Goal: Task Accomplishment & Management: Manage account settings

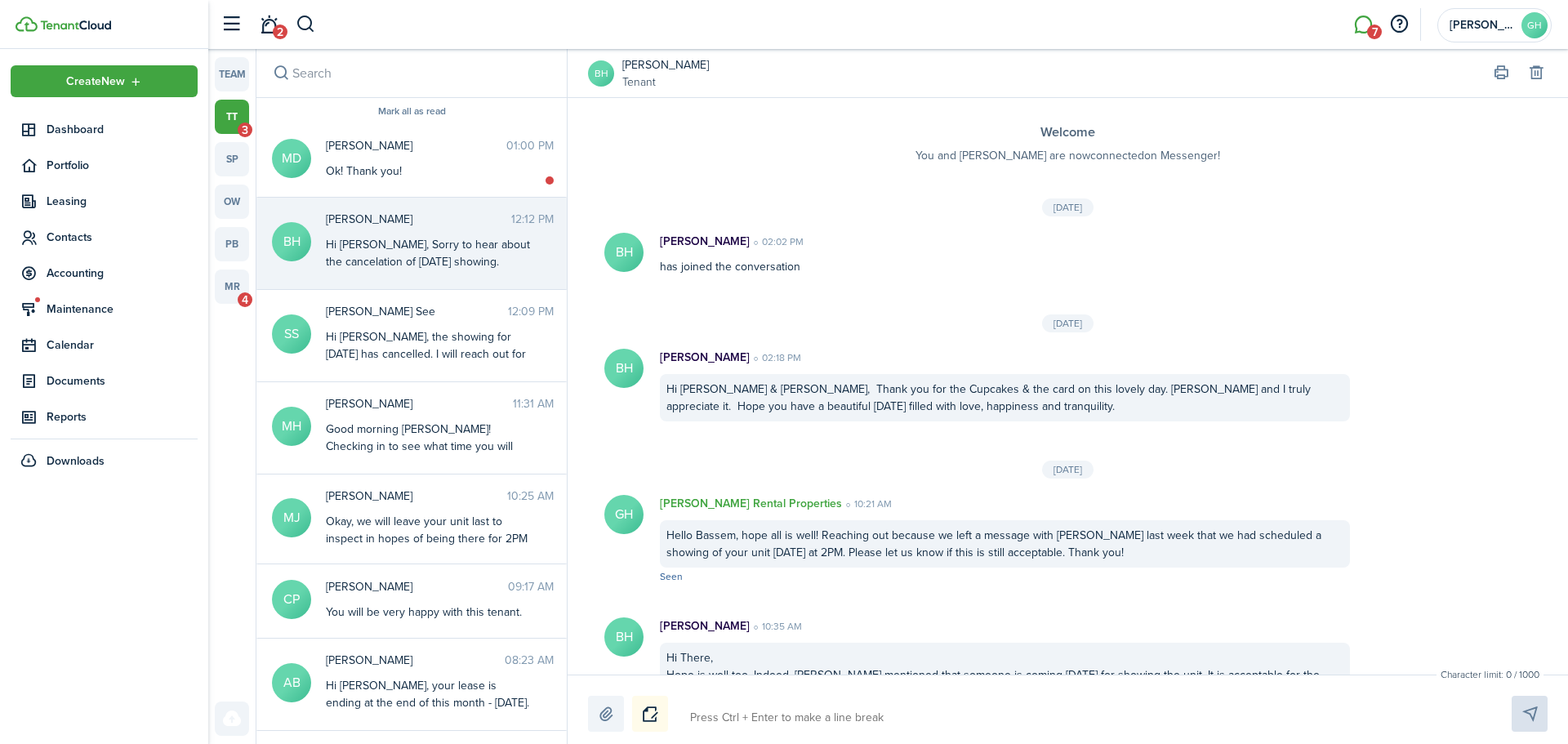
scroll to position [318, 0]
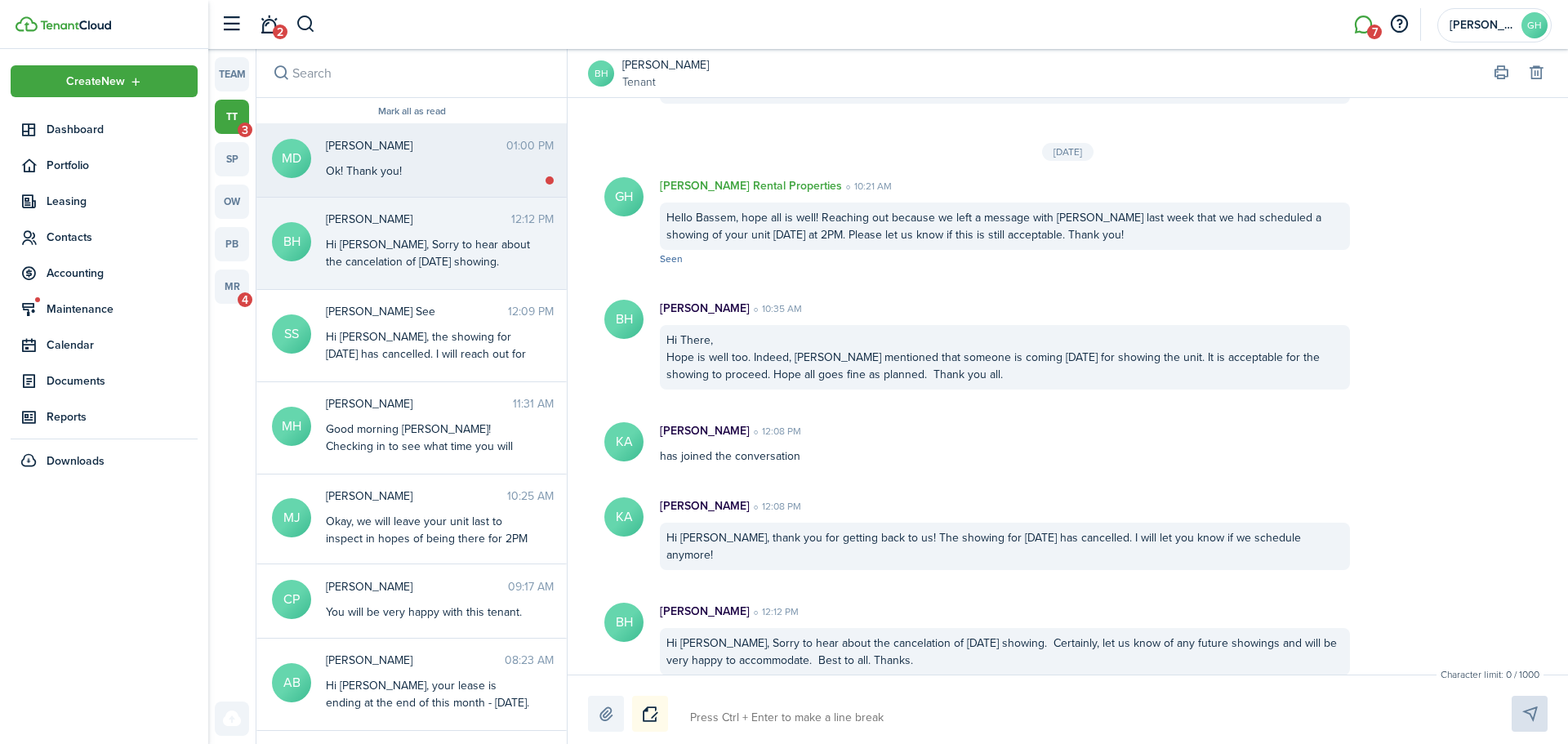
click at [405, 177] on div "Ok! Thank you!" at bounding box center [427, 171] width 204 height 17
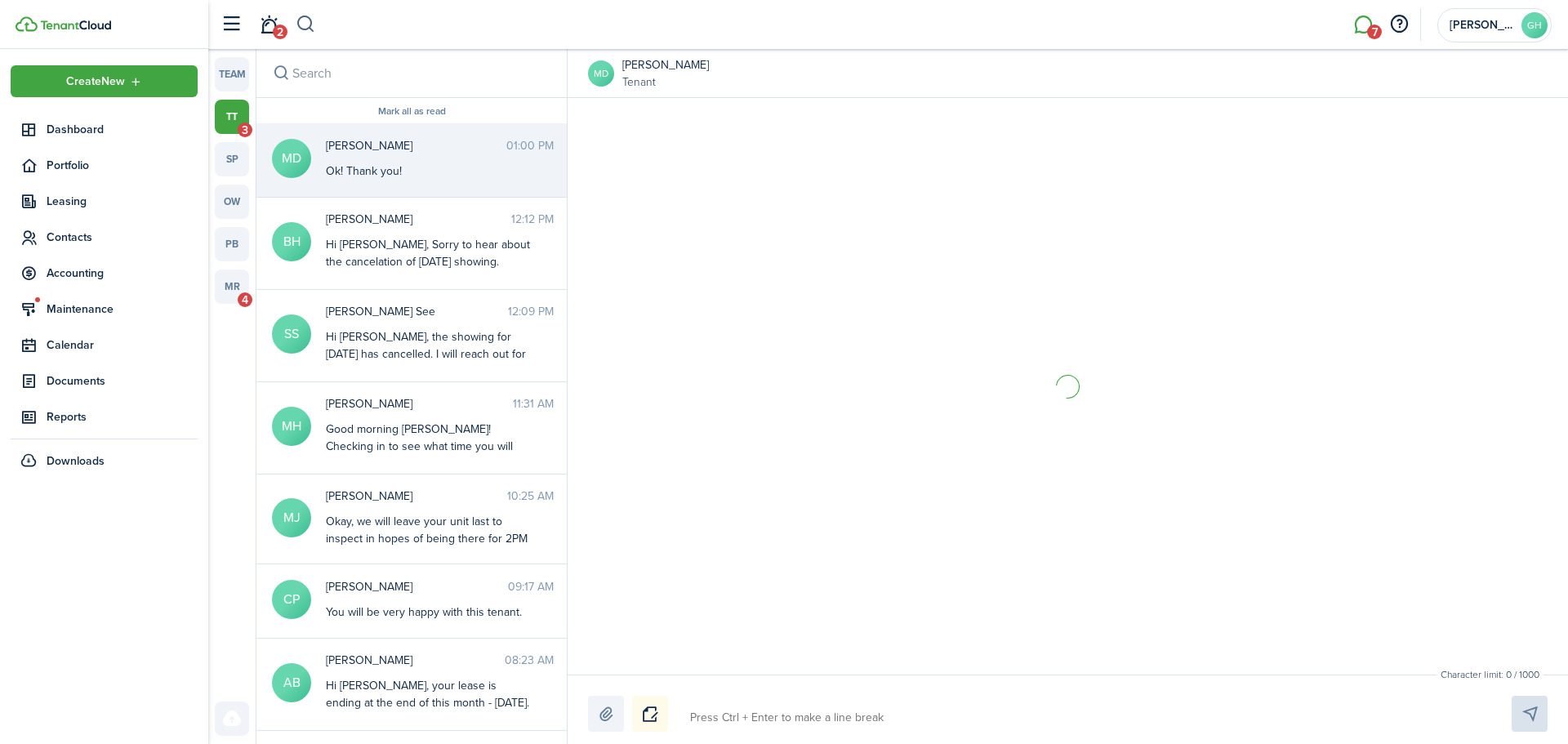
click at [306, 25] on button "button" at bounding box center [305, 24] width 20 height 28
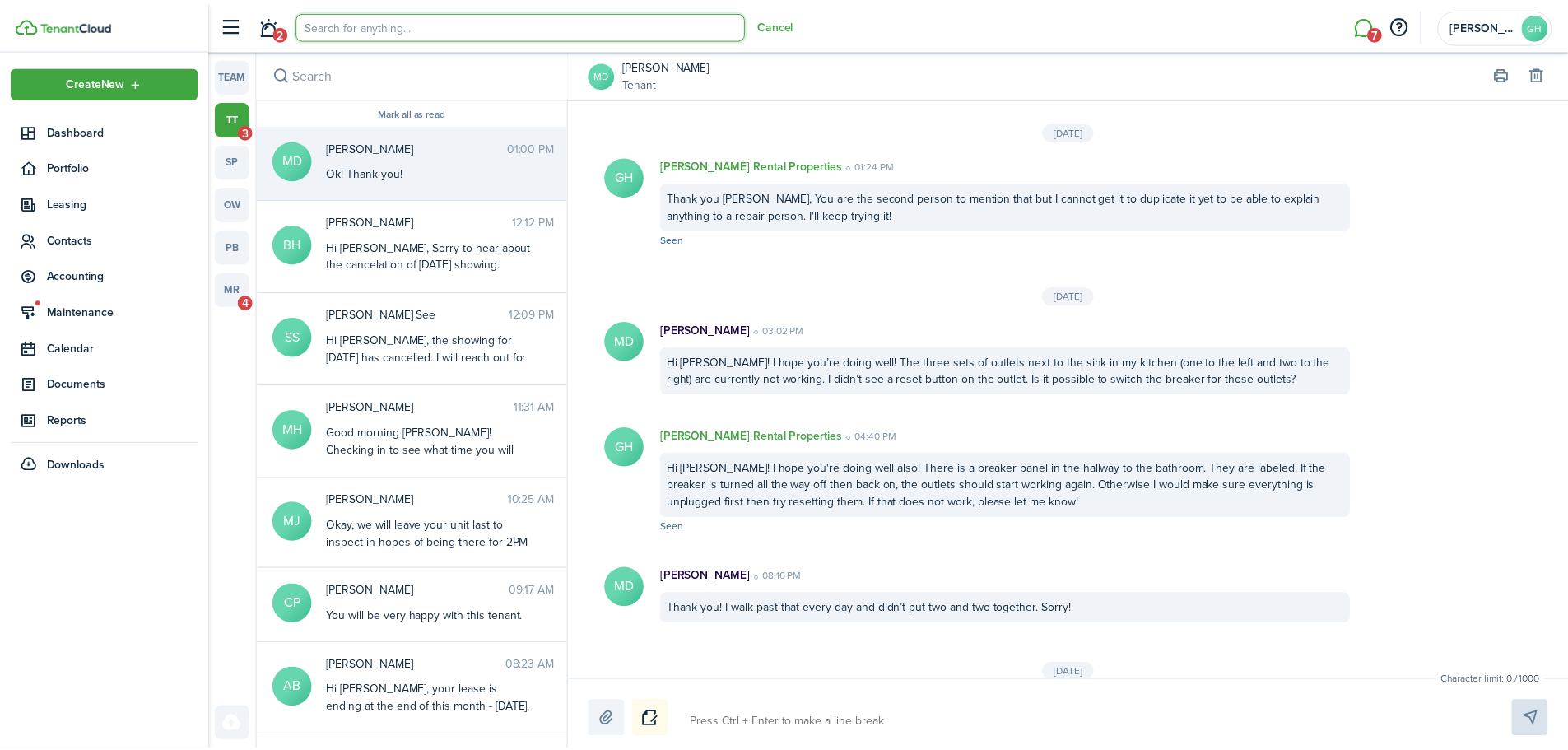
scroll to position [1977, 0]
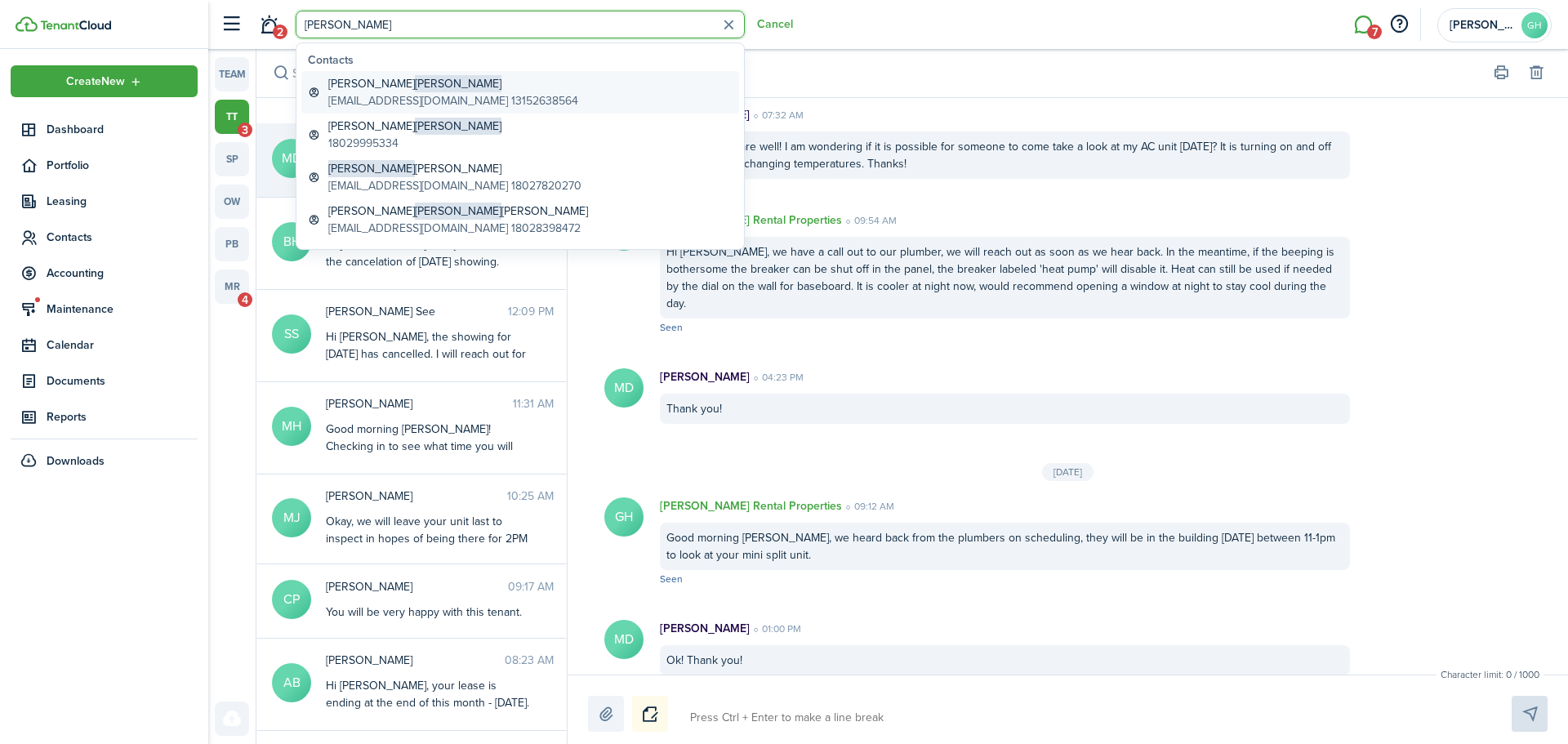
type input "[PERSON_NAME]"
click at [464, 88] on global-search-item-title "[PERSON_NAME]" at bounding box center [453, 83] width 250 height 17
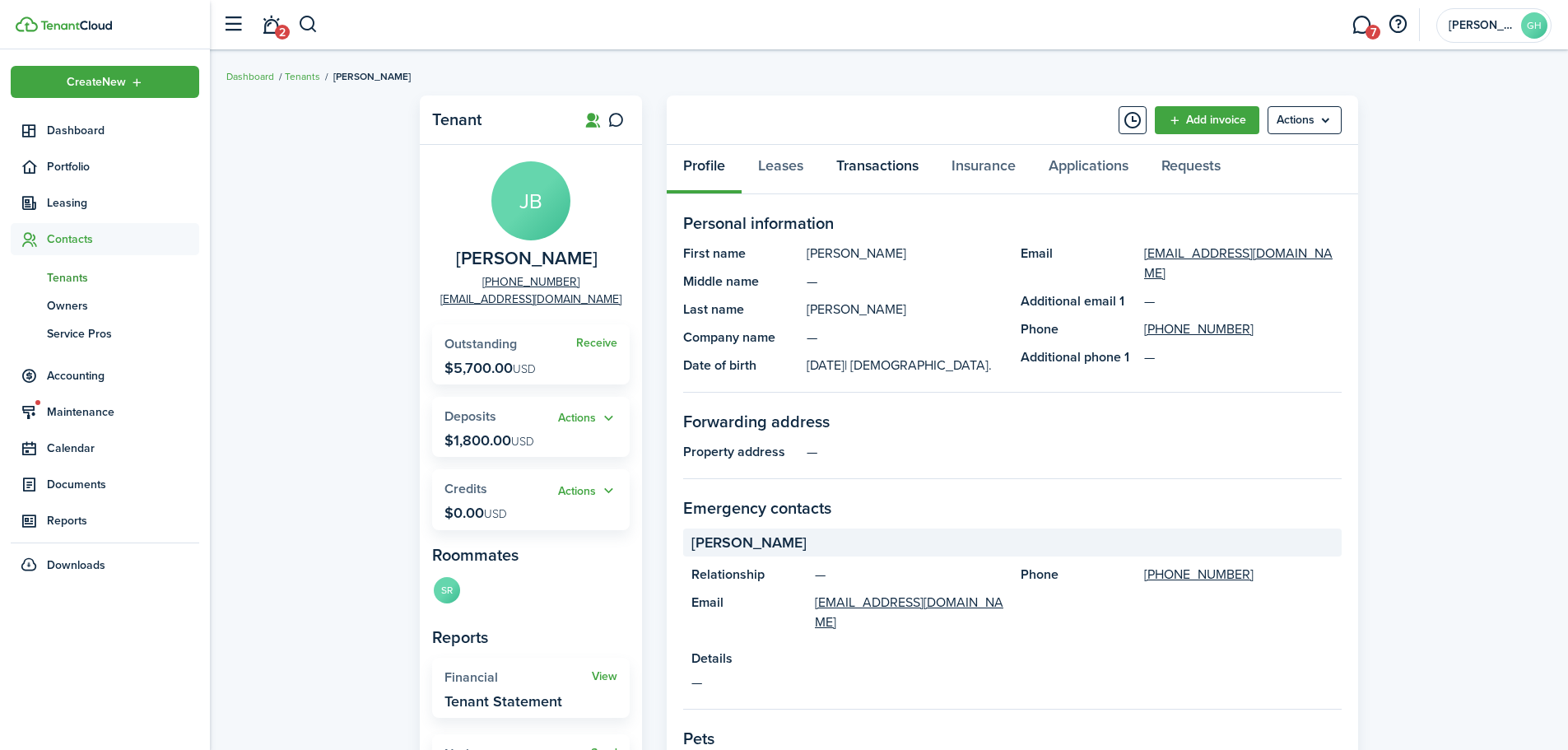
click at [862, 165] on link "Transactions" at bounding box center [878, 170] width 115 height 49
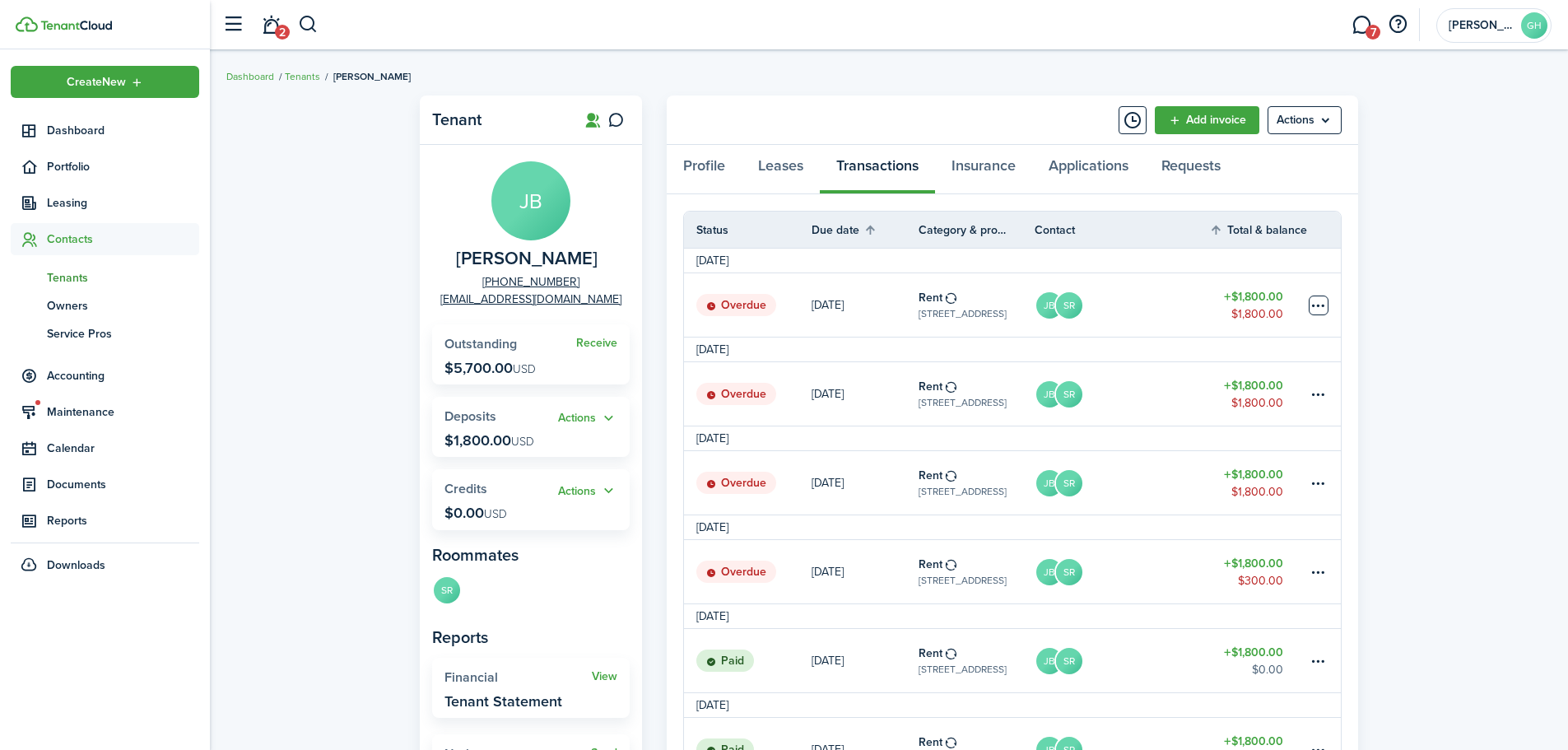
click at [1320, 306] on table-menu-btn-icon at bounding box center [1319, 305] width 20 height 20
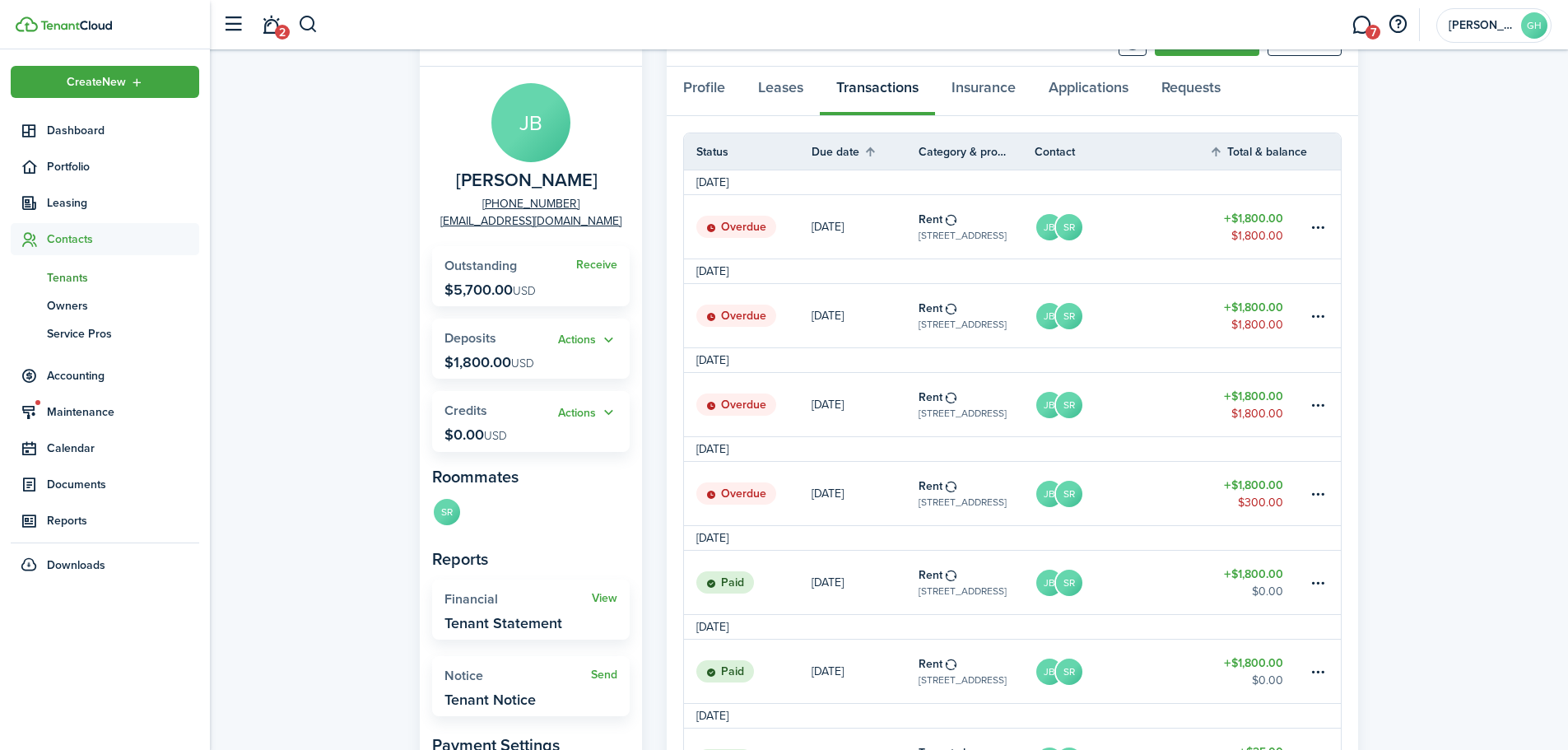
scroll to position [165, 0]
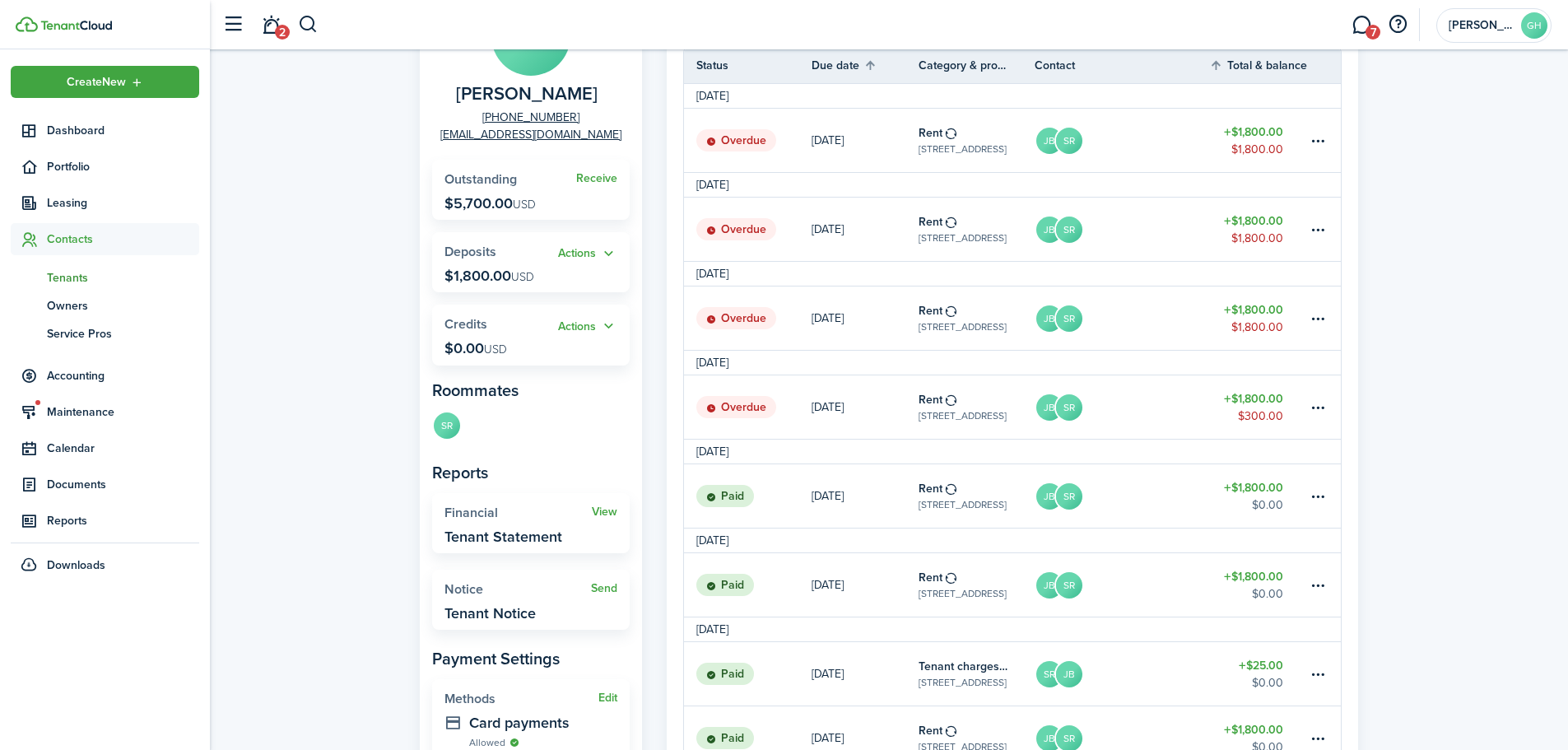
click at [1142, 410] on link "[PERSON_NAME]" at bounding box center [1122, 407] width 175 height 64
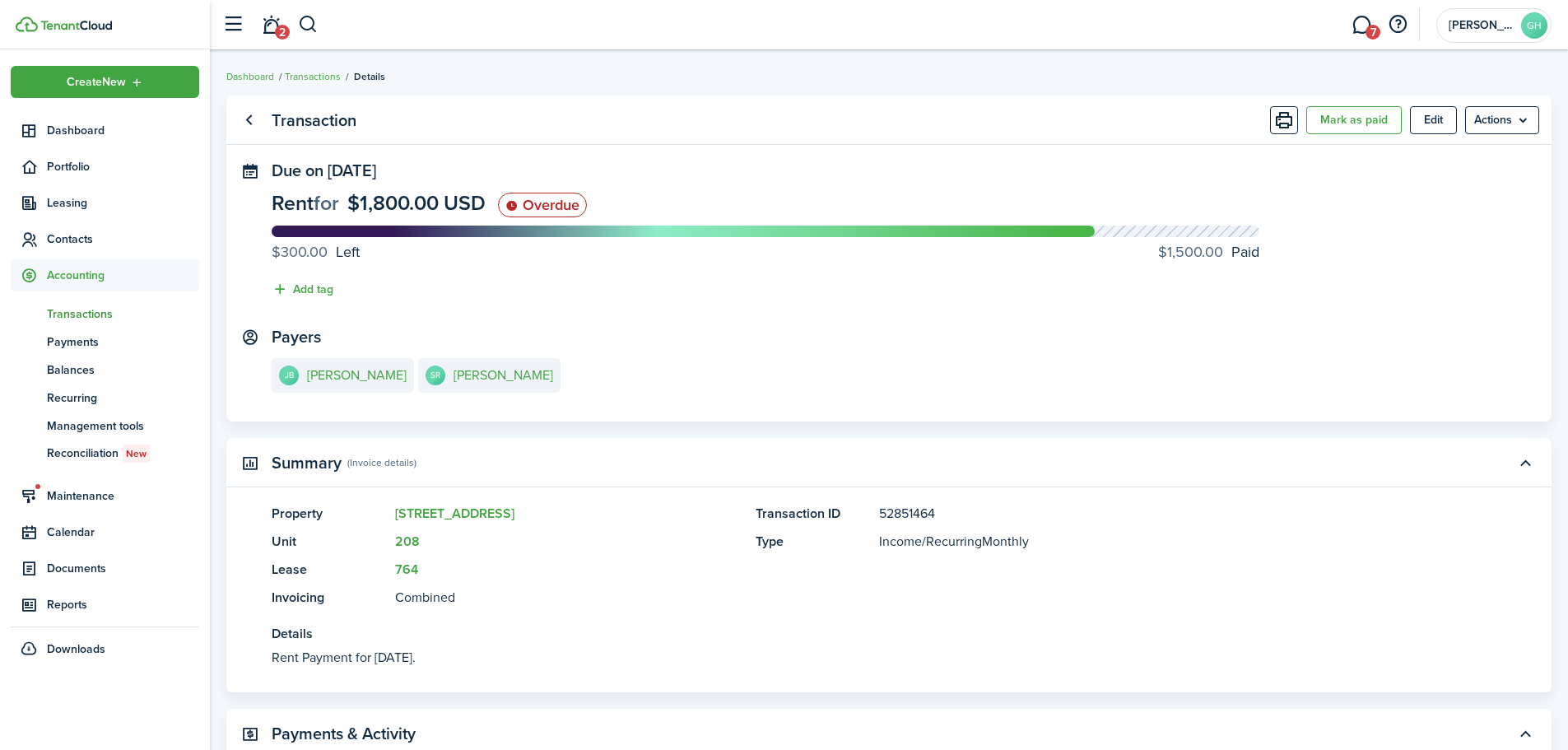
click at [1319, 124] on button "Mark as paid" at bounding box center [1354, 120] width 96 height 28
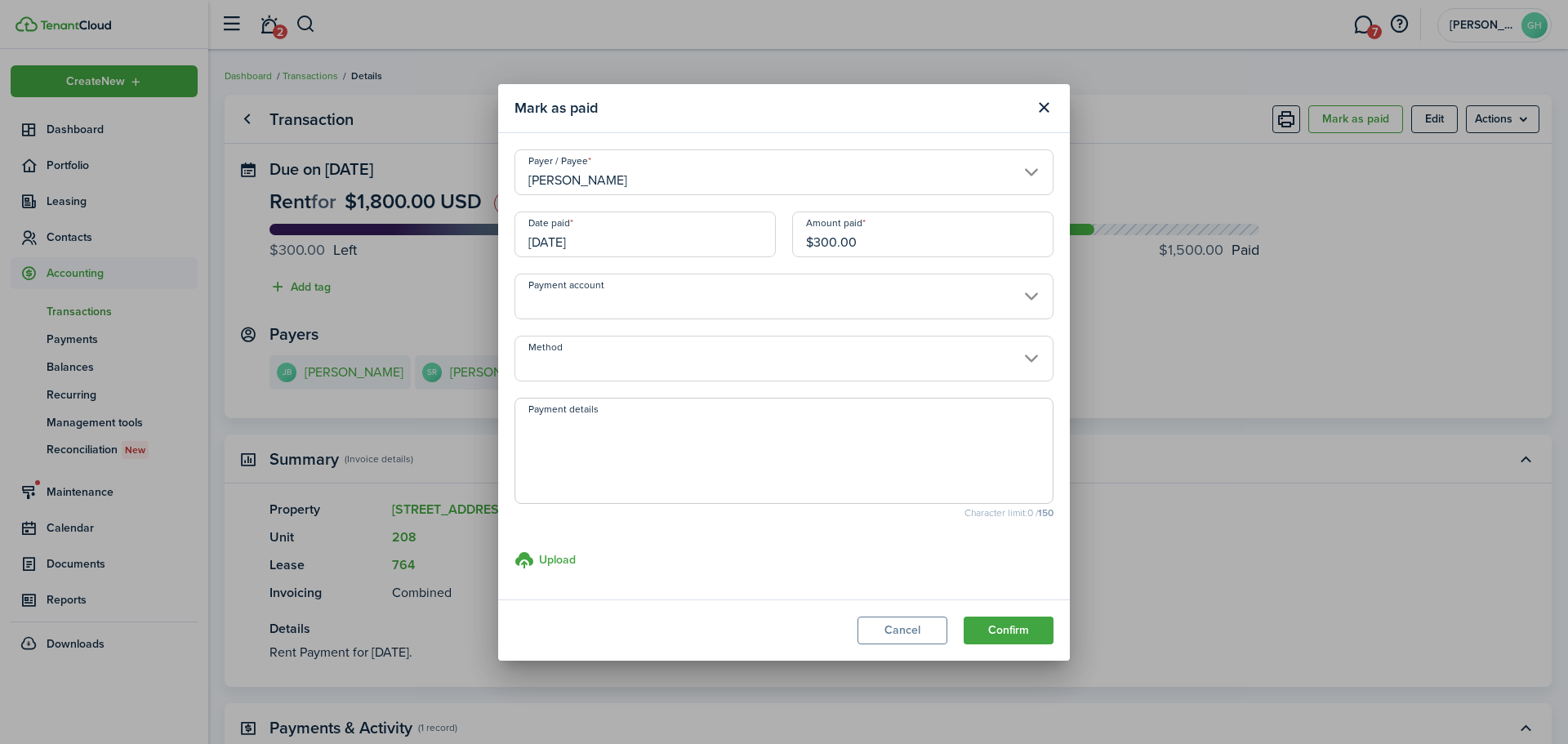
click at [681, 339] on input "Method" at bounding box center [784, 359] width 539 height 45
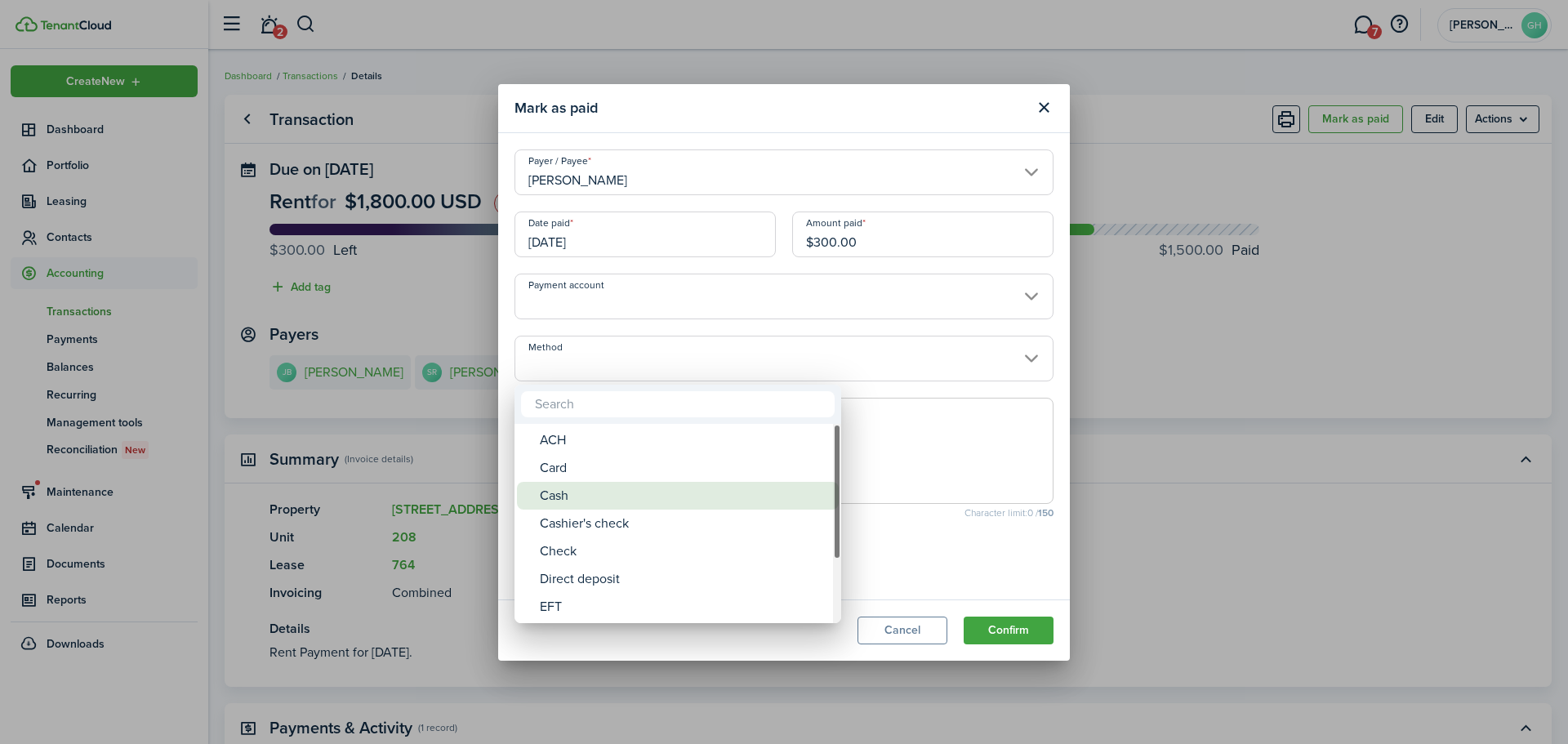
click at [554, 499] on div "Cash" at bounding box center [685, 496] width 289 height 28
type input "Cash"
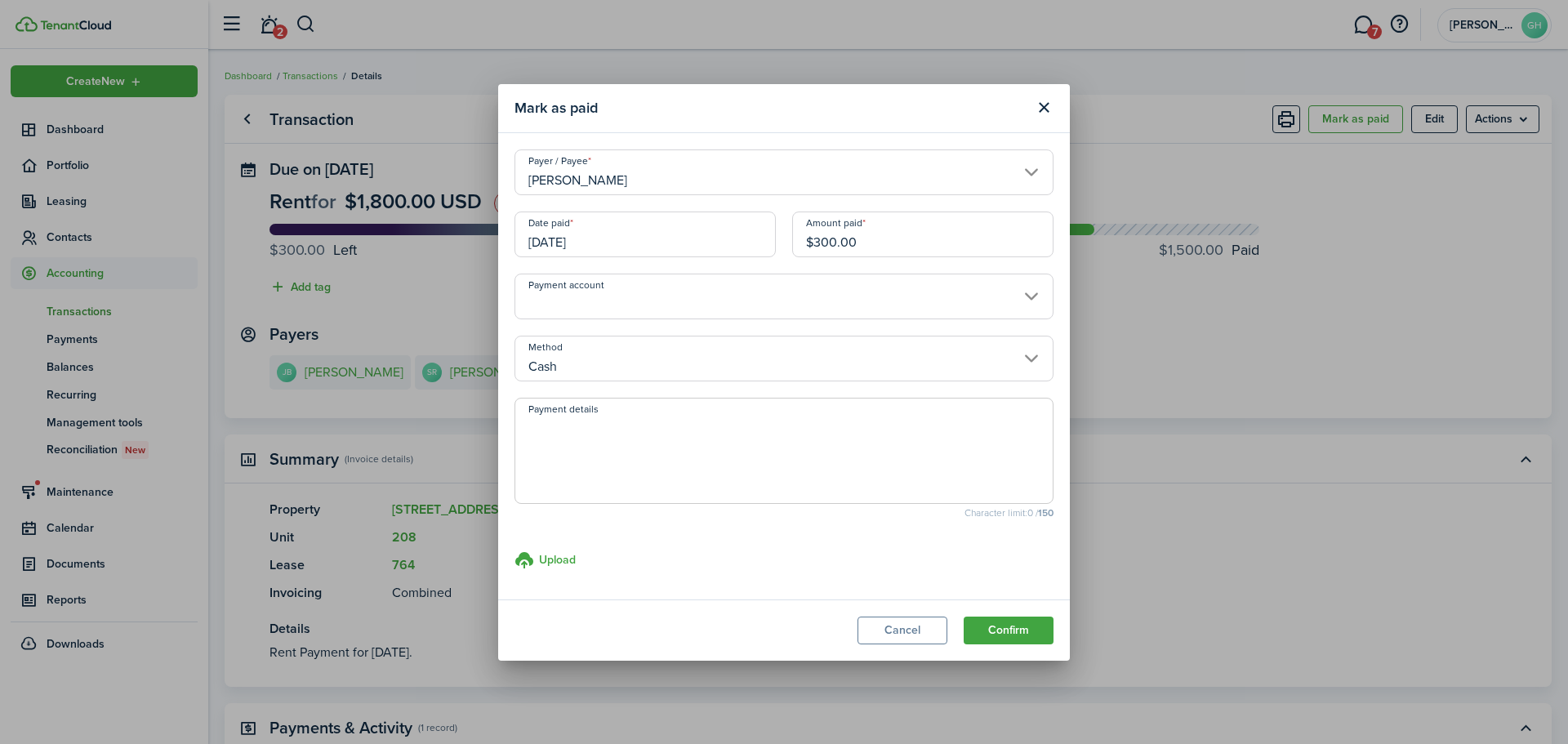
click at [585, 239] on input "[DATE]" at bounding box center [645, 234] width 262 height 45
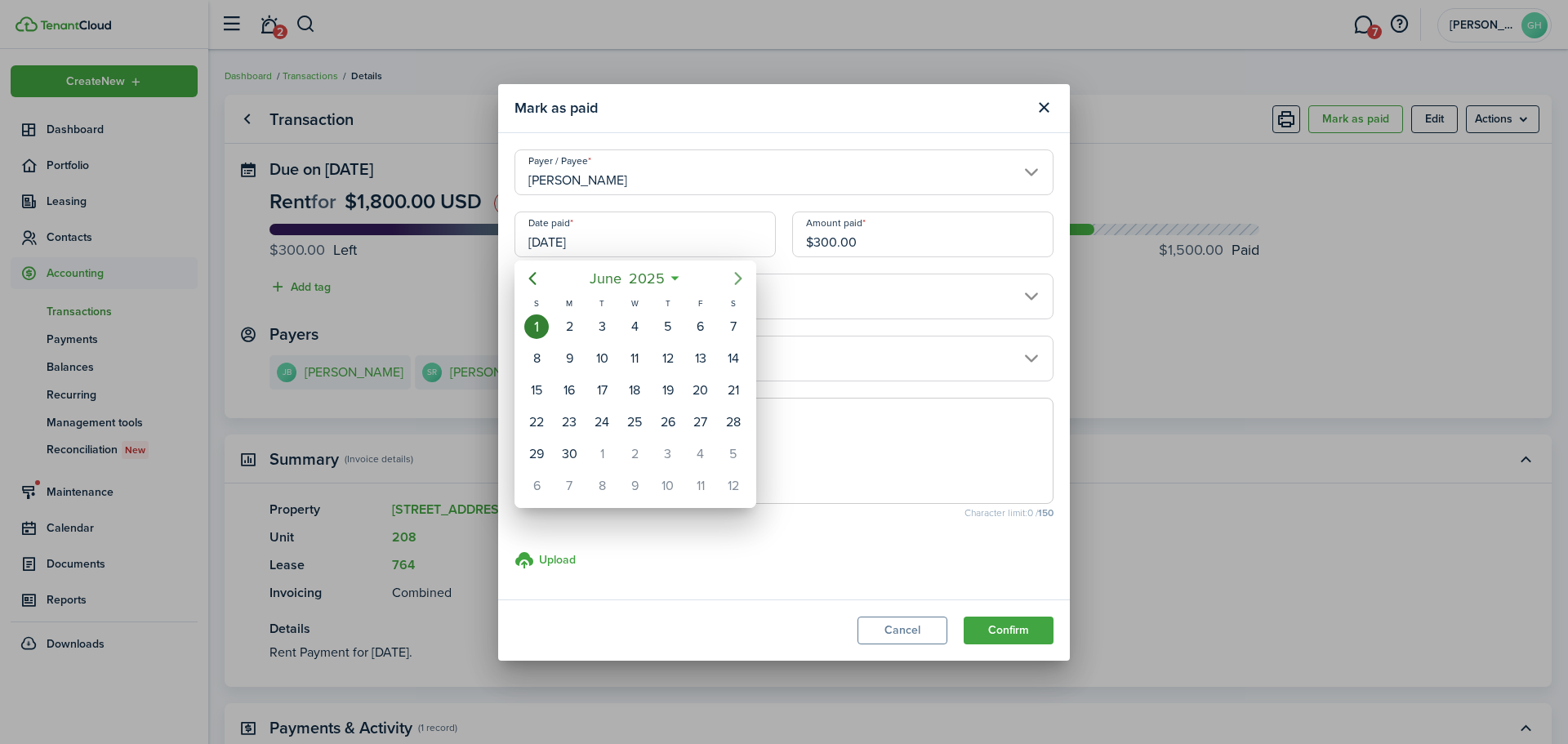
click at [733, 280] on icon "Next page" at bounding box center [738, 278] width 19 height 19
click at [577, 396] on div "15" at bounding box center [569, 391] width 24 height 24
type input "[DATE]"
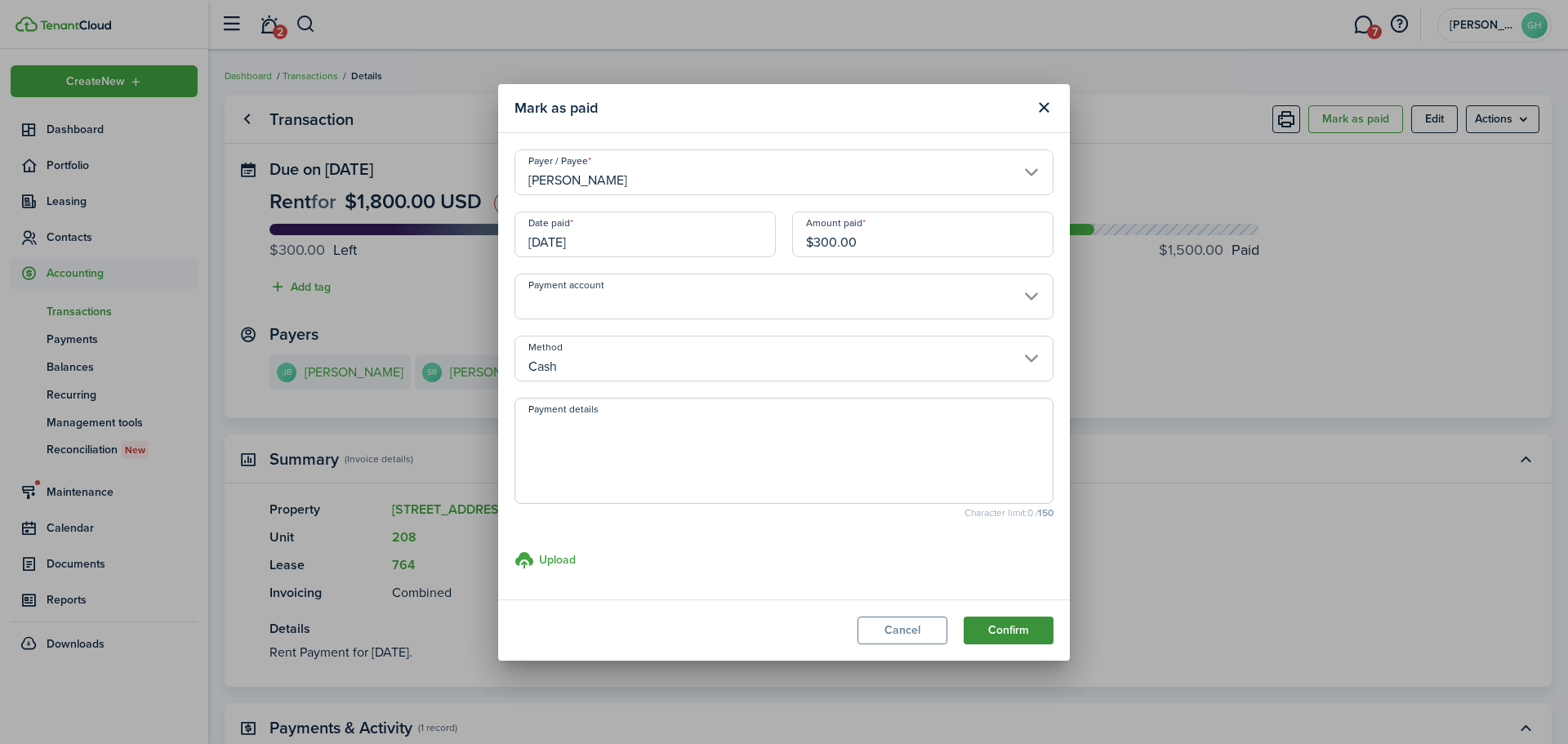
click at [987, 633] on button "Confirm" at bounding box center [1009, 630] width 90 height 28
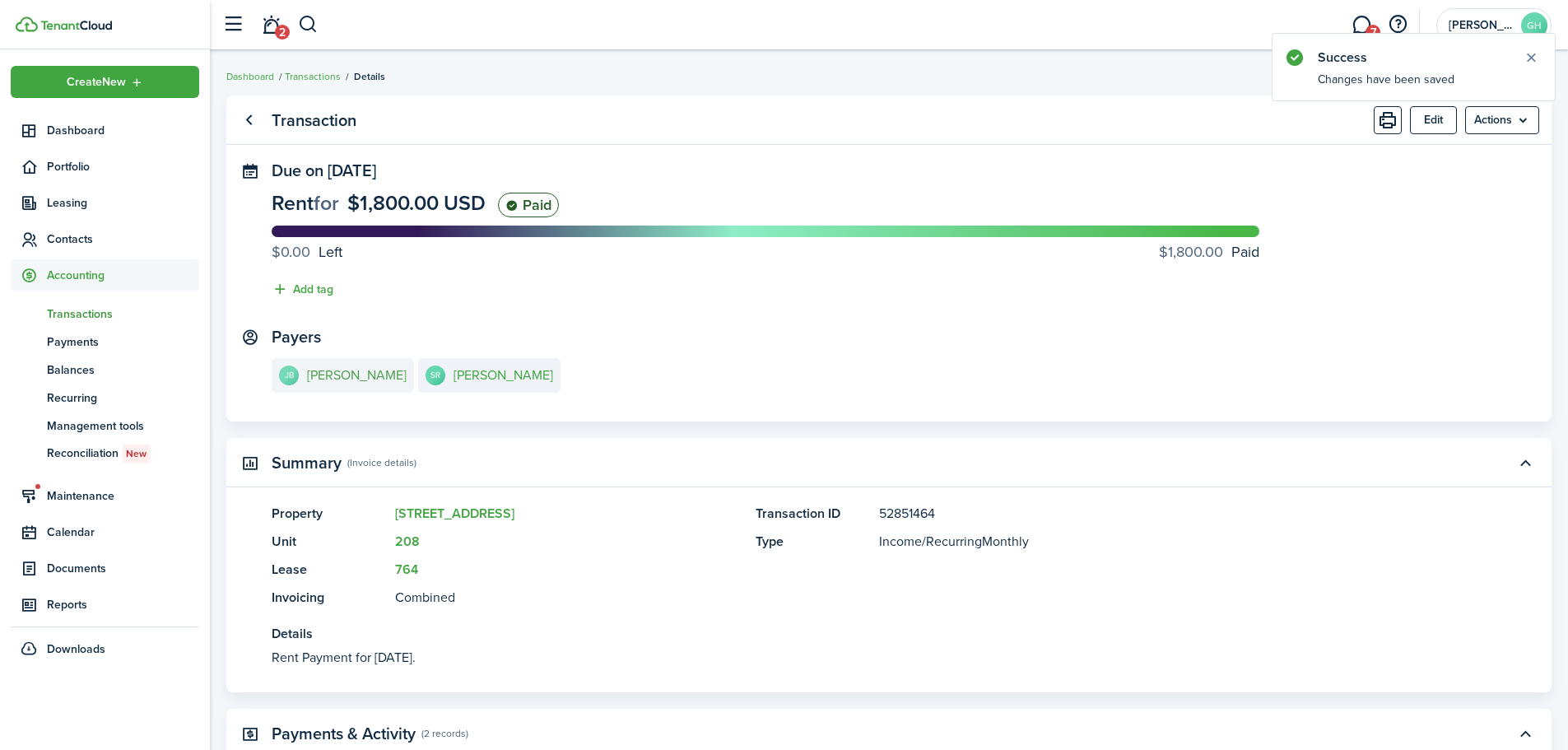
click at [388, 370] on e-details-info-title "[PERSON_NAME]" at bounding box center [356, 375] width 99 height 14
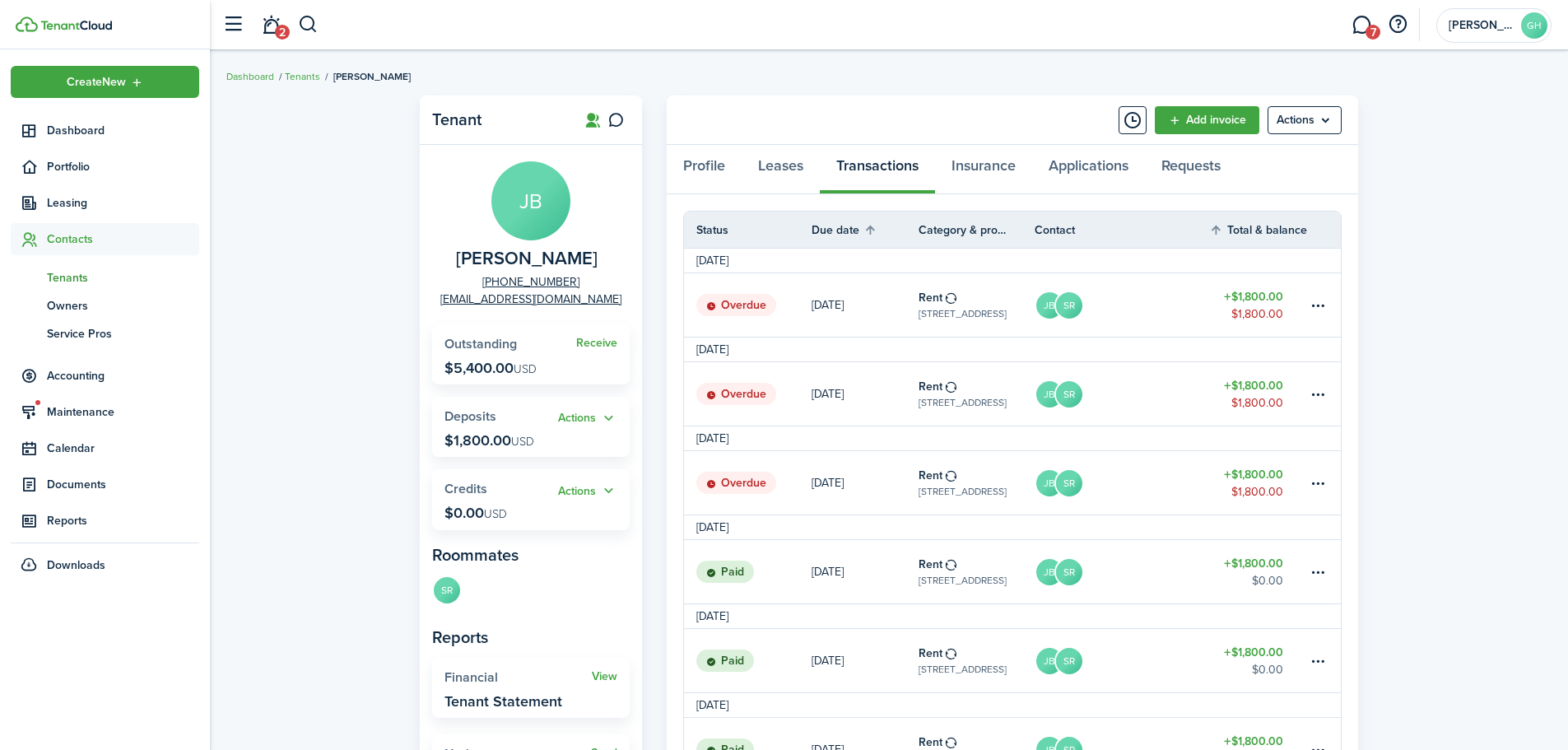
click at [1158, 566] on link "[PERSON_NAME]" at bounding box center [1122, 572] width 175 height 64
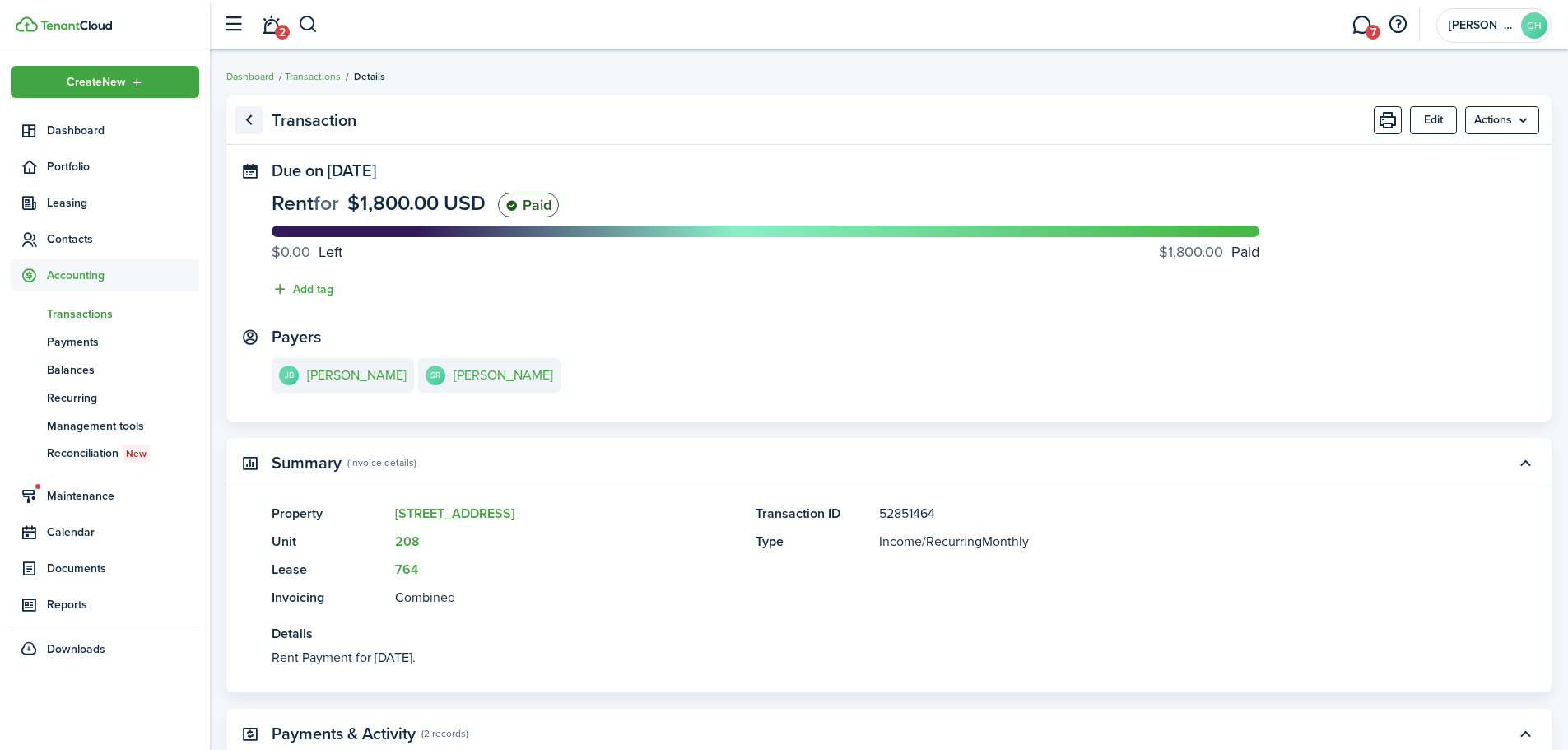
click at [256, 117] on link "Go back" at bounding box center [248, 120] width 28 height 28
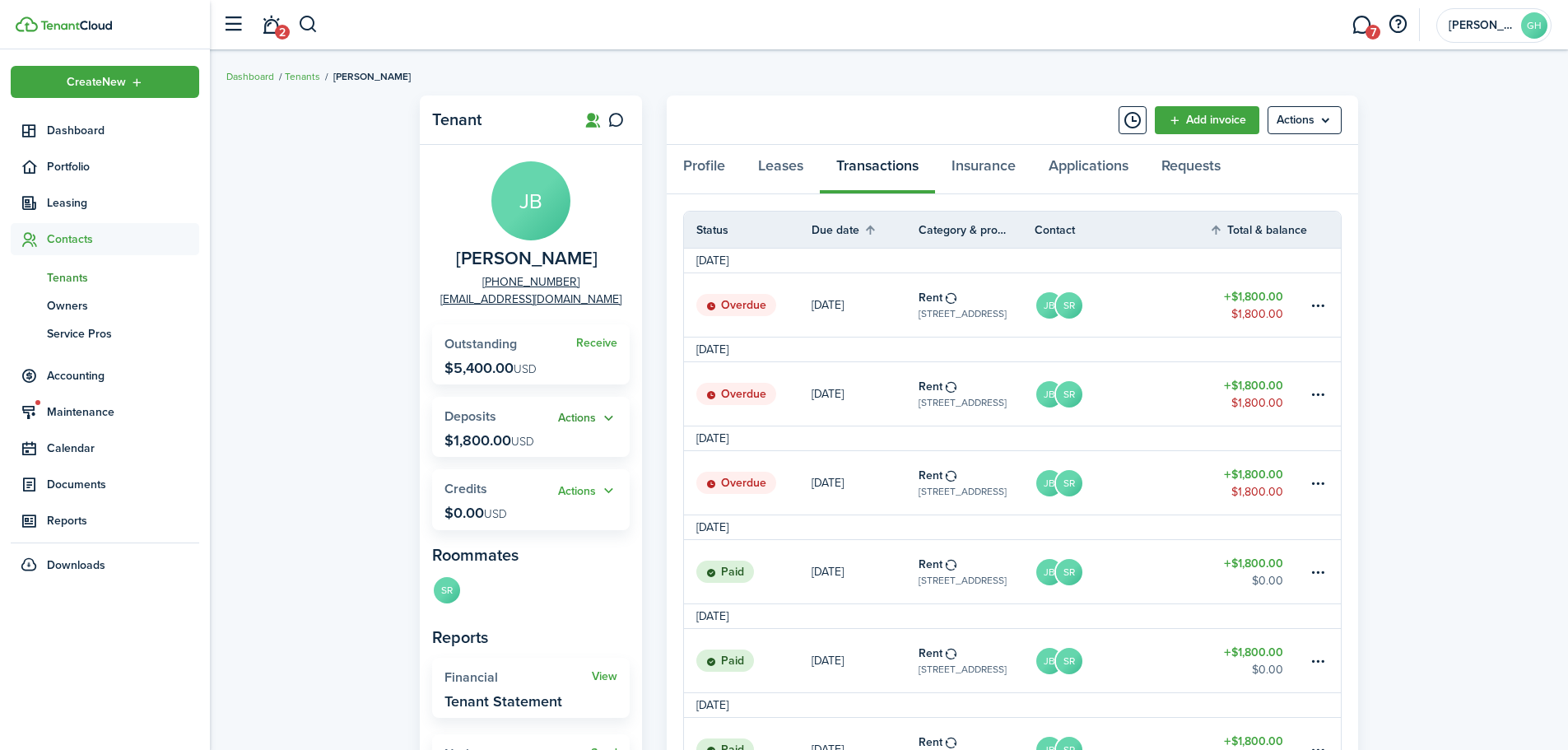
click at [584, 421] on button "Actions" at bounding box center [588, 419] width 59 height 19
click at [543, 486] on link "Apply" at bounding box center [545, 480] width 144 height 29
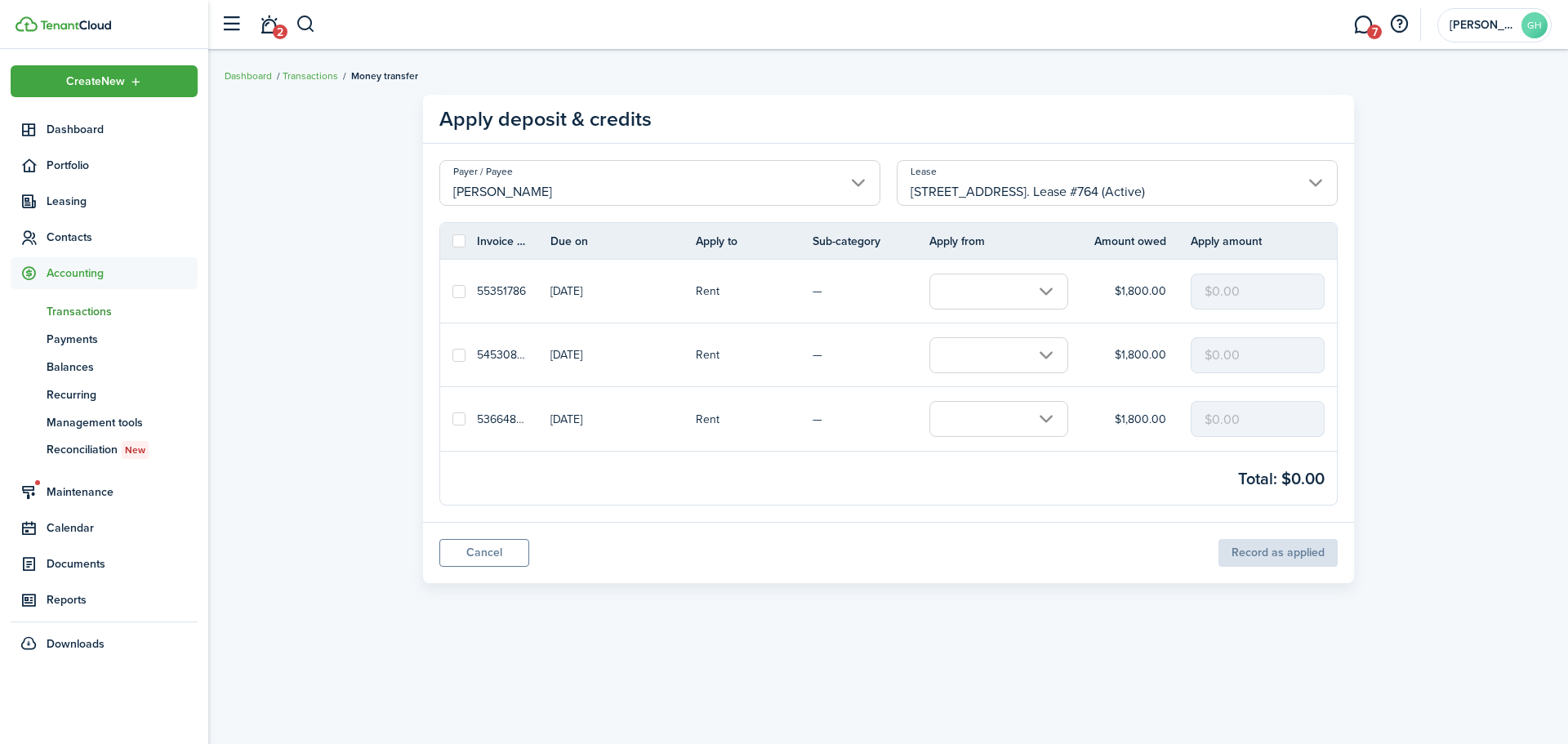
click at [455, 417] on label at bounding box center [459, 419] width 13 height 13
click at [453, 419] on input "checkbox" at bounding box center [452, 419] width 1 height 1
checkbox input "true"
click at [1001, 412] on input "text" at bounding box center [999, 419] width 139 height 36
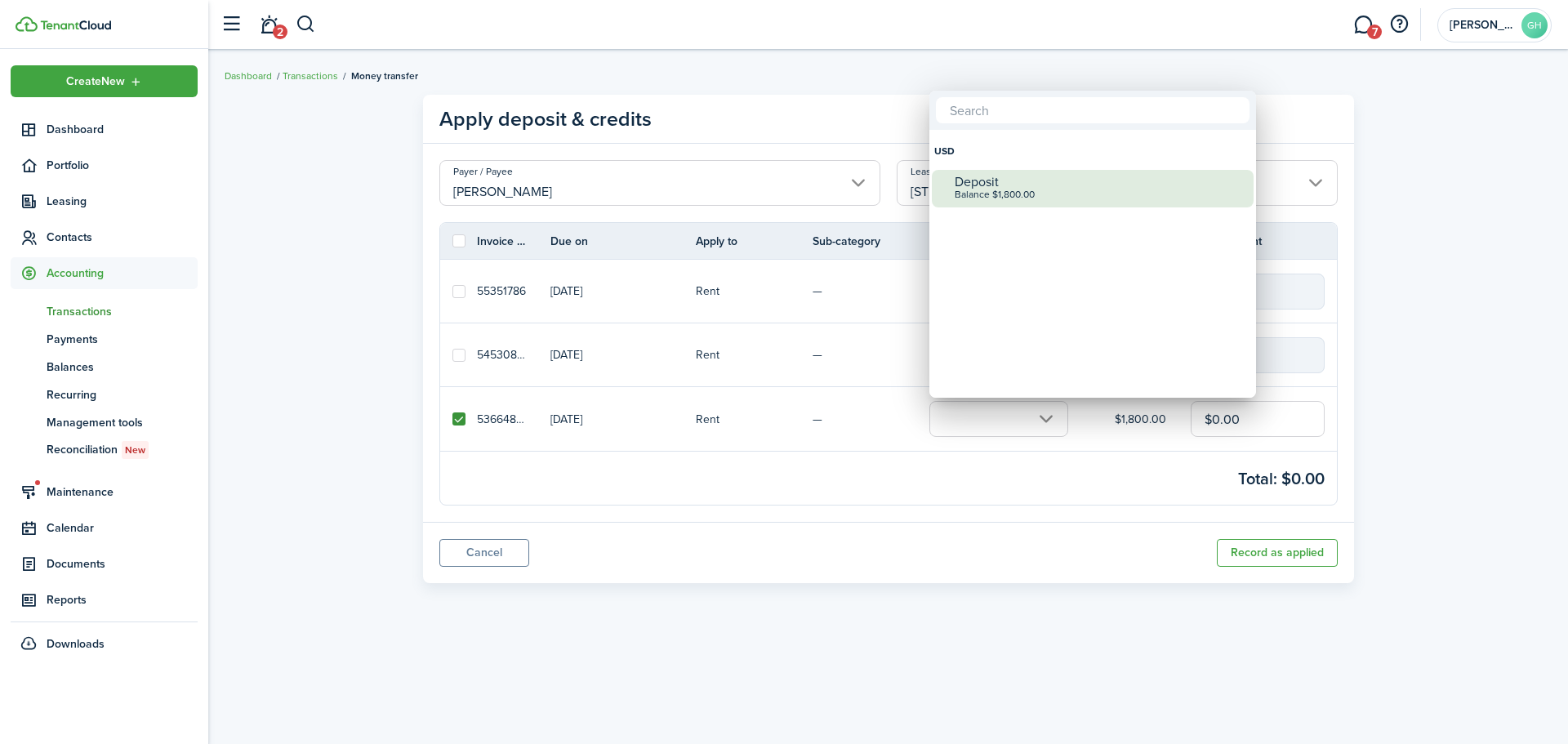
click at [983, 184] on div "Deposit" at bounding box center [1099, 182] width 289 height 14
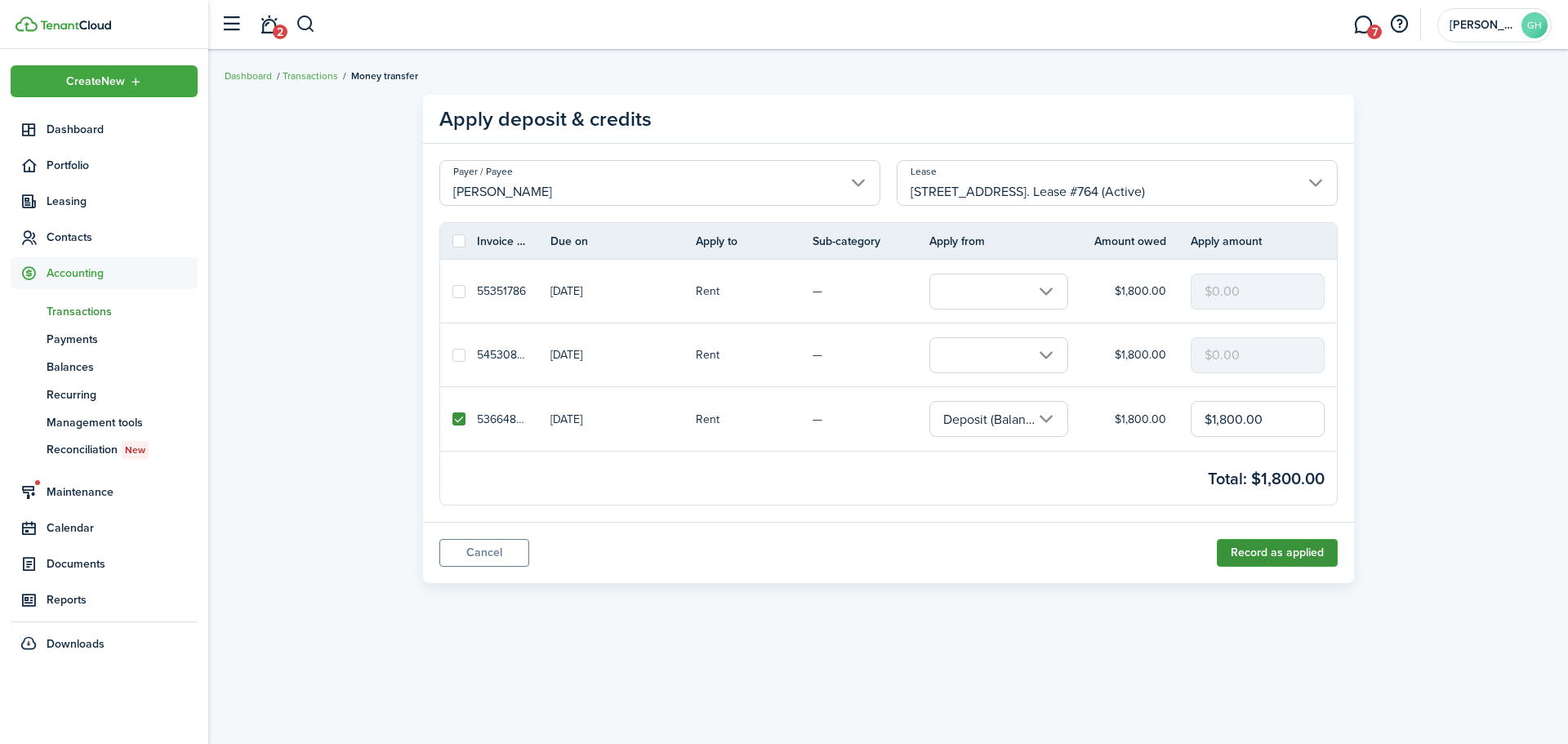
click at [1275, 554] on button "Record as applied" at bounding box center [1278, 553] width 121 height 28
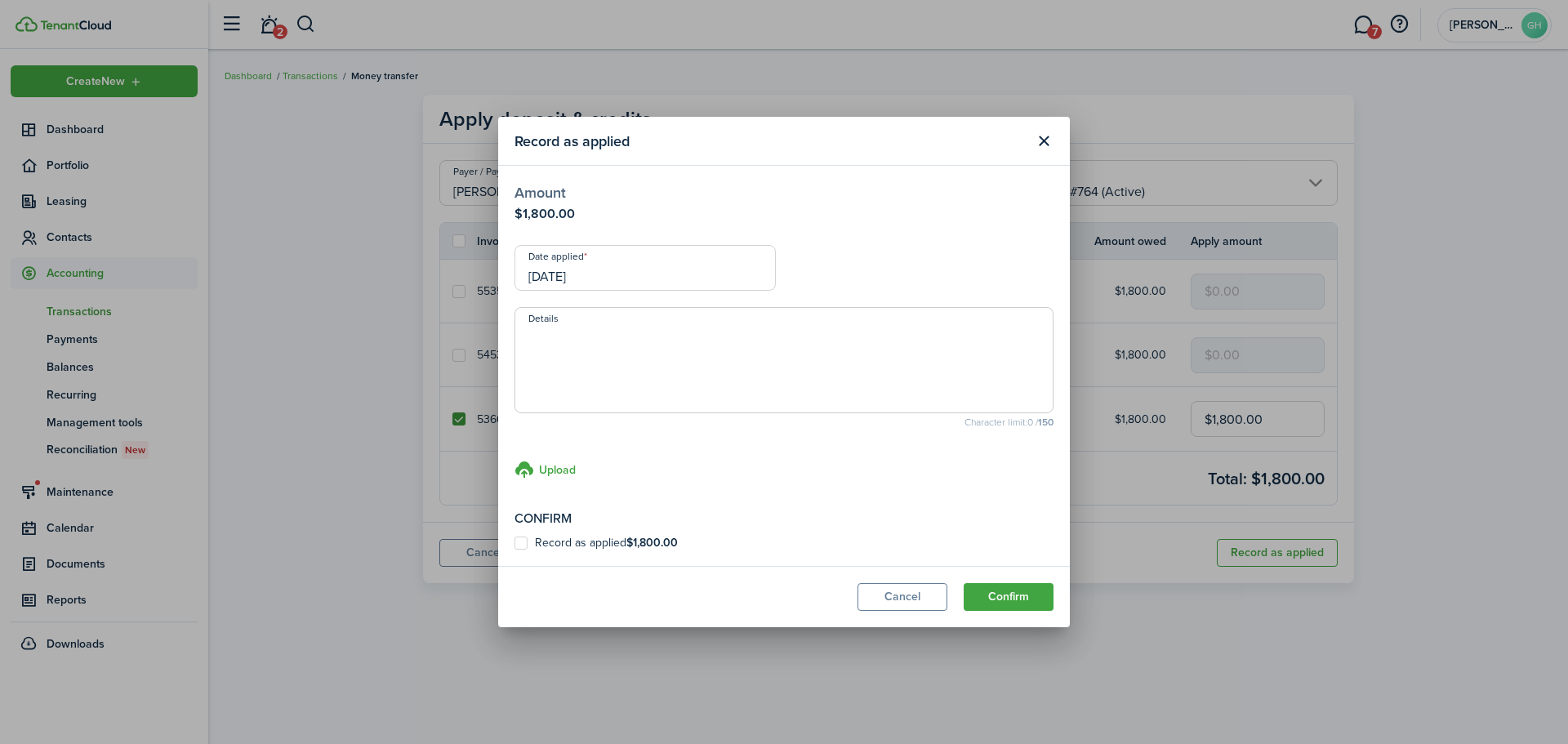
click at [570, 541] on label "Record as applied $1,800.00" at bounding box center [596, 544] width 163 height 13
click at [515, 544] on input "Record as applied $1,800.00" at bounding box center [514, 544] width 1 height 1
checkbox input "true"
click at [614, 364] on textarea "Details" at bounding box center [784, 364] width 538 height 78
type textarea "Deposit Applied"
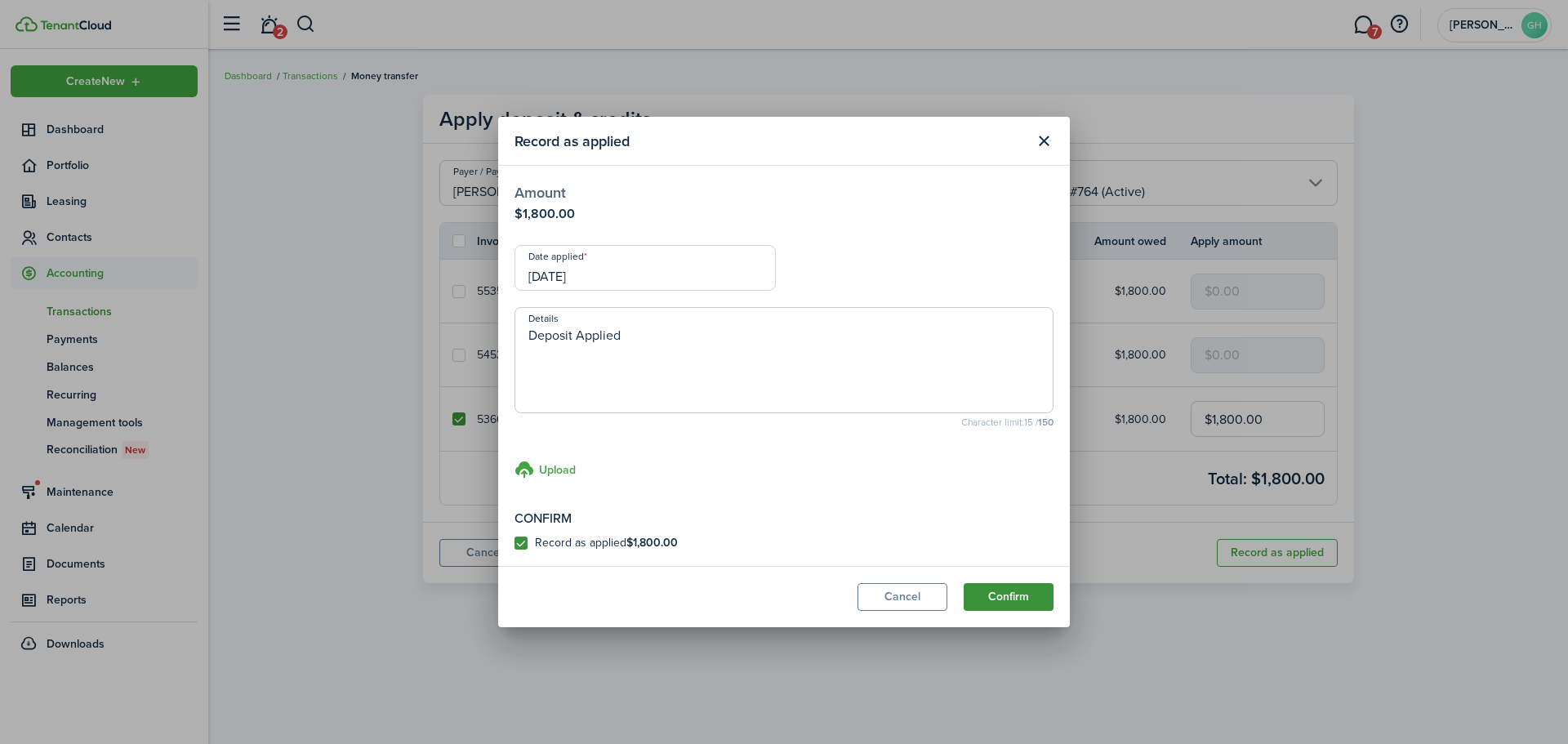
click at [1034, 588] on button "Confirm" at bounding box center [1009, 597] width 90 height 28
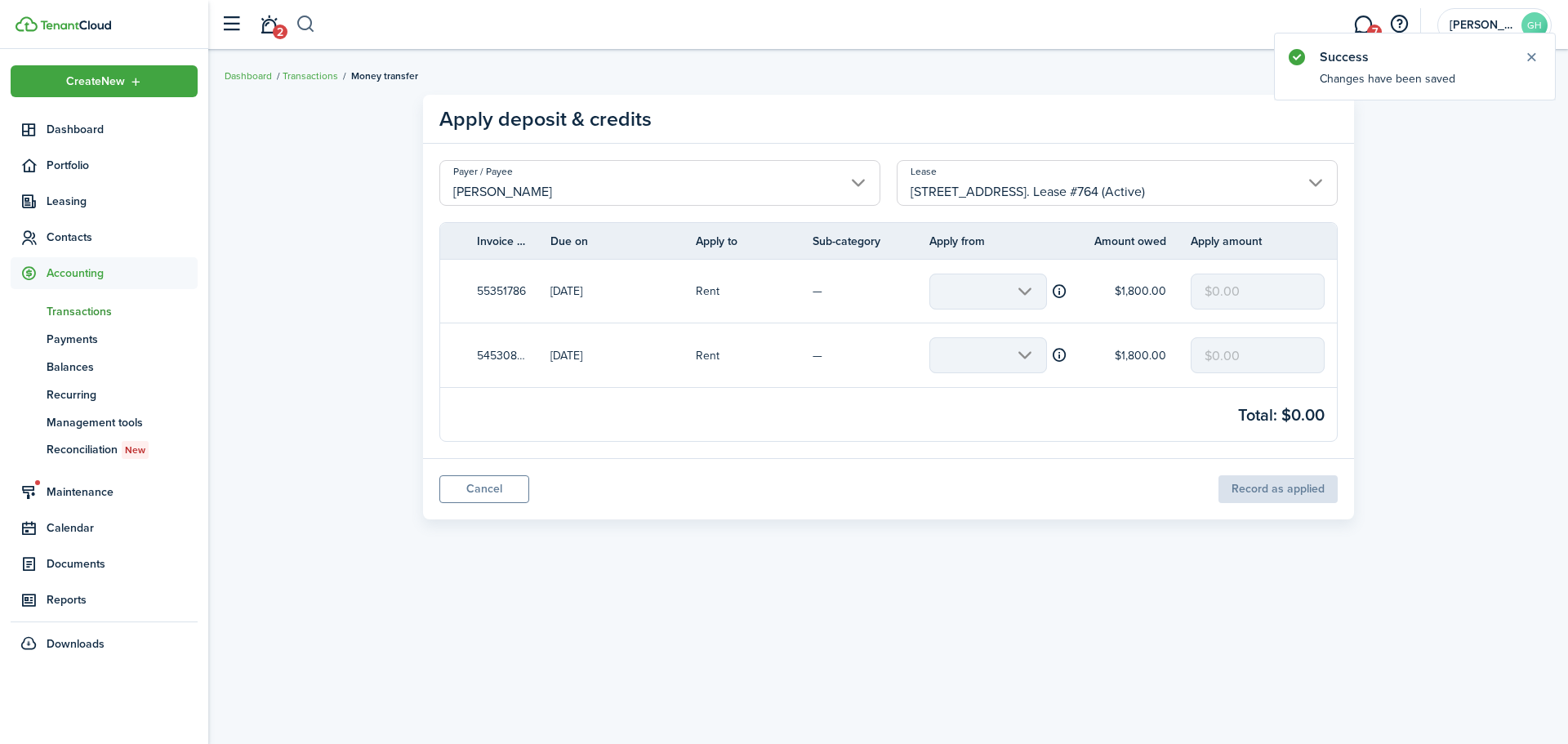
click at [313, 17] on button "button" at bounding box center [305, 24] width 20 height 28
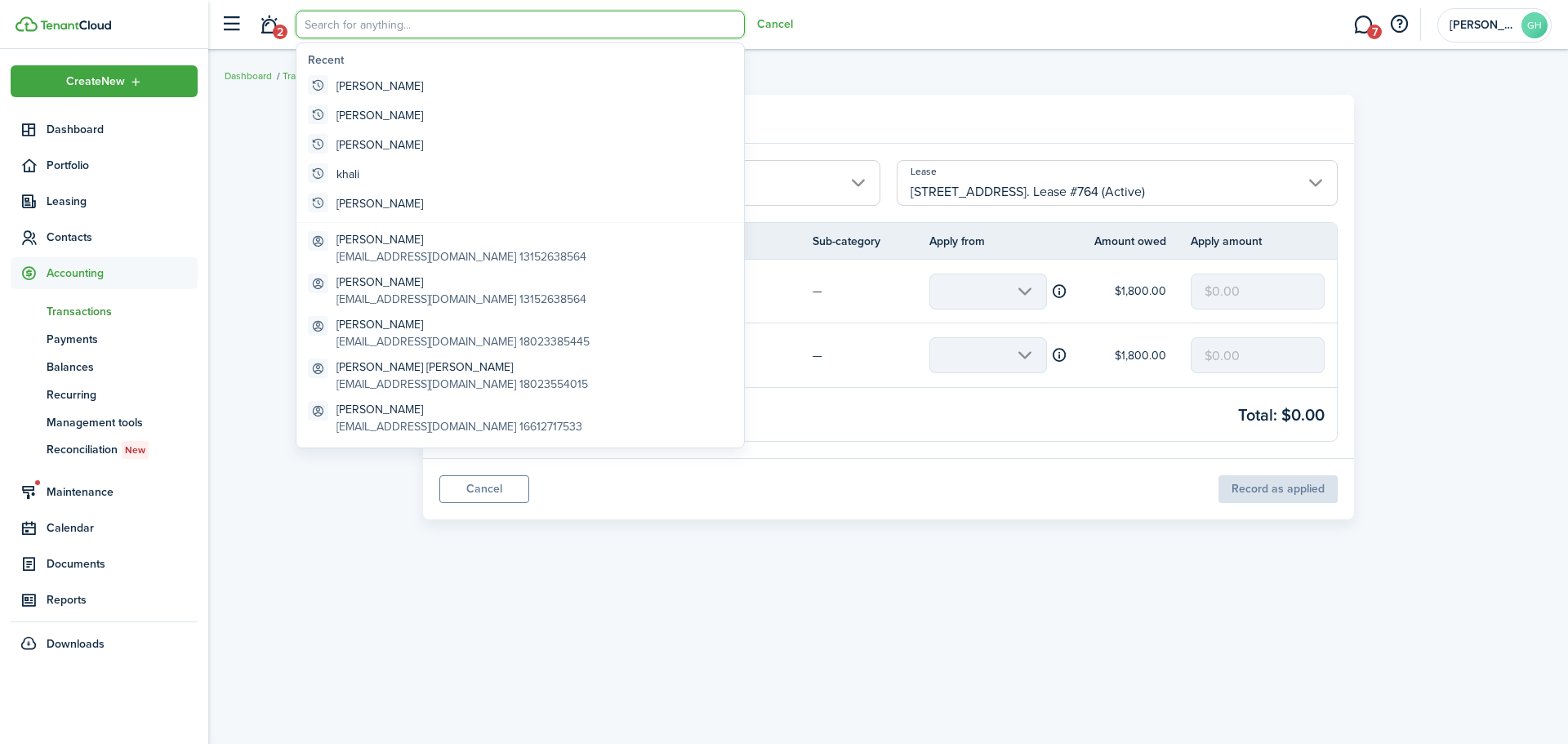
click at [871, 93] on deposit-apply "Apply deposit & credits Payer / [PERSON_NAME] Lease [STREET_ADDRESS]. Lease #76…" at bounding box center [888, 307] width 1359 height 441
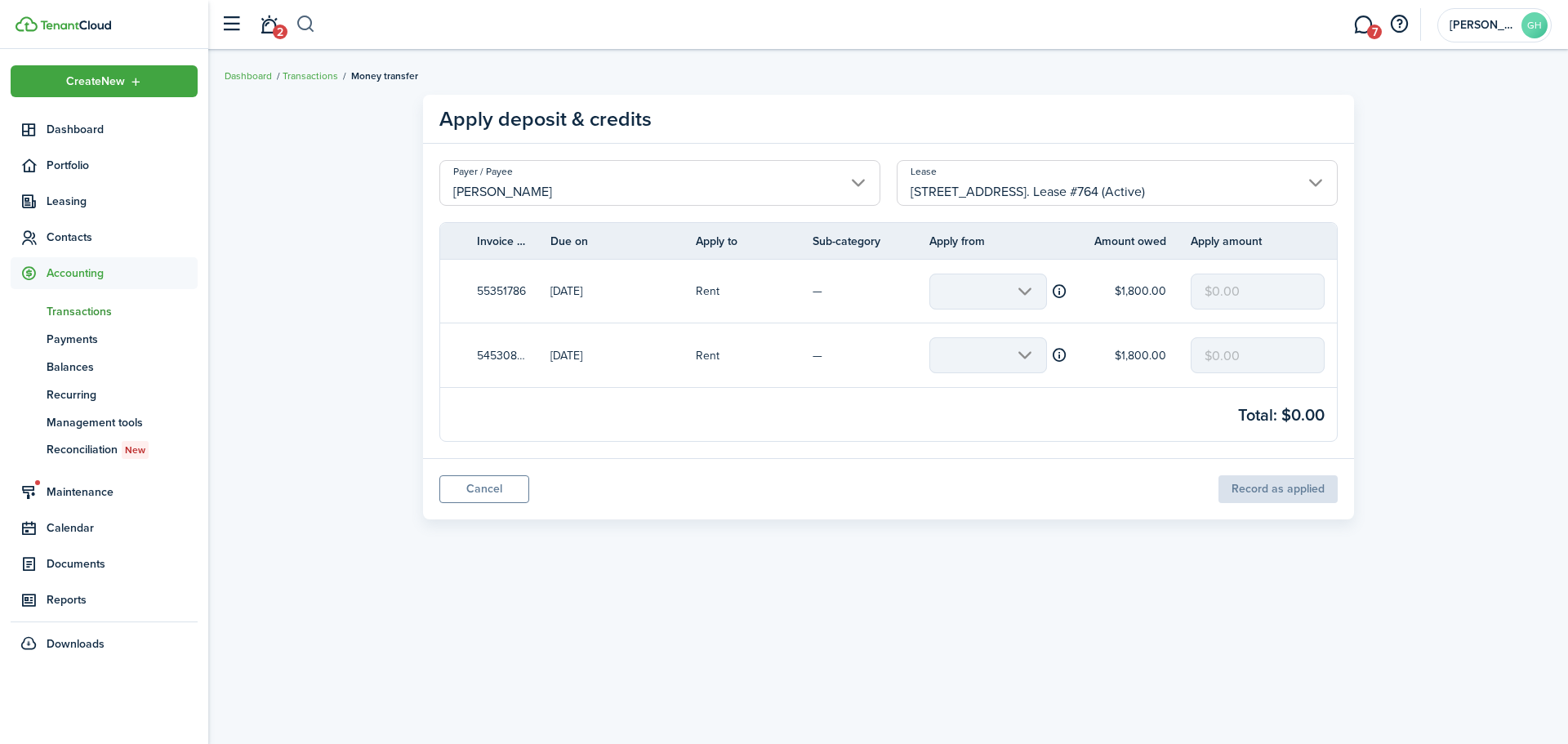
click at [303, 26] on button "button" at bounding box center [305, 24] width 20 height 28
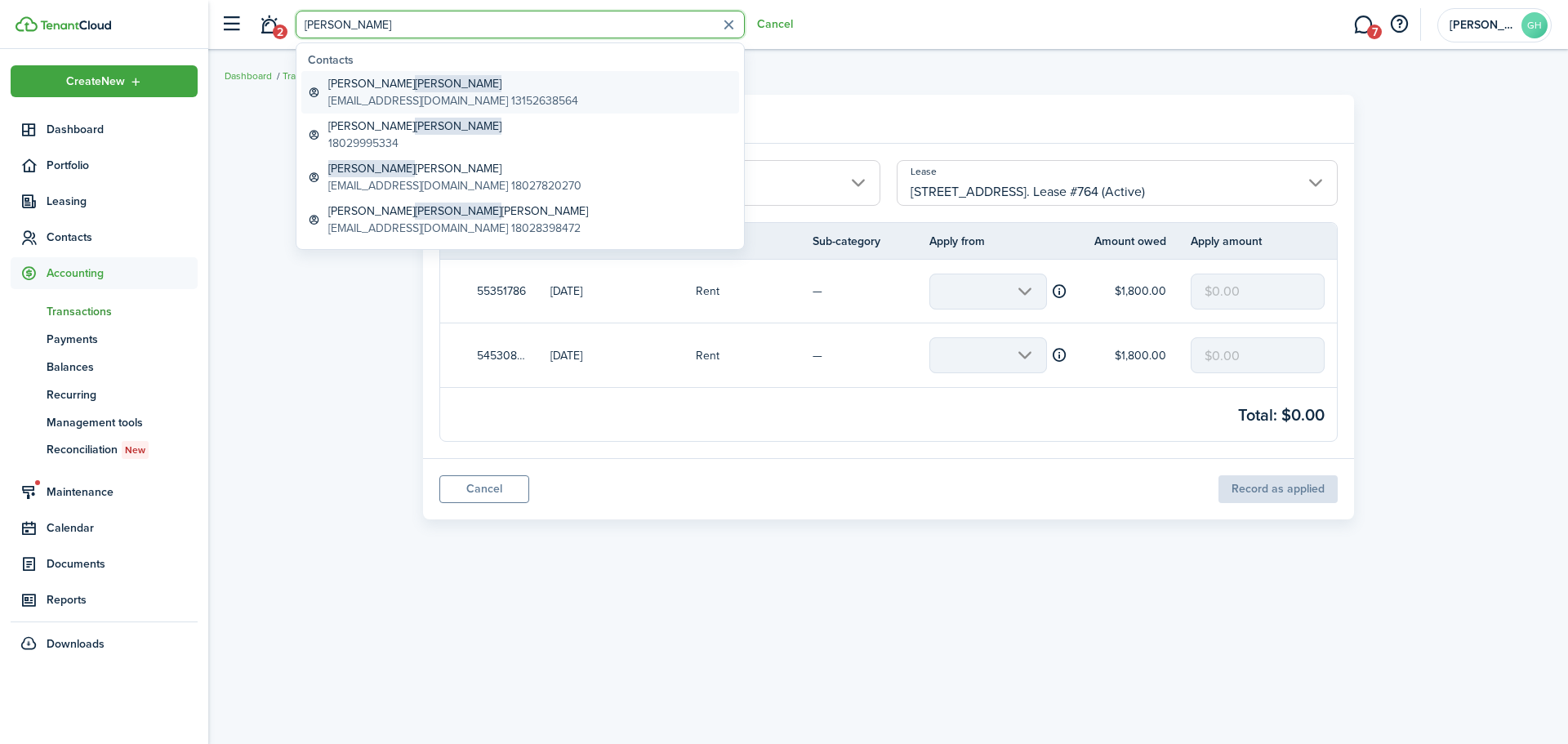
type input "[PERSON_NAME]"
click at [385, 98] on global-search-item-description "[EMAIL_ADDRESS][DOMAIN_NAME] 13152638564" at bounding box center [453, 101] width 250 height 17
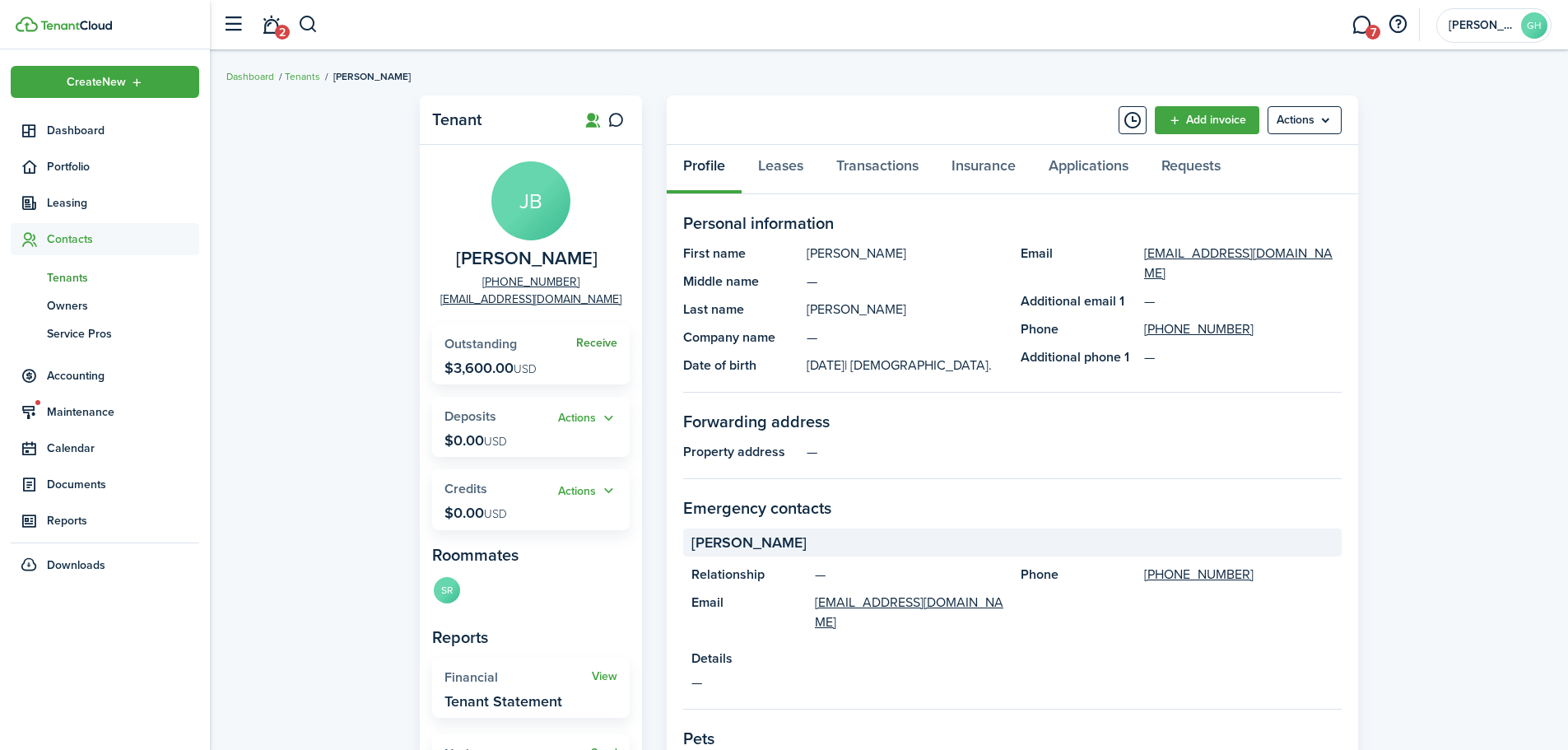
click at [588, 338] on link "Receive" at bounding box center [597, 344] width 42 height 14
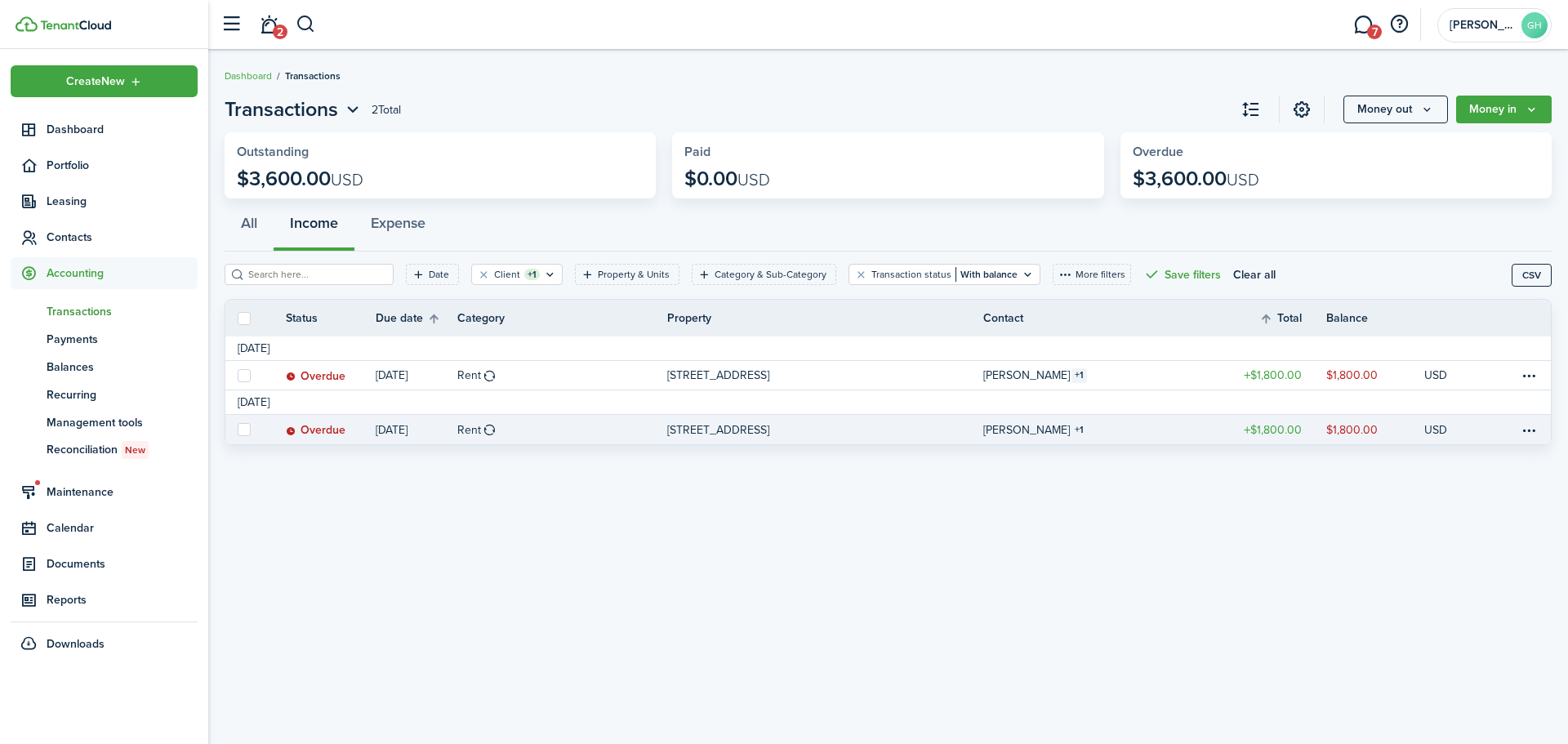
click at [811, 423] on link "[STREET_ADDRESS]" at bounding box center [824, 429] width 315 height 29
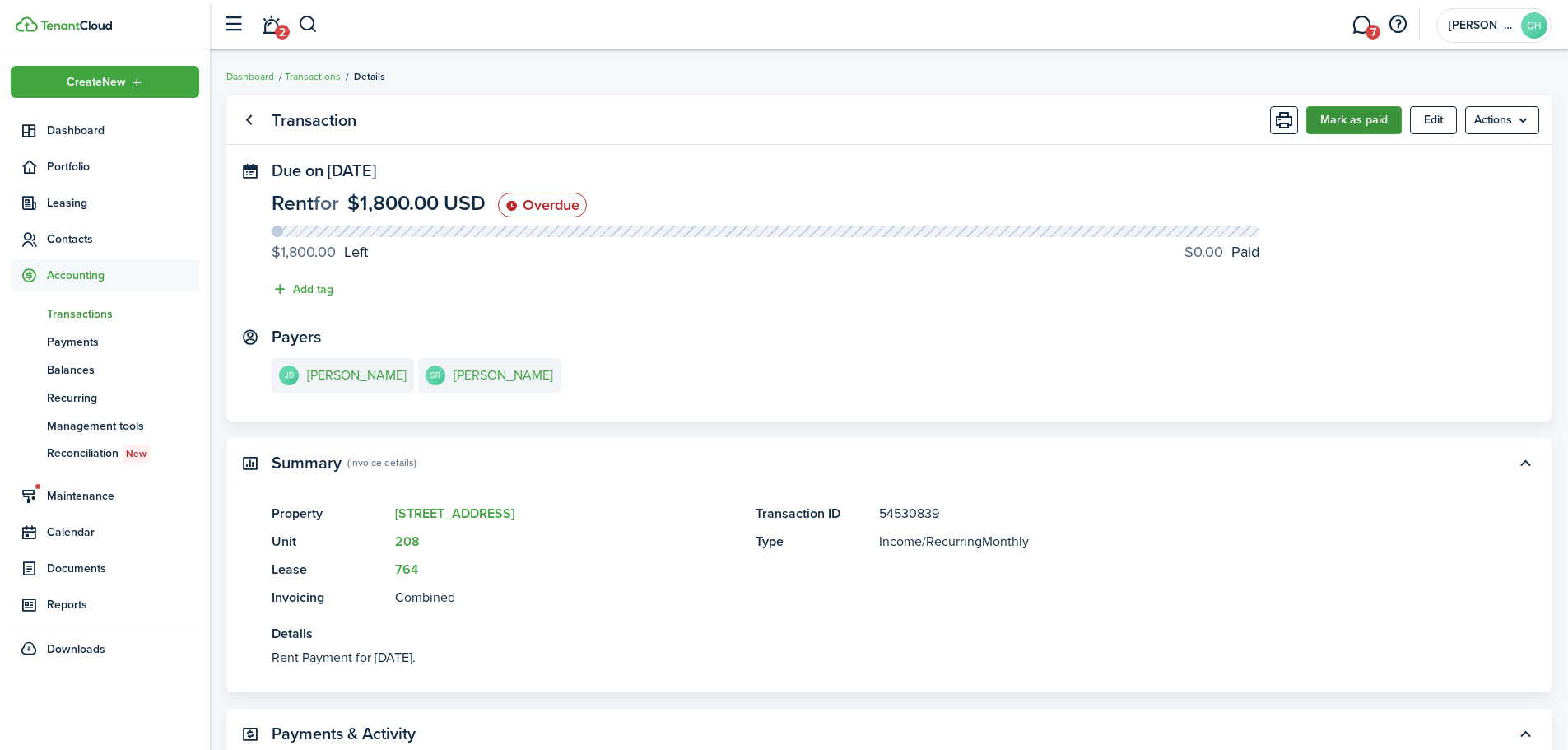
click at [1327, 119] on button "Mark as paid" at bounding box center [1354, 120] width 96 height 28
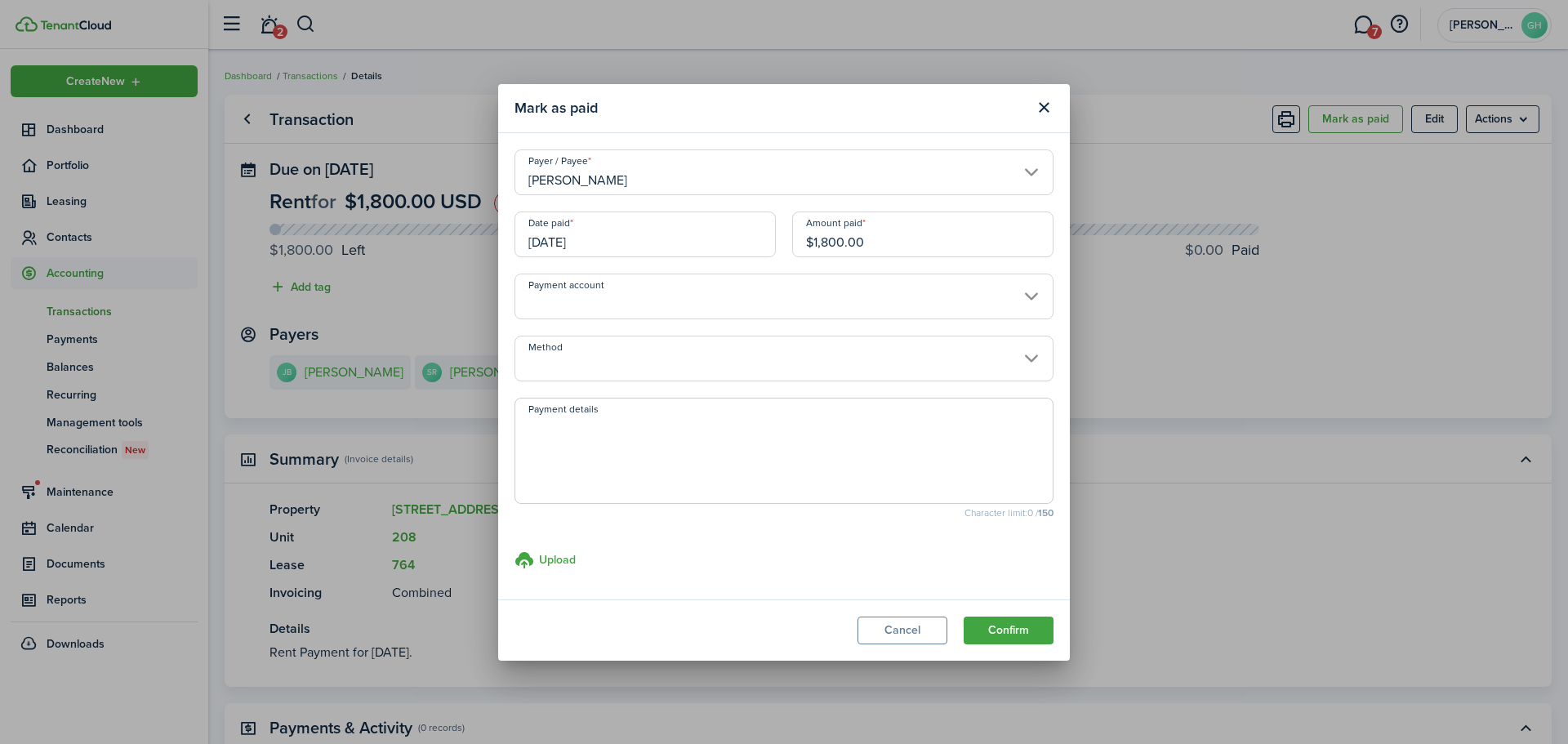
click at [868, 240] on input "$1,800.00" at bounding box center [923, 234] width 262 height 45
click at [669, 371] on input "Method" at bounding box center [784, 359] width 539 height 45
type input "$200.00"
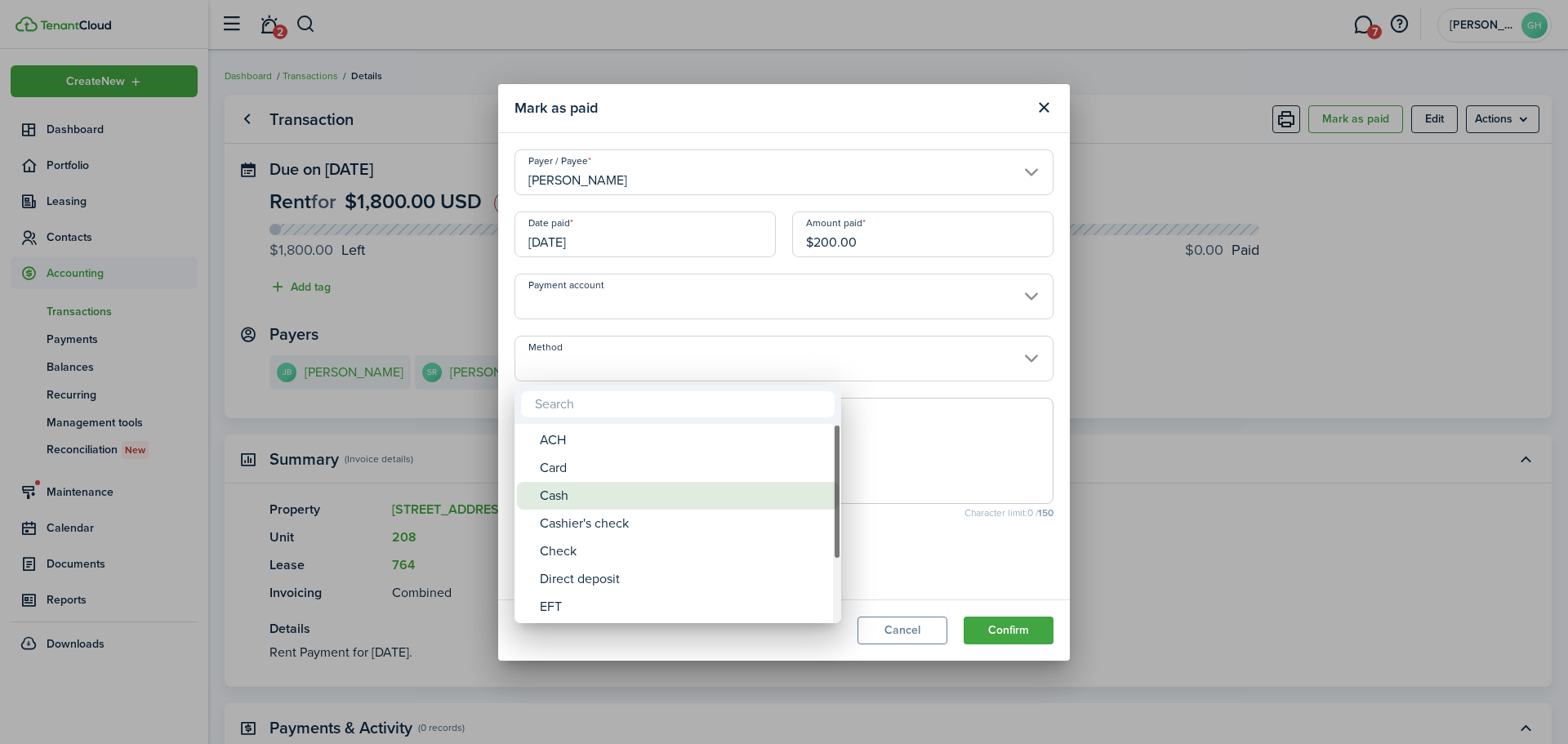
click at [564, 482] on div "Cash" at bounding box center [685, 496] width 289 height 28
type input "Cash"
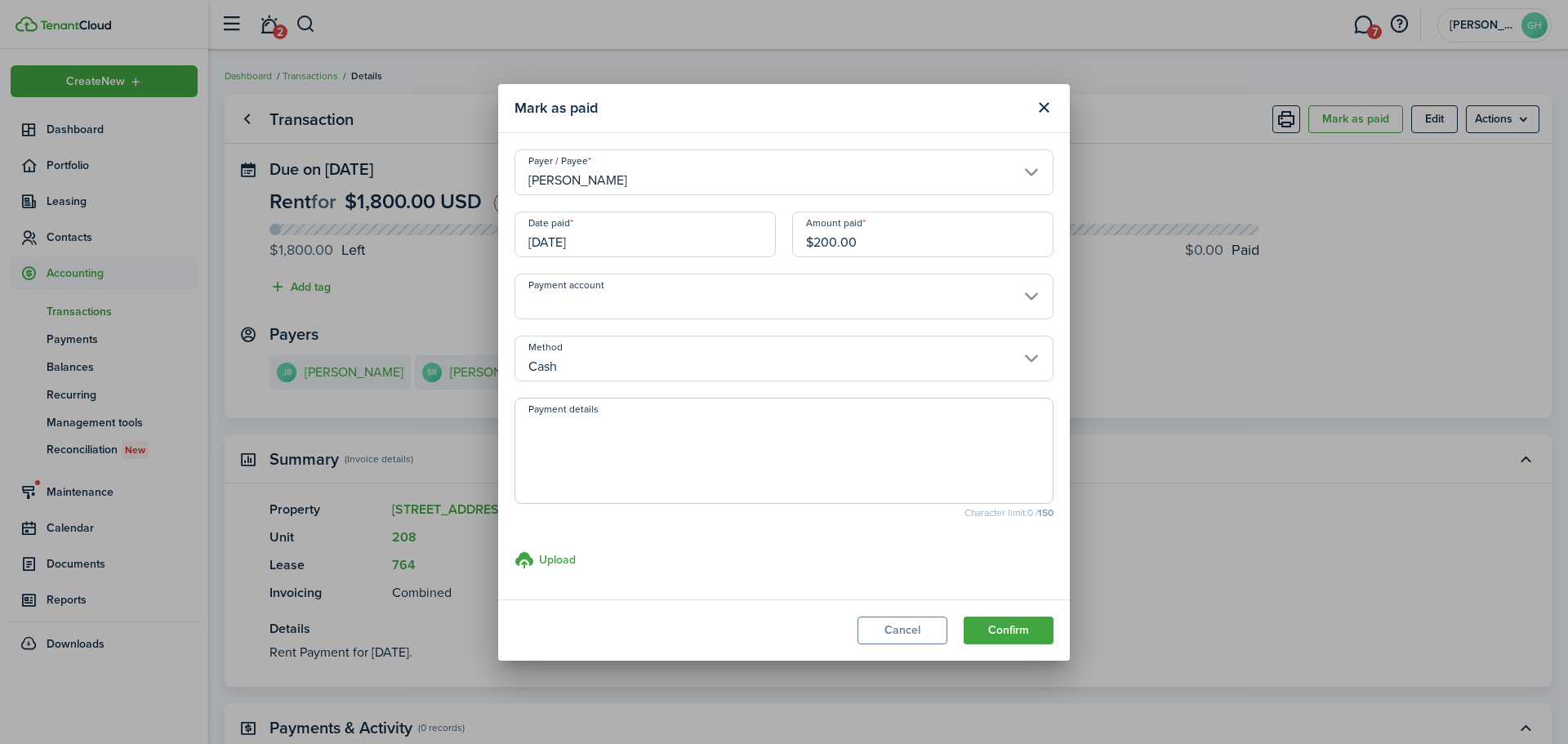
click at [572, 252] on input "[DATE]" at bounding box center [645, 234] width 262 height 45
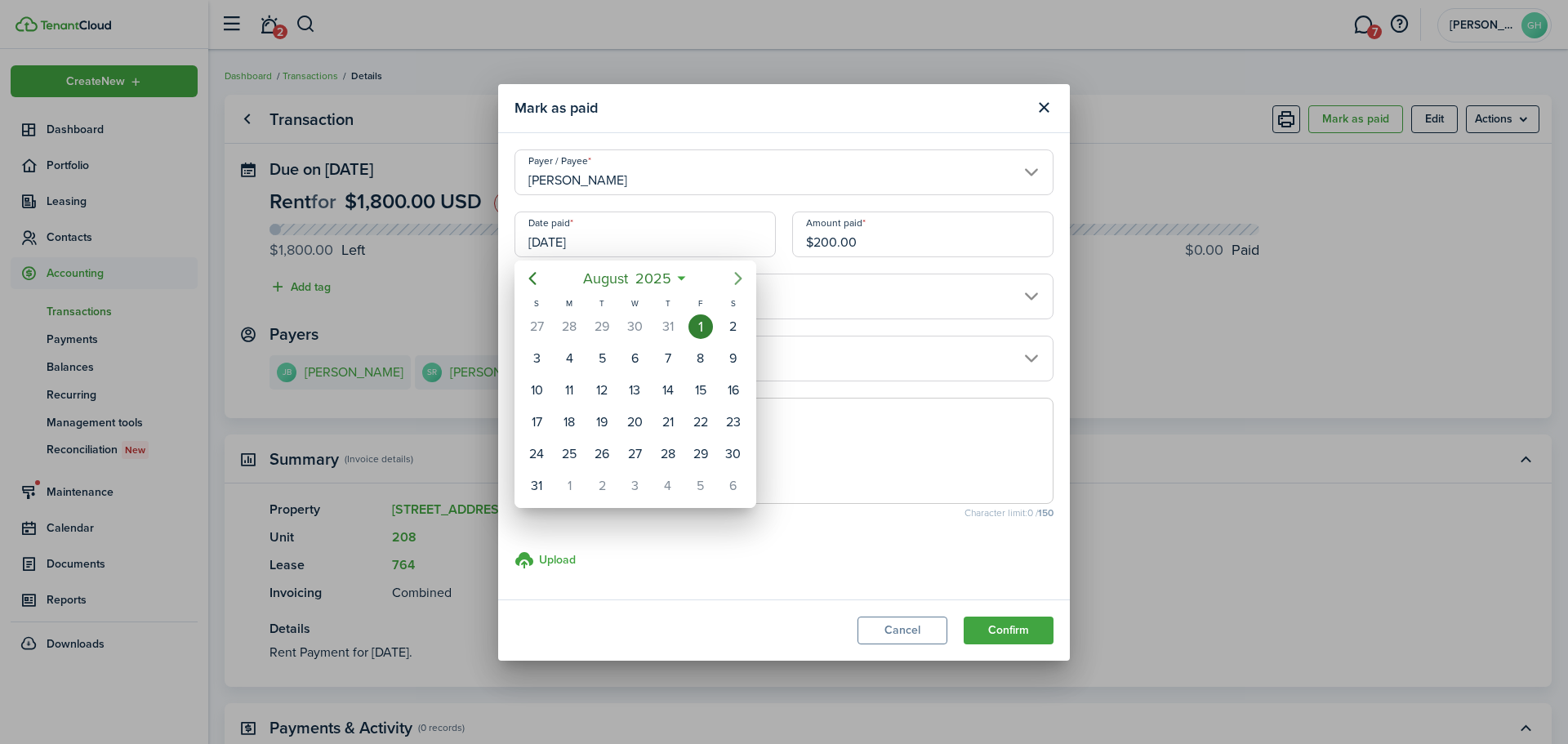
click at [735, 275] on icon "Next page" at bounding box center [738, 278] width 19 height 19
click at [575, 380] on div "15" at bounding box center [569, 391] width 24 height 24
type input "[DATE]"
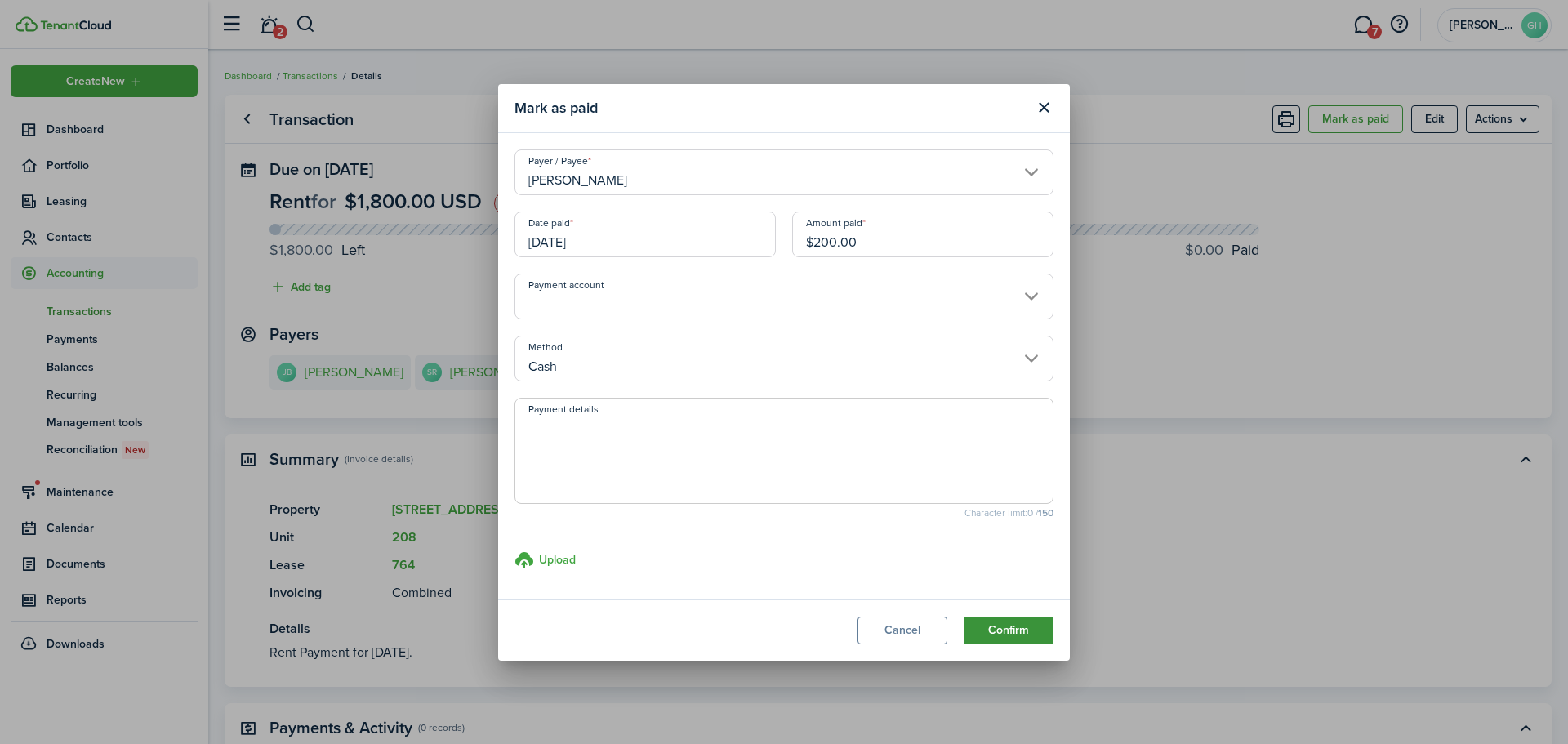
click at [993, 625] on button "Confirm" at bounding box center [1009, 630] width 90 height 28
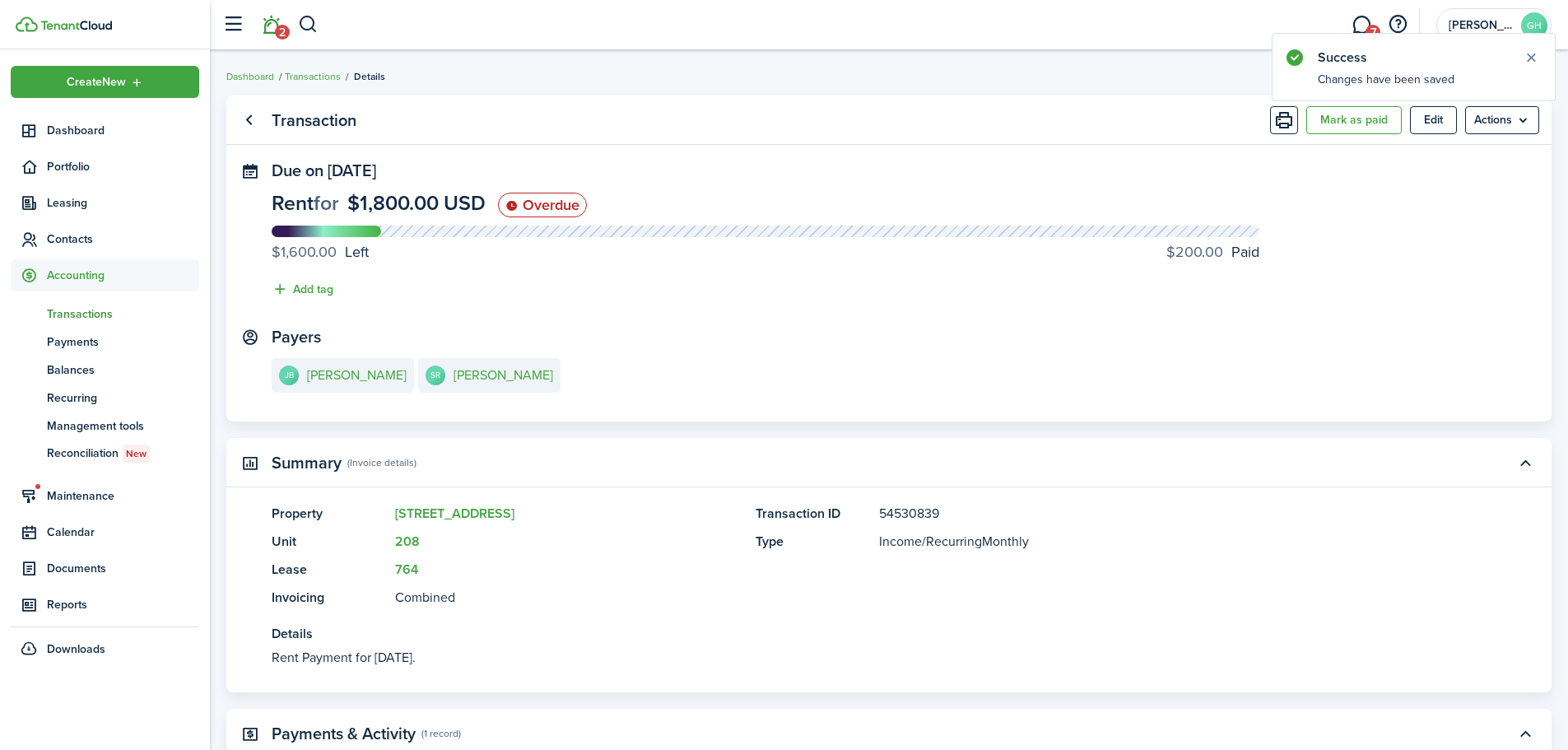
click at [281, 25] on span "2" at bounding box center [282, 31] width 14 height 14
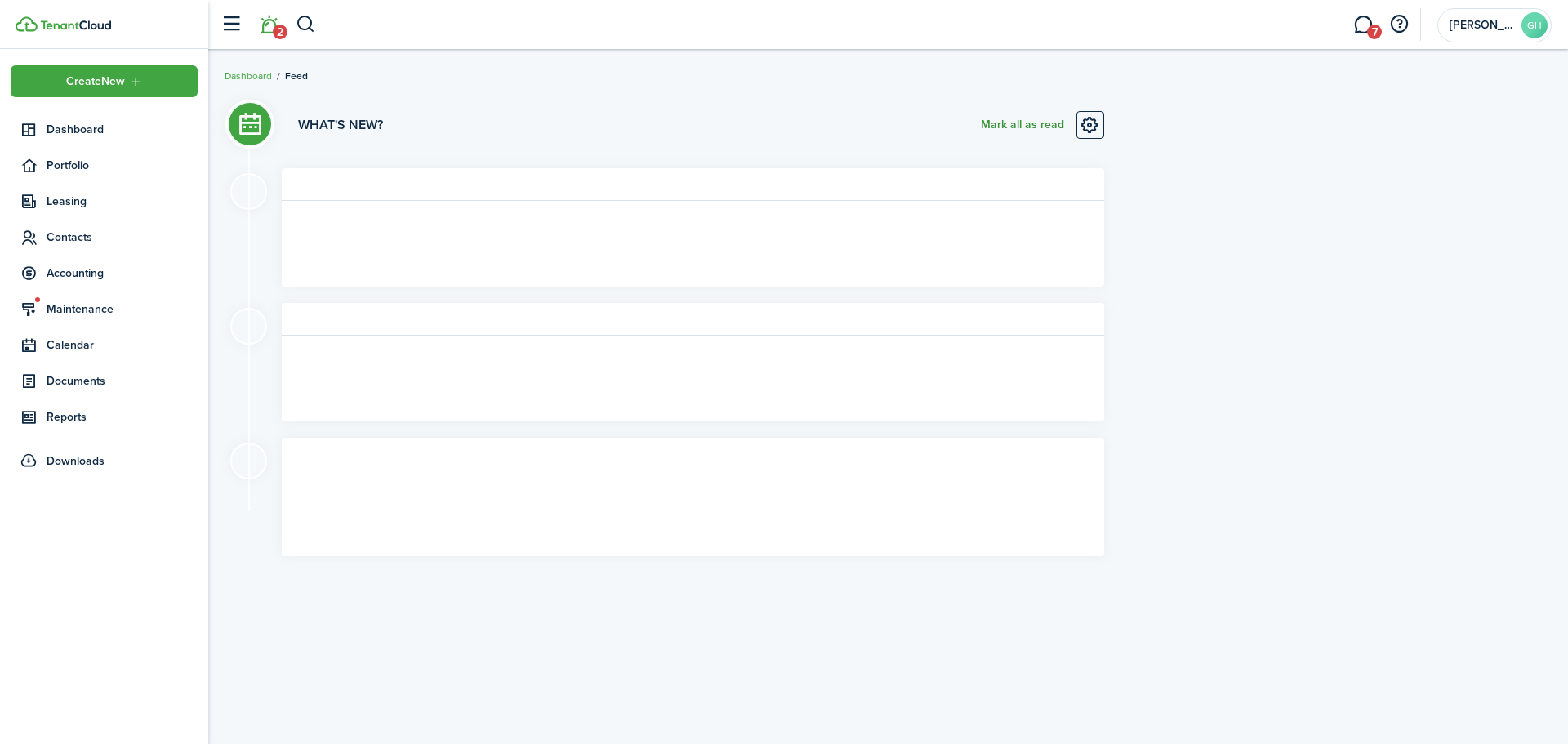
click at [1022, 120] on button "Mark all as read" at bounding box center [1022, 125] width 83 height 28
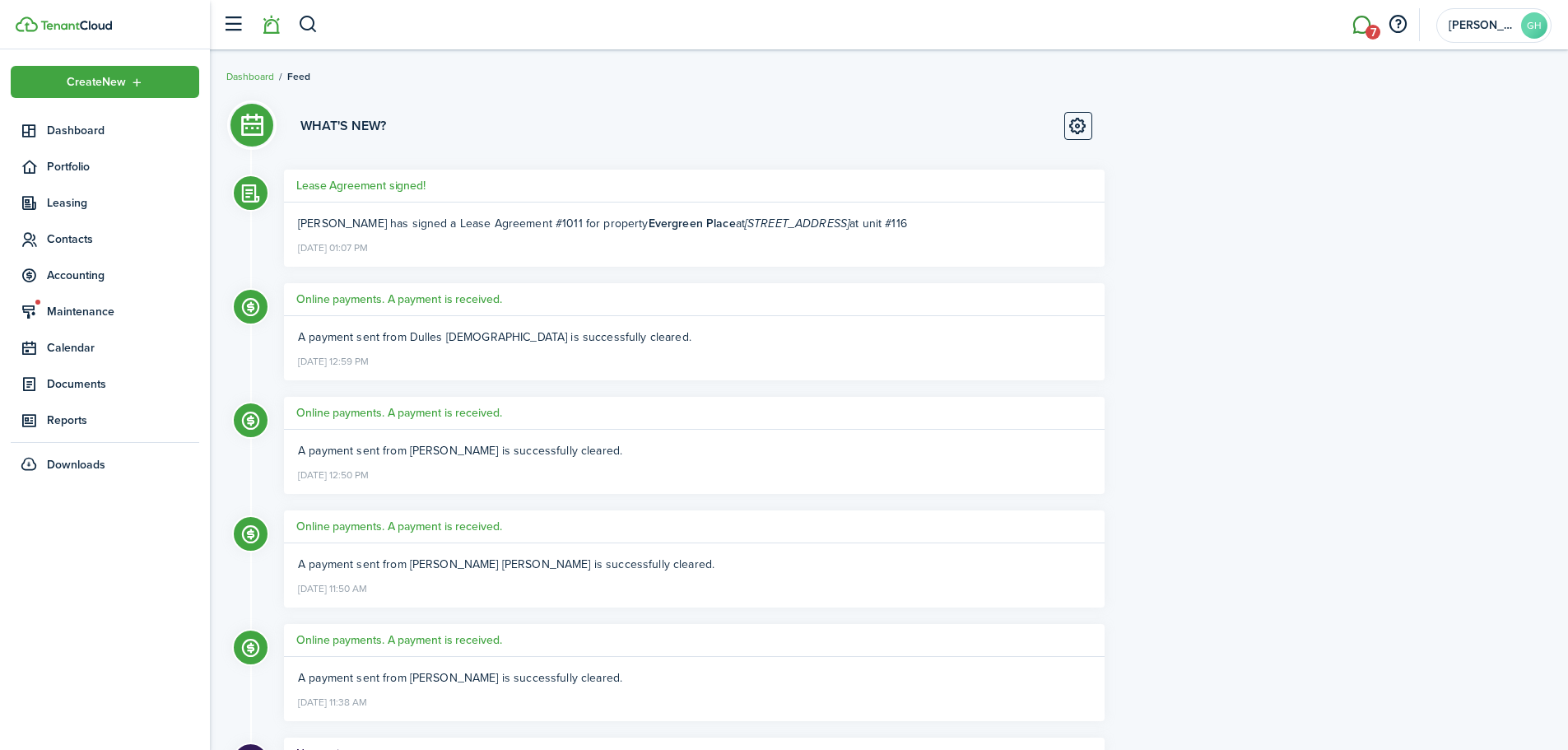
click at [1364, 14] on link "7" at bounding box center [1361, 25] width 31 height 42
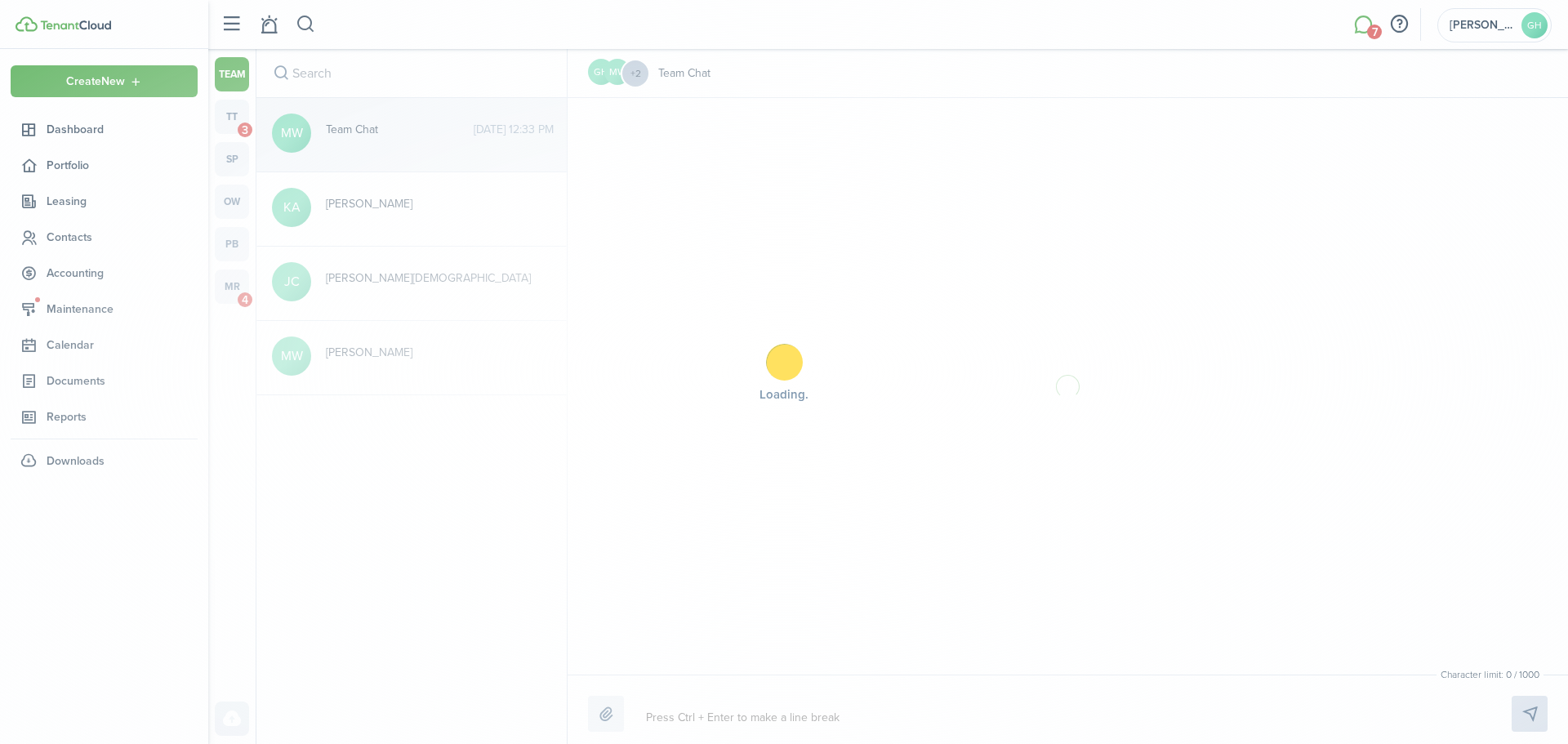
scroll to position [624, 0]
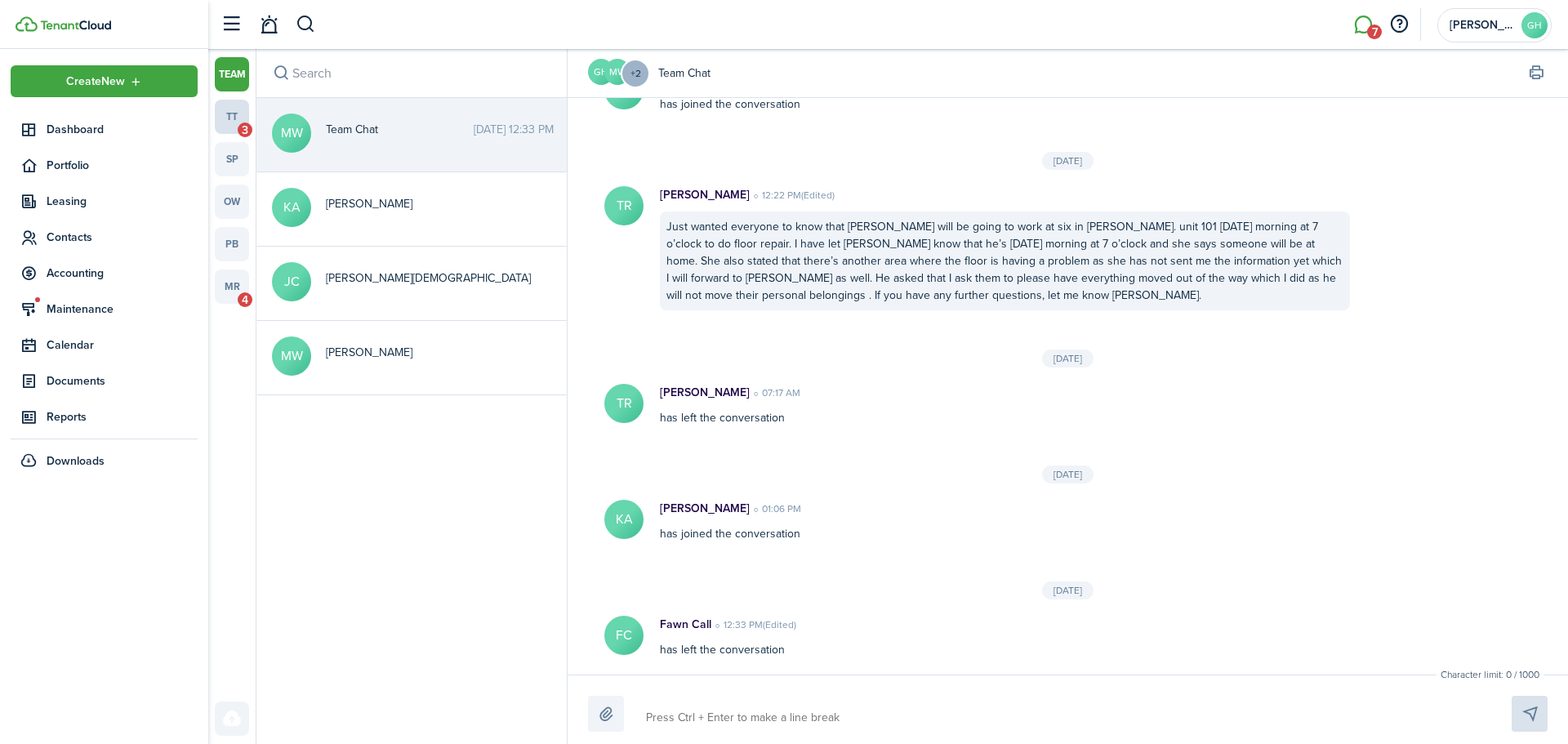
click at [242, 107] on link "tt 3" at bounding box center [231, 116] width 34 height 35
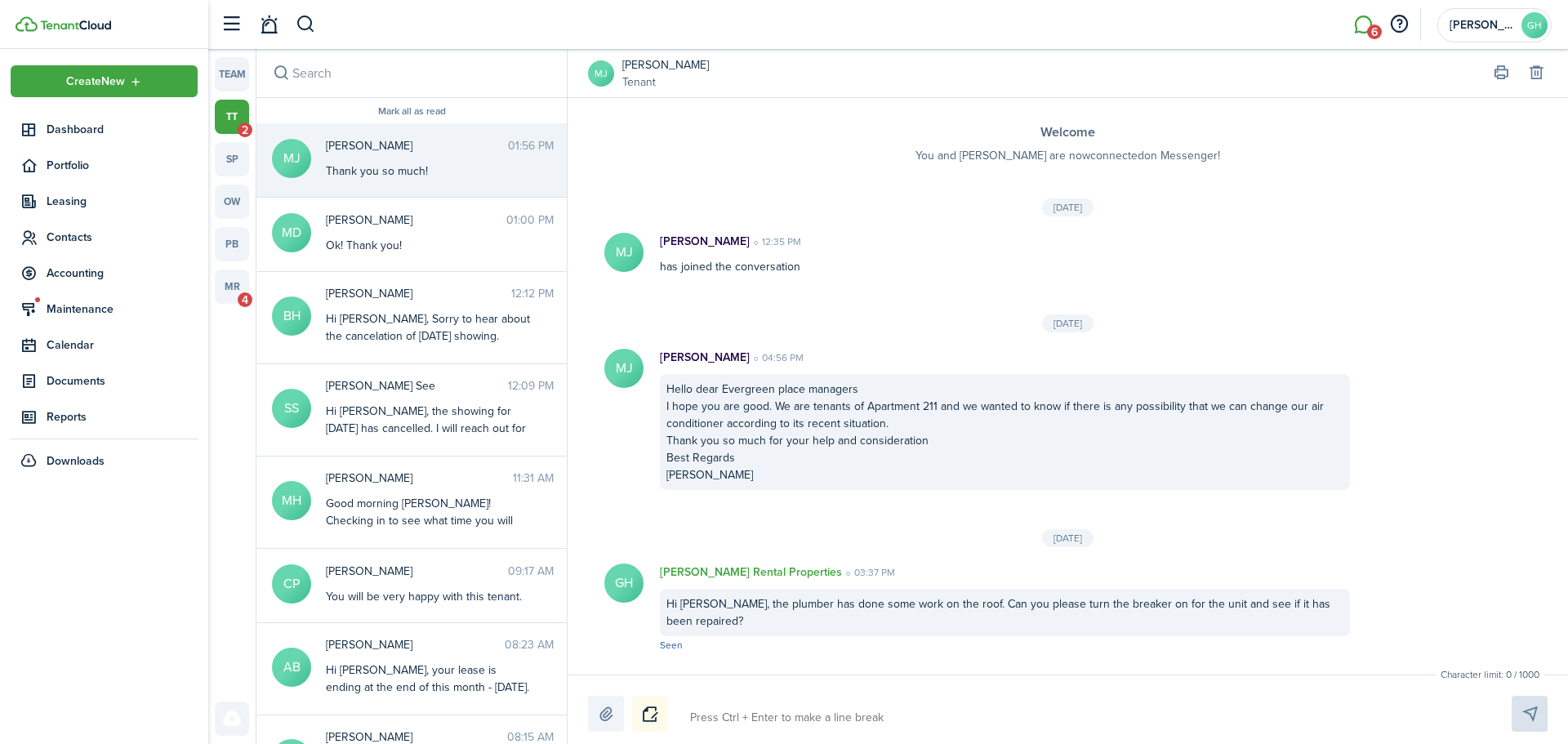
scroll to position [686, 0]
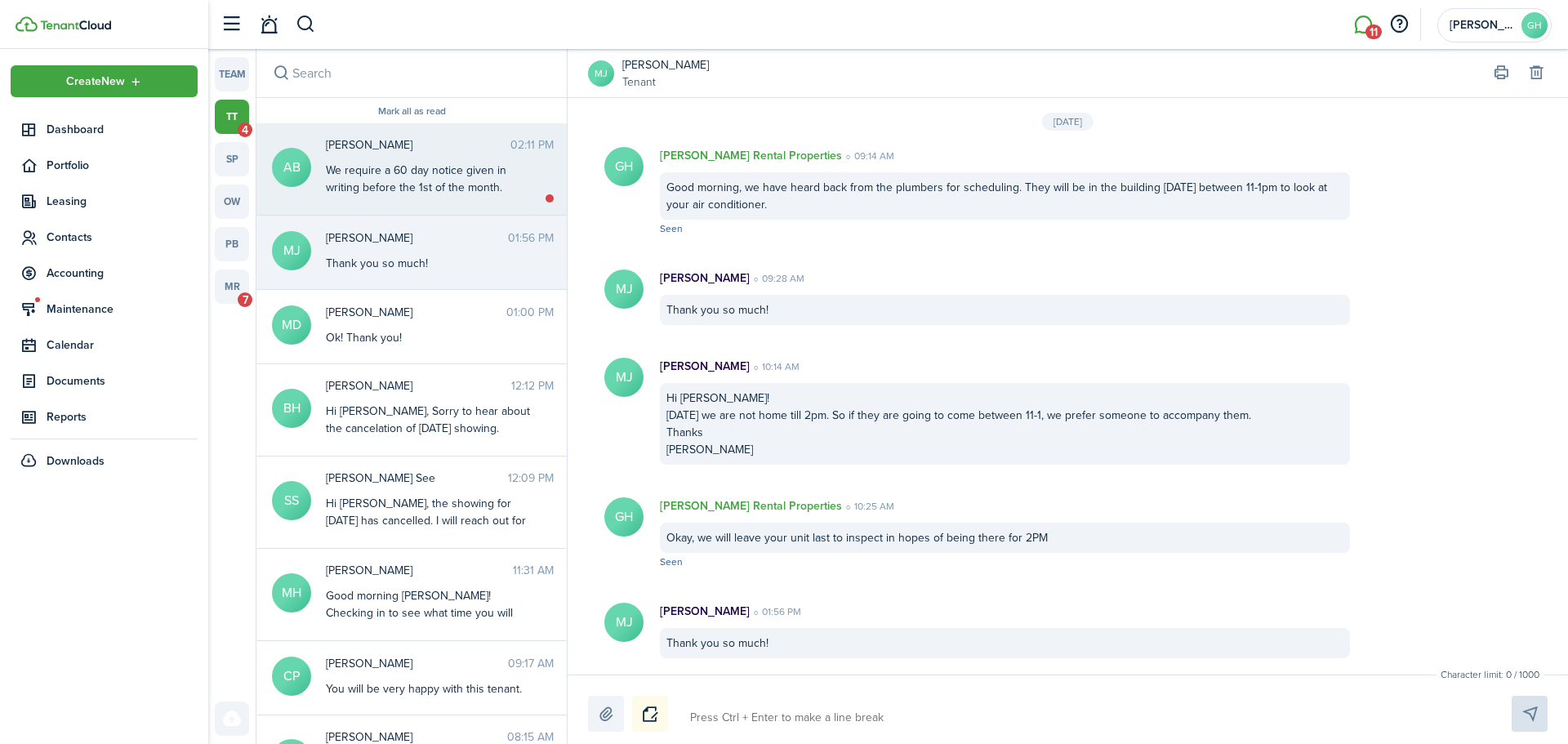
click at [470, 182] on div "We require a 60 day notice given in writing before the 1st of the month. Notice…" at bounding box center [427, 196] width 204 height 69
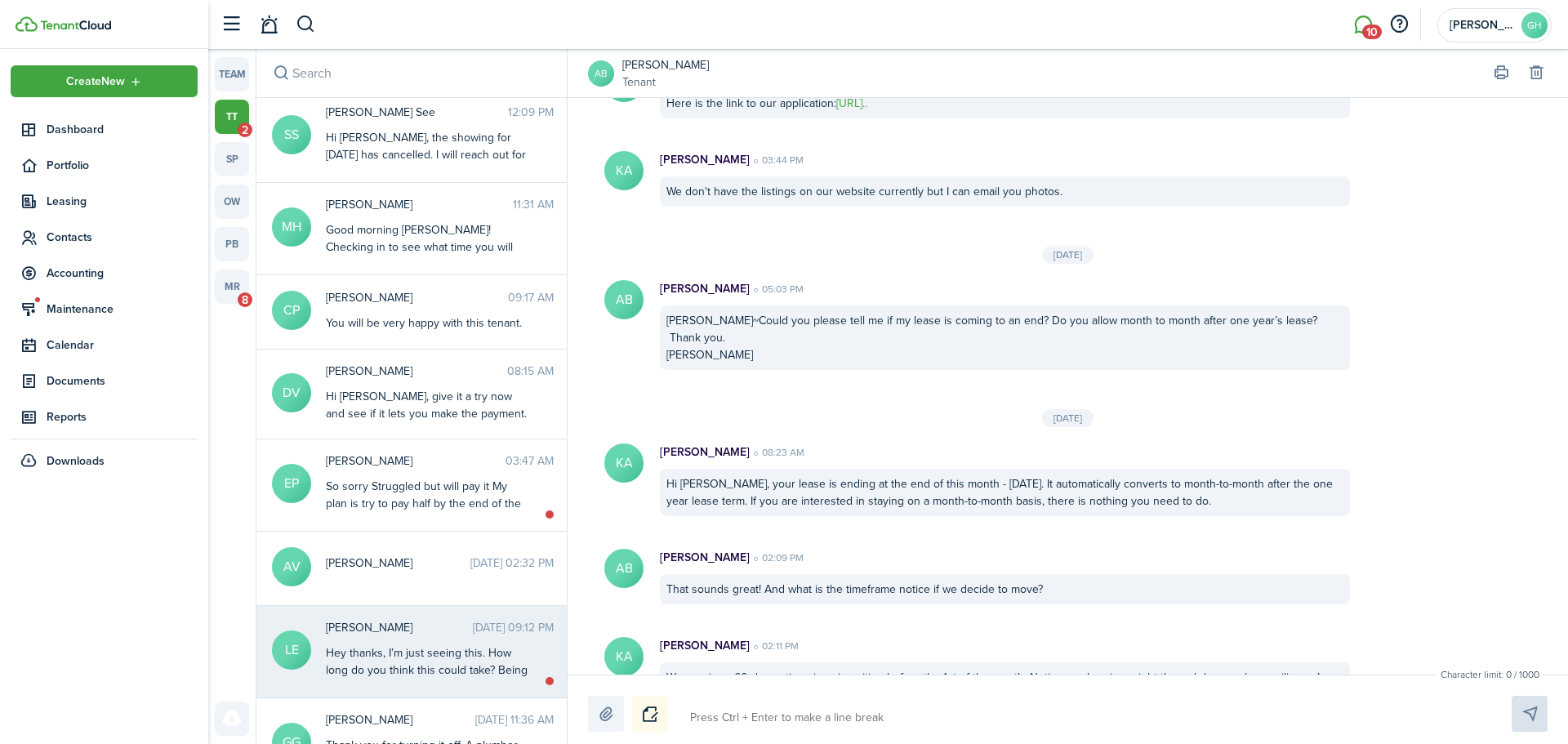
scroll to position [654, 0]
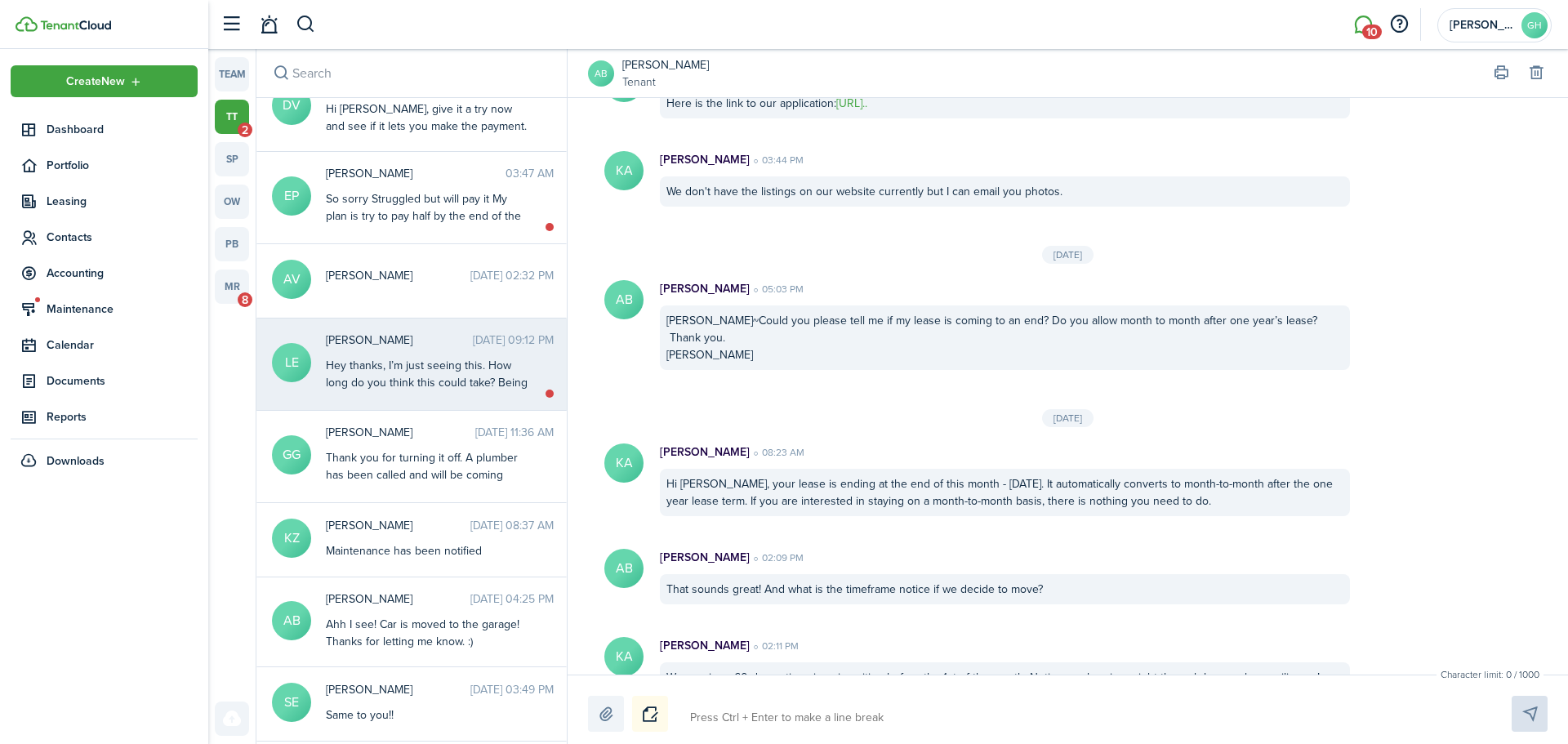
click at [479, 337] on time "[DATE] 09:12 PM" at bounding box center [513, 340] width 81 height 17
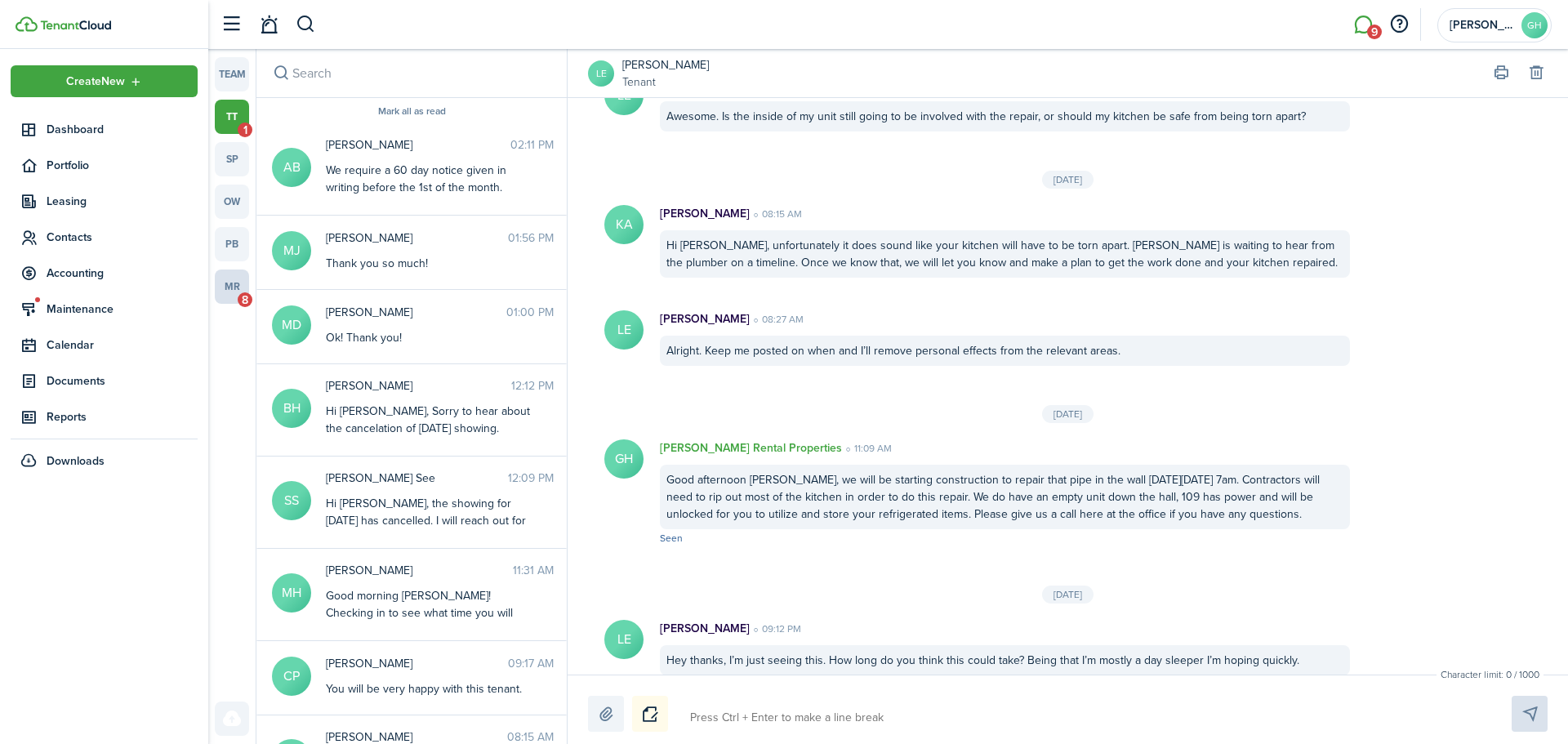
click at [230, 283] on link "mr 8" at bounding box center [231, 286] width 34 height 35
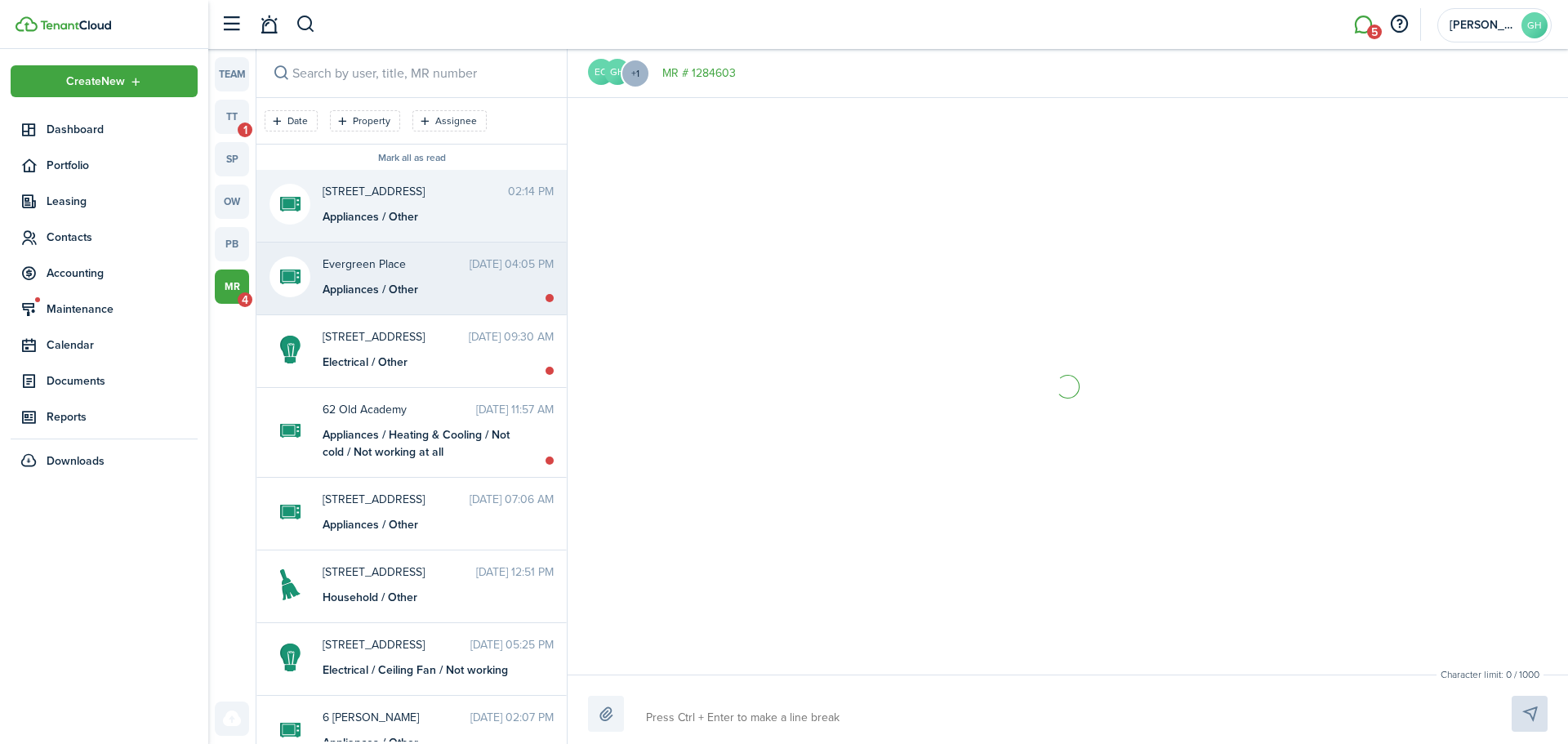
scroll to position [29, 0]
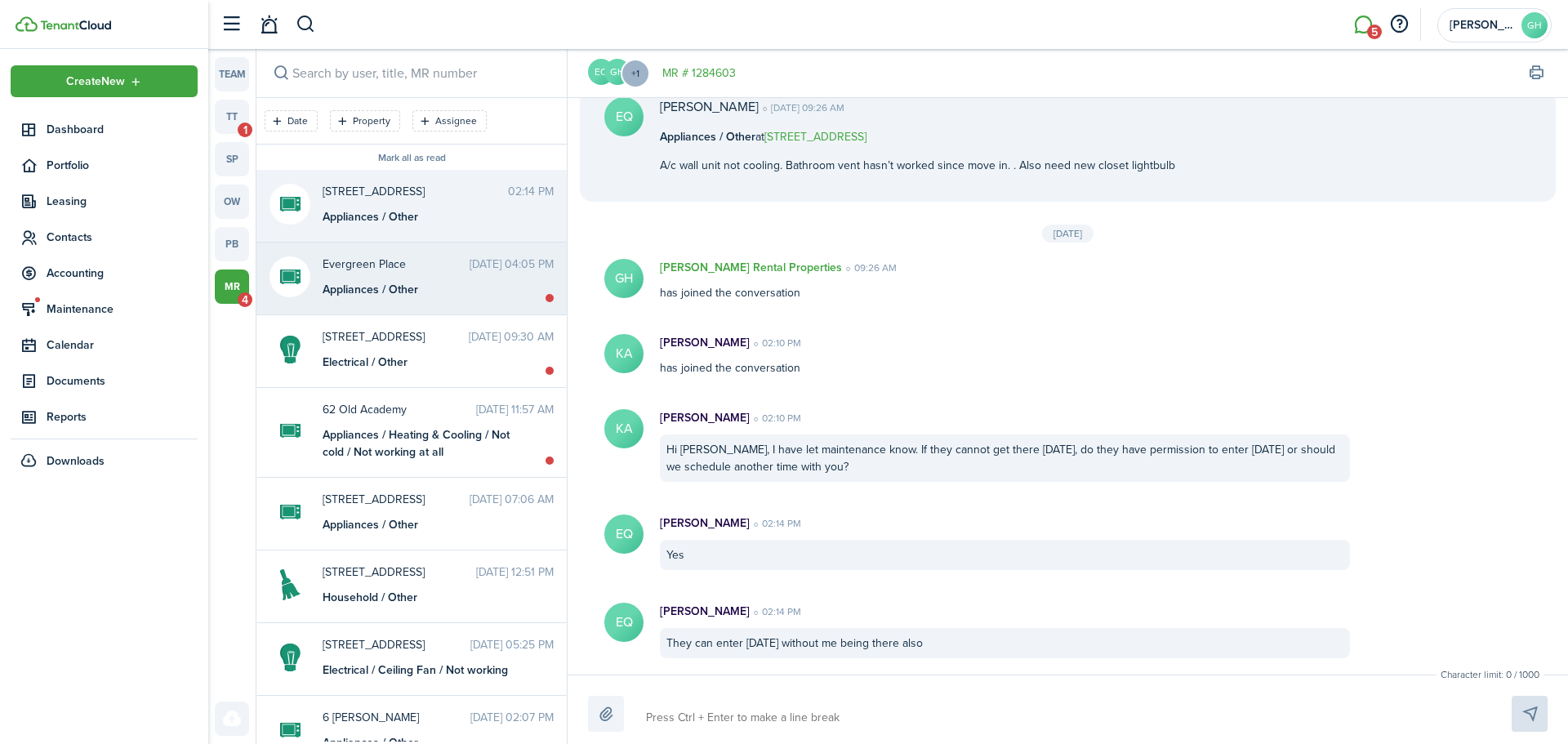
click at [489, 296] on div "Appliances / Other" at bounding box center [424, 290] width 204 height 17
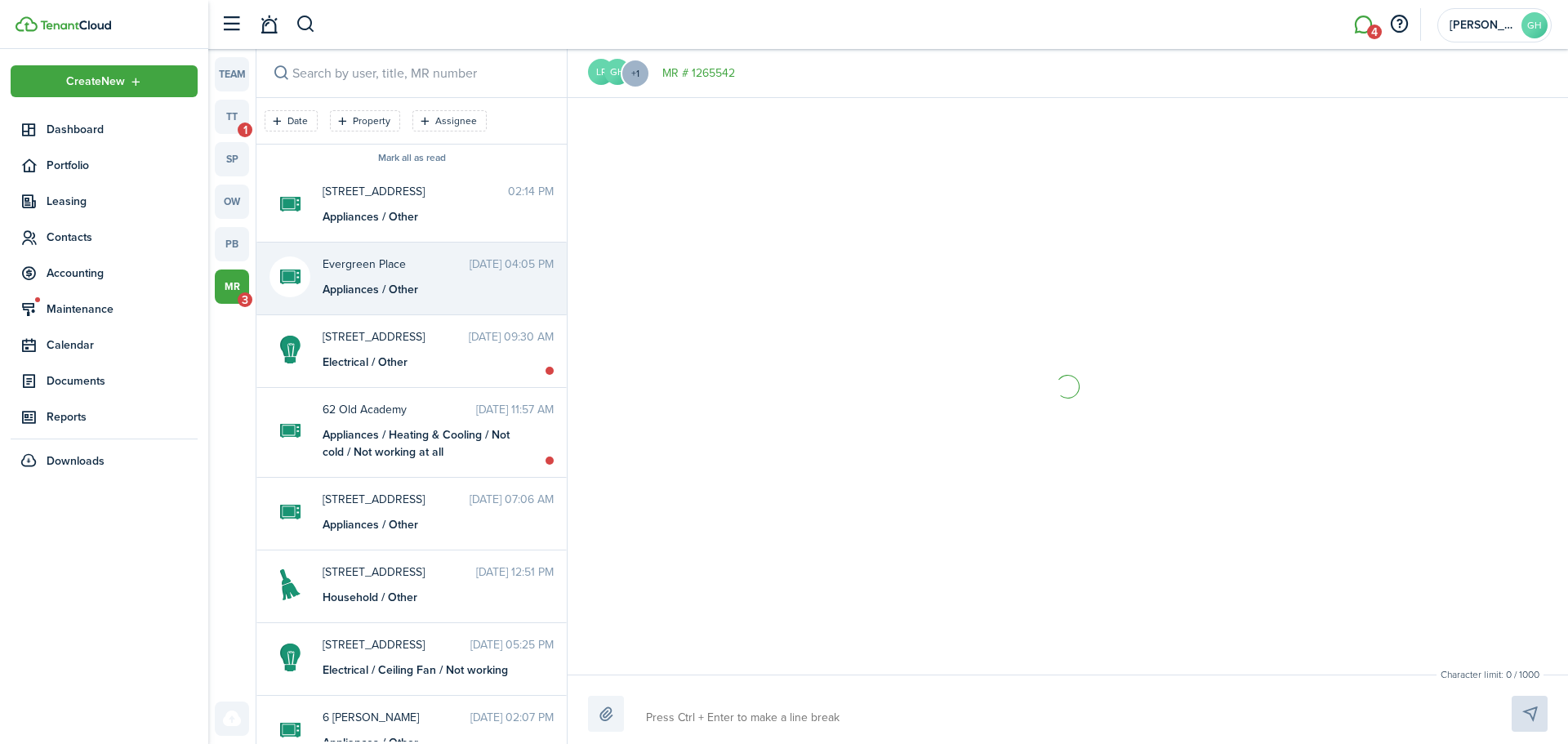
scroll to position [1697, 0]
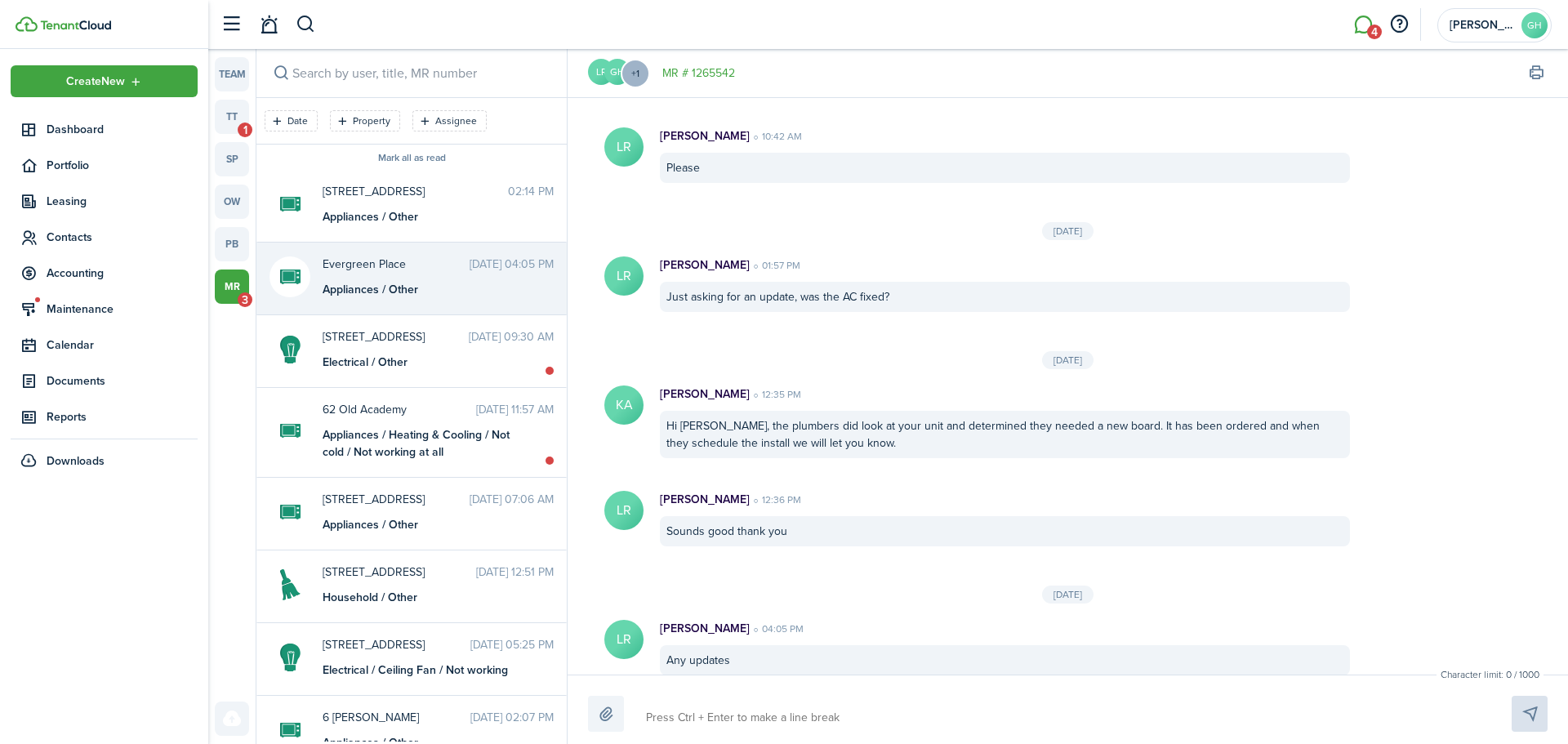
click at [853, 719] on textarea at bounding box center [1059, 718] width 839 height 28
click at [714, 73] on link "MR # 1265542" at bounding box center [698, 73] width 72 height 17
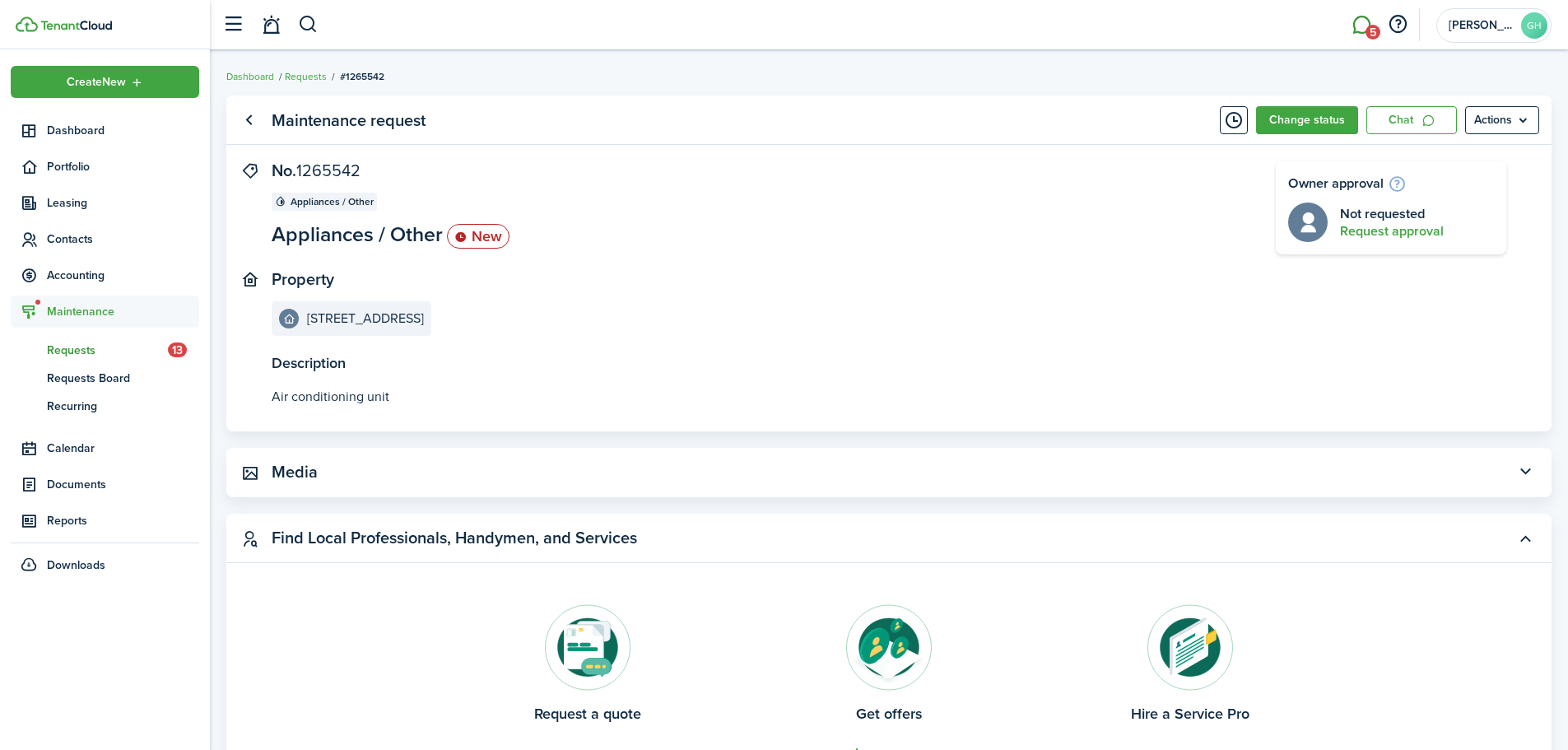
click at [1369, 21] on link "5" at bounding box center [1361, 25] width 31 height 42
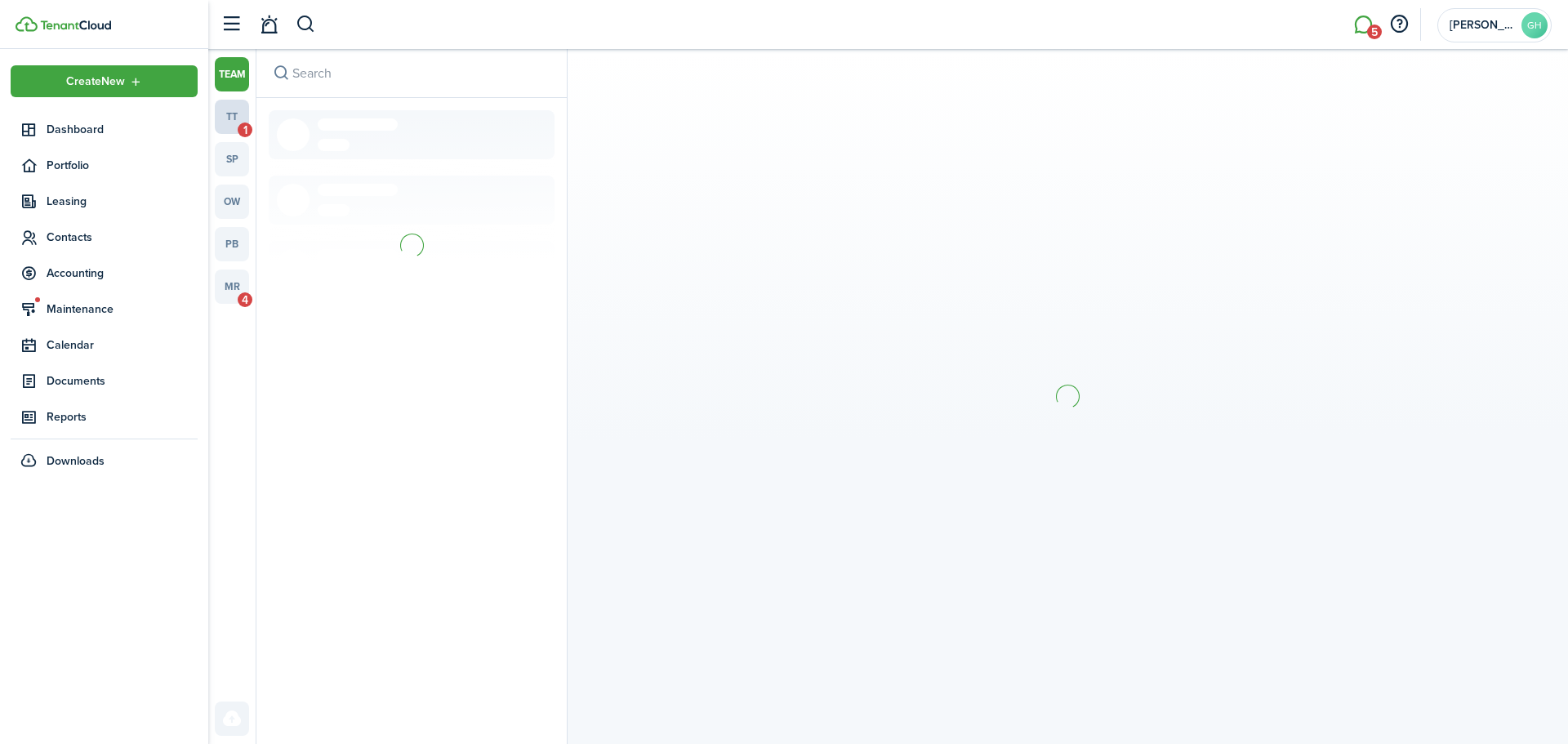
click at [229, 118] on link "tt 1" at bounding box center [231, 116] width 34 height 35
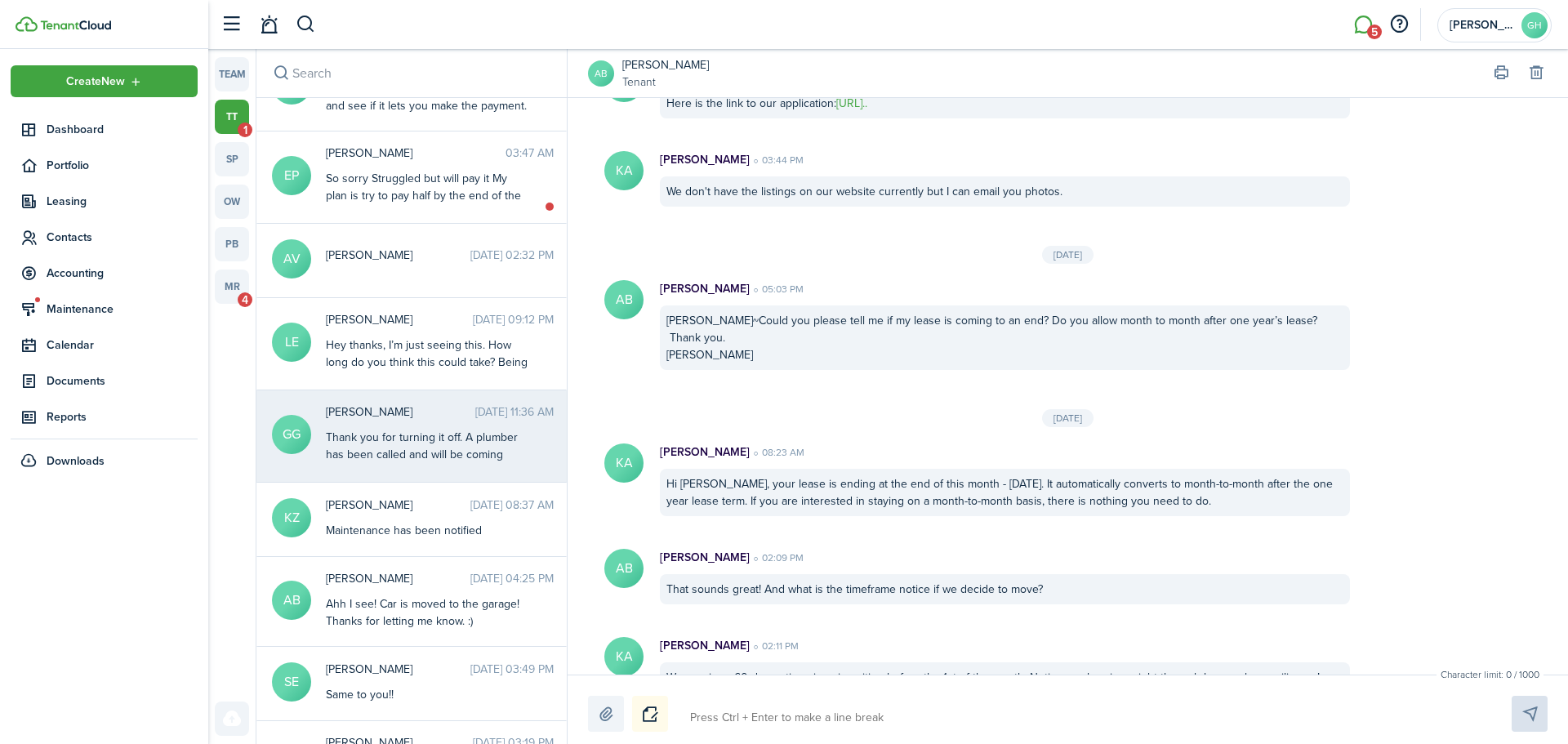
scroll to position [572, 0]
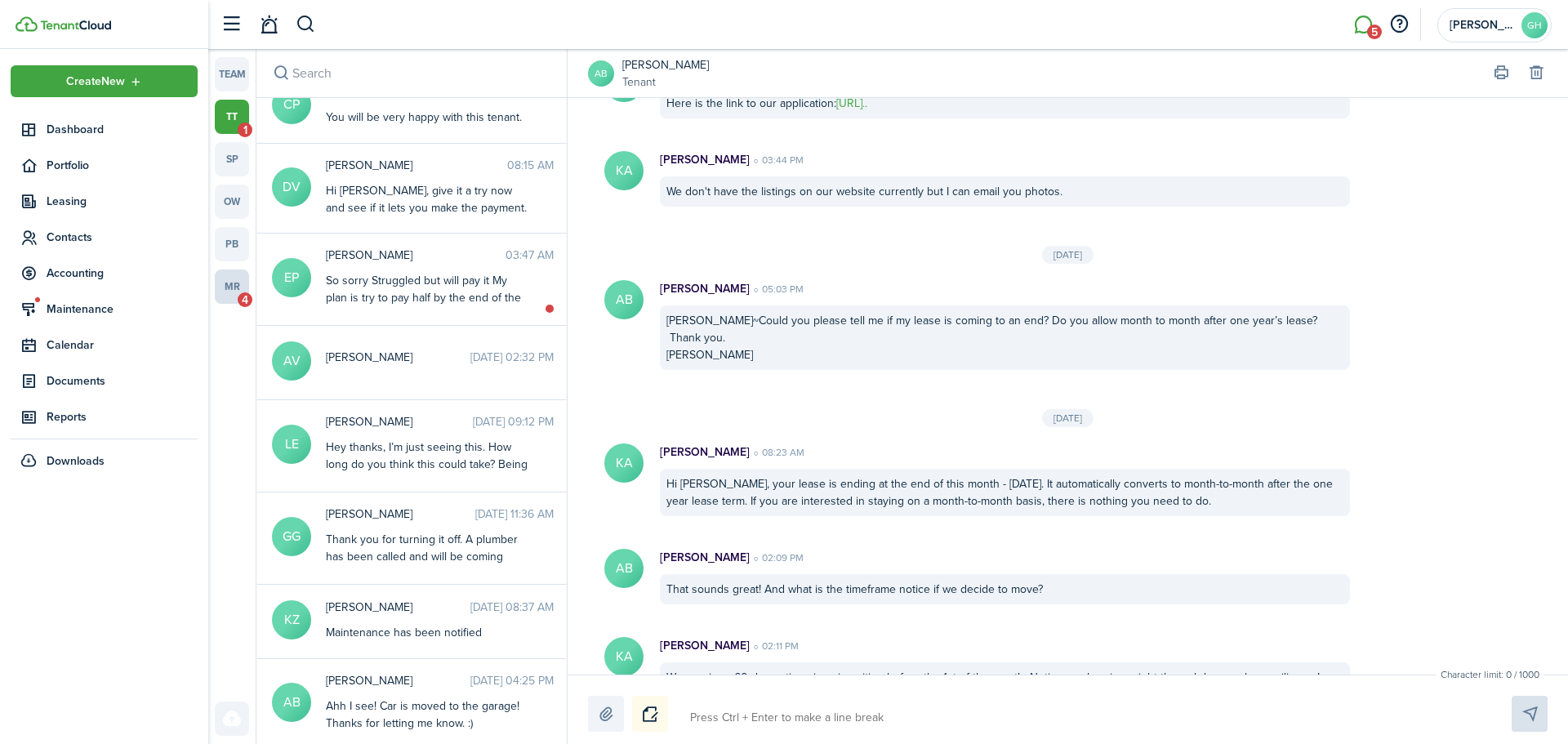
click at [236, 285] on link "mr 4" at bounding box center [231, 286] width 34 height 35
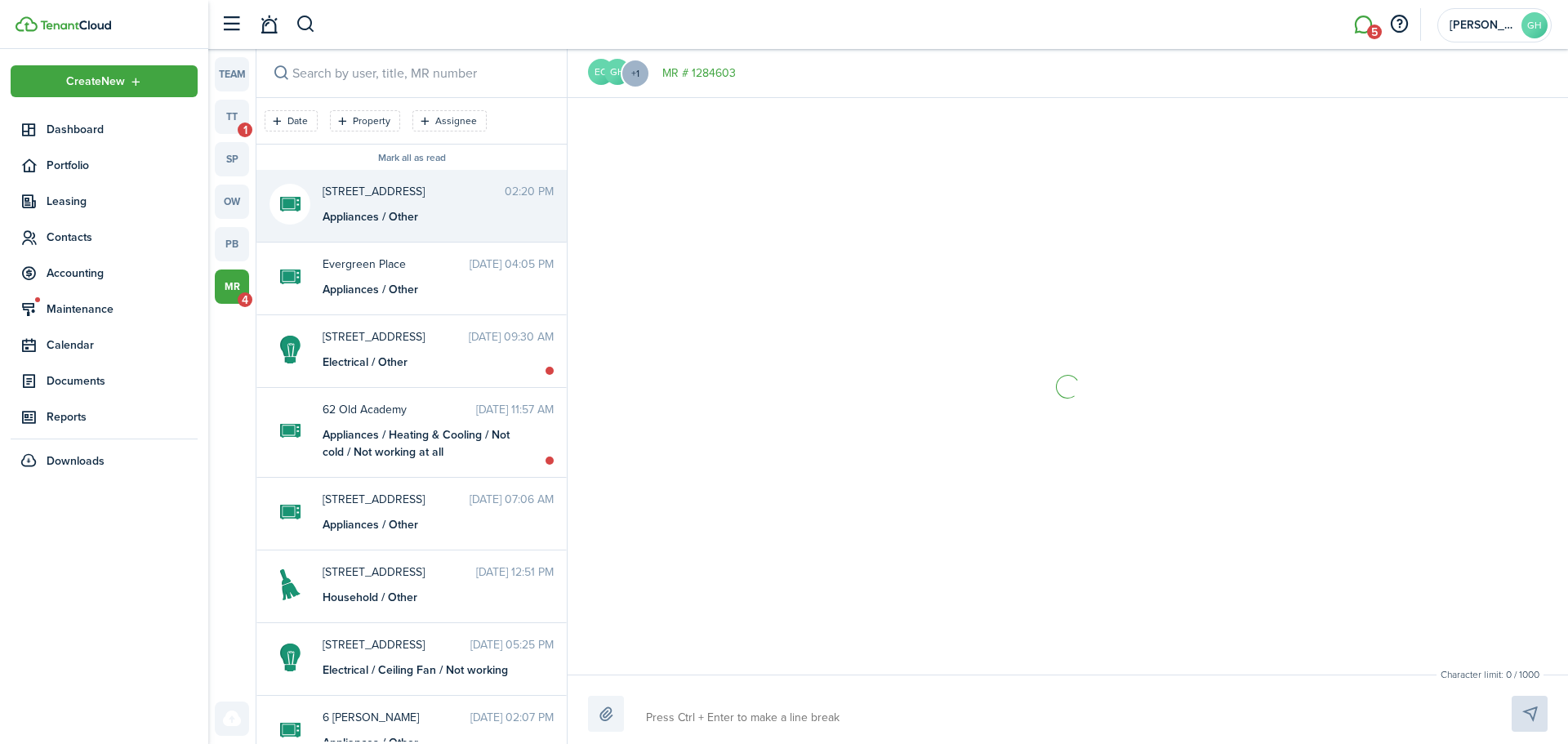
scroll to position [118, 0]
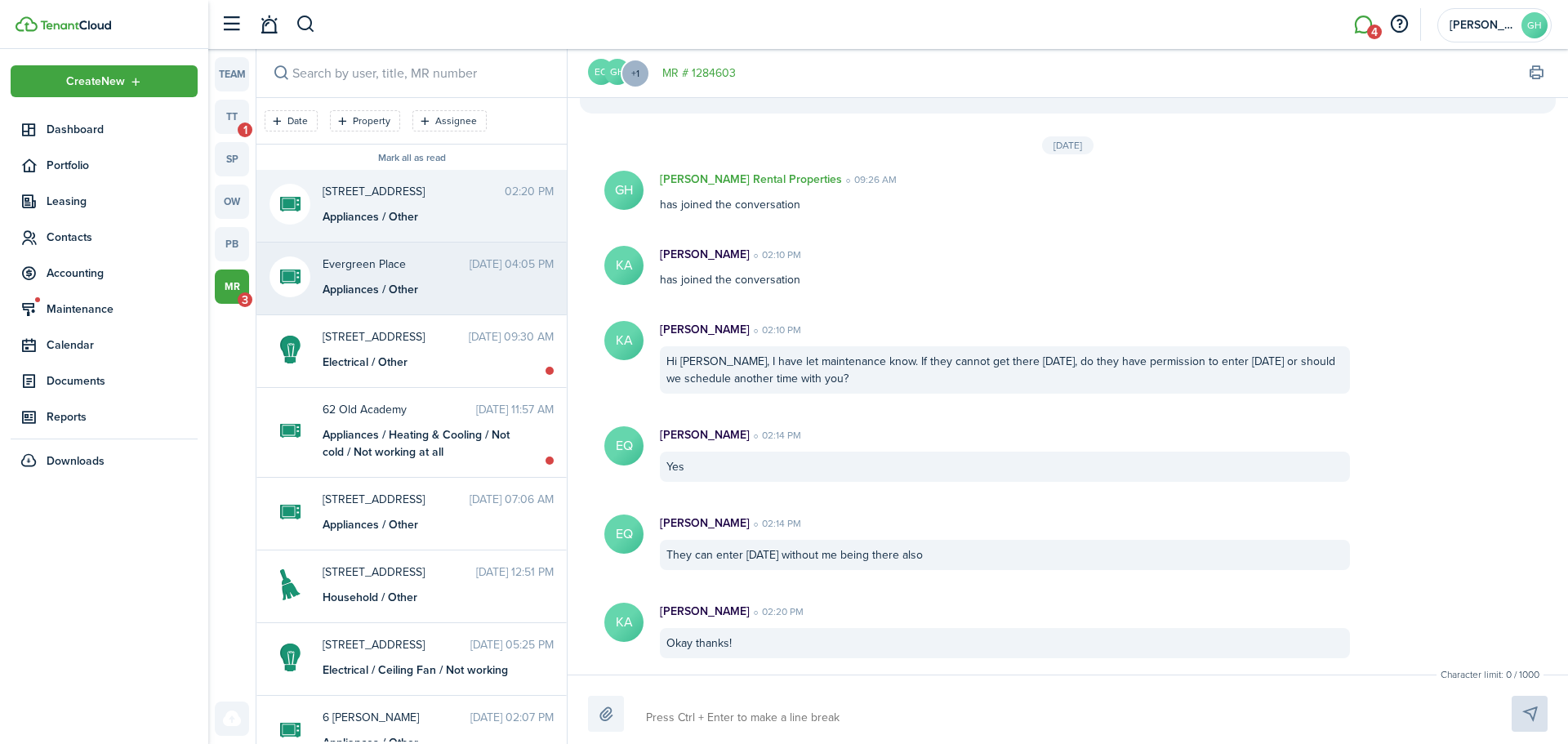
click at [422, 280] on div "Evergreen Place [DATE] 04:05 PM Appliances / Other" at bounding box center [438, 277] width 256 height 42
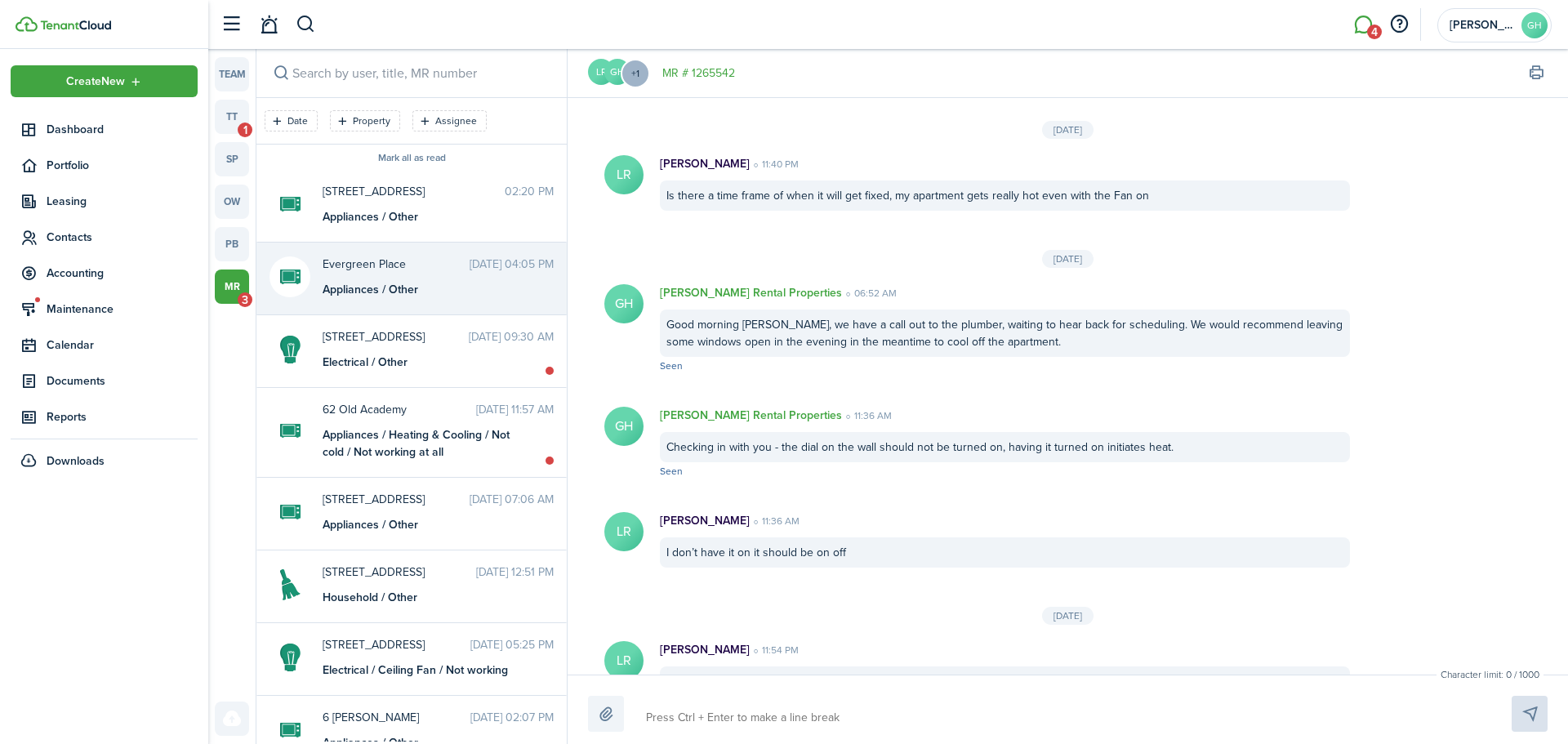
scroll to position [1697, 0]
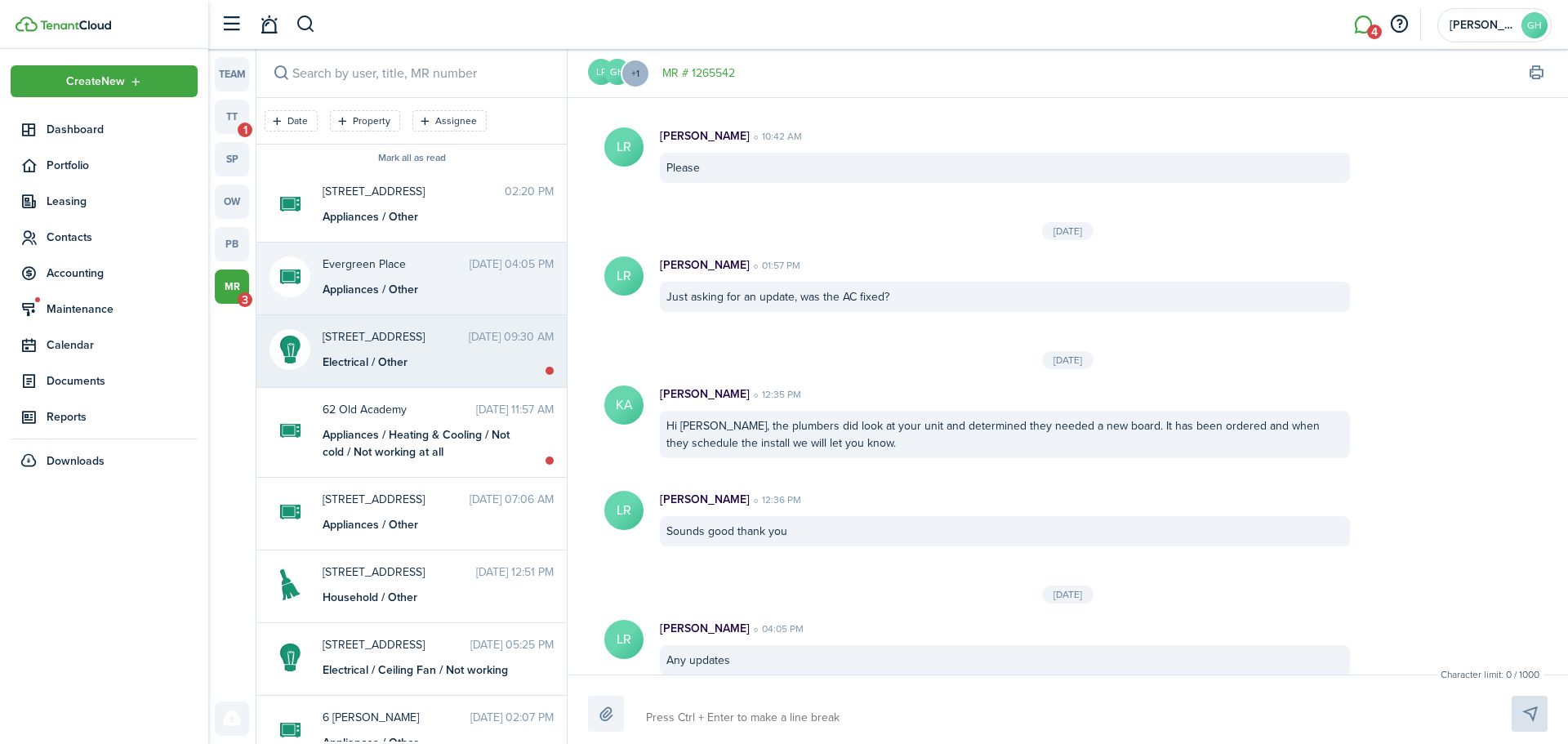
click at [469, 341] on time "[DATE] 09:30 AM" at bounding box center [511, 337] width 85 height 17
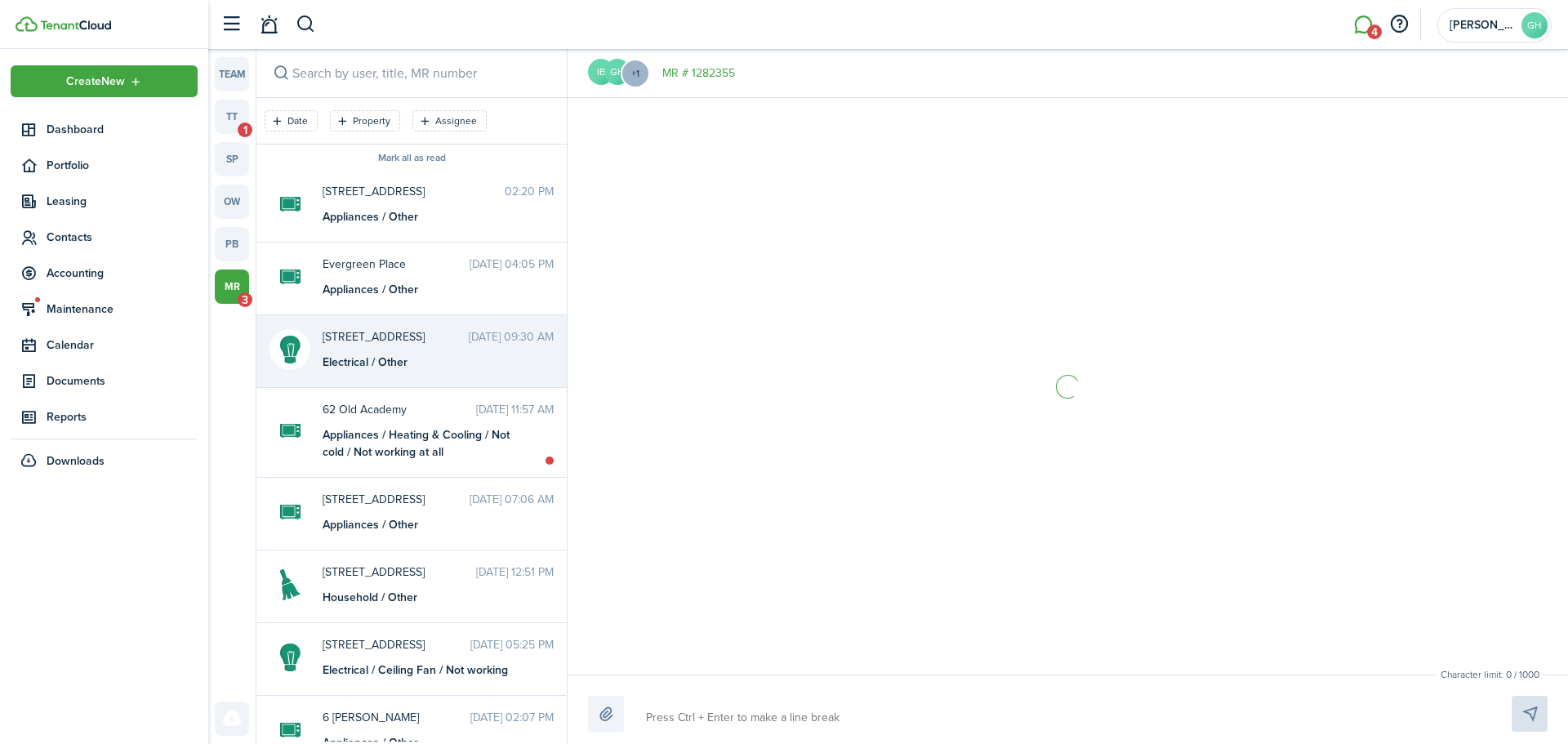
scroll to position [258, 0]
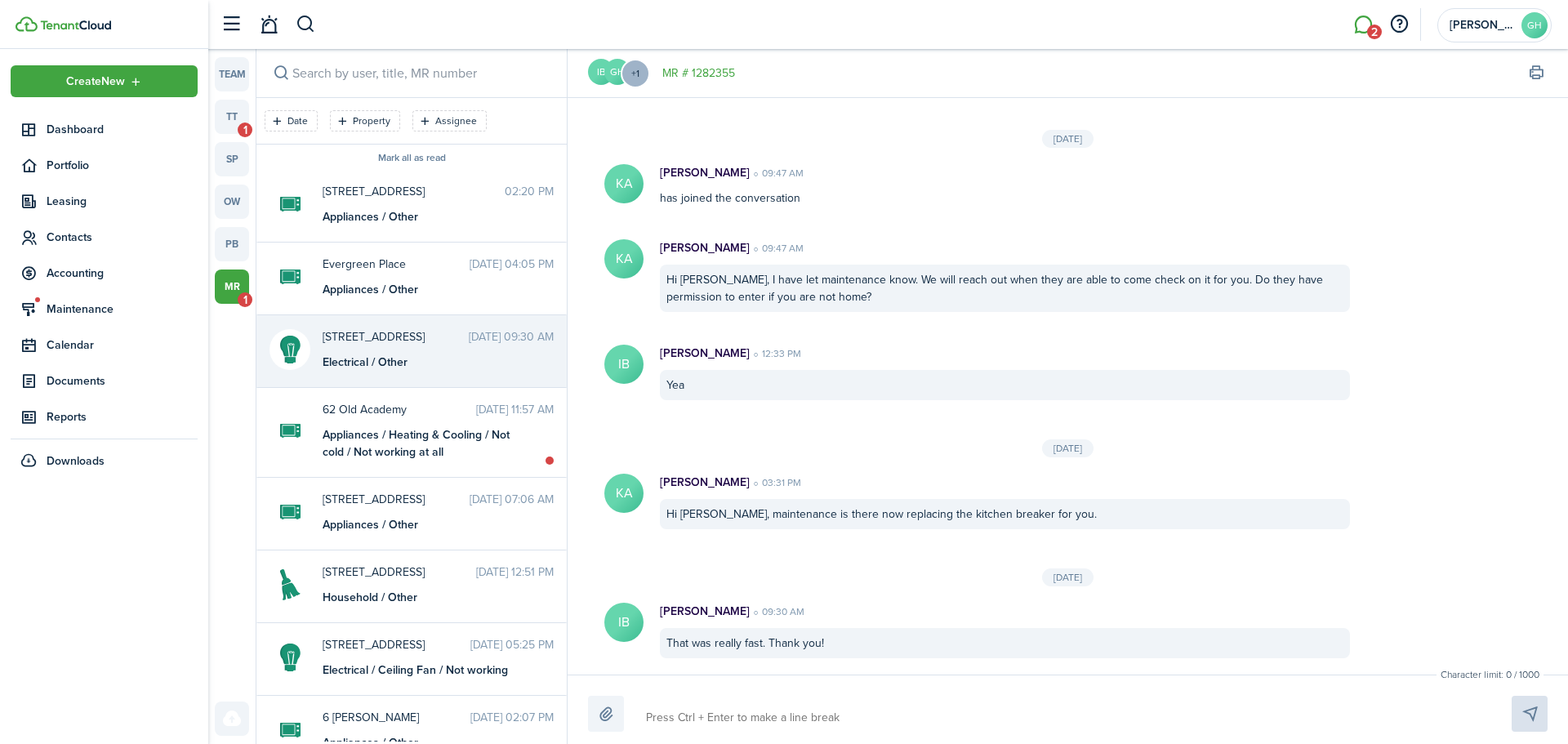
click at [675, 71] on link "MR # 1282355" at bounding box center [698, 73] width 72 height 17
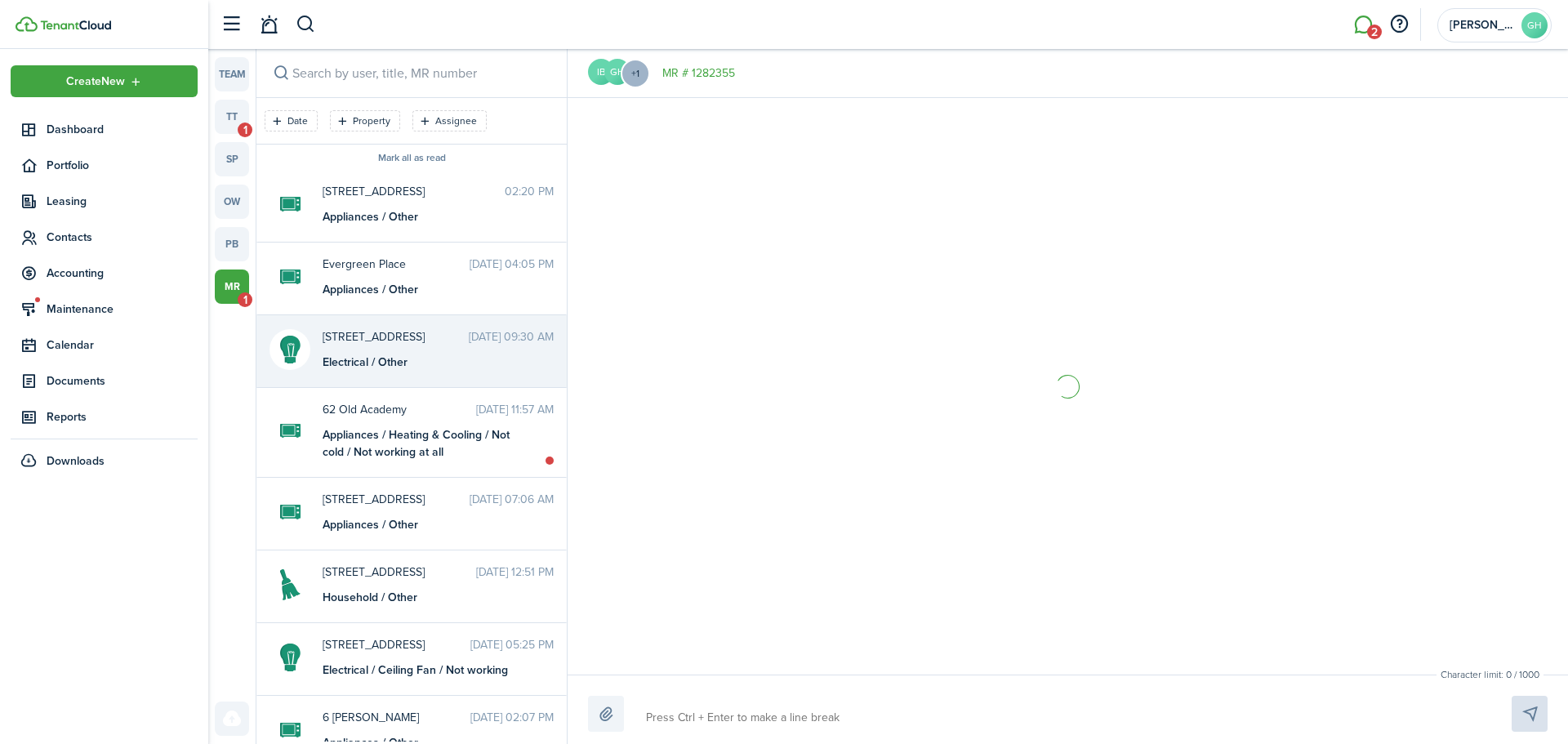
scroll to position [258, 0]
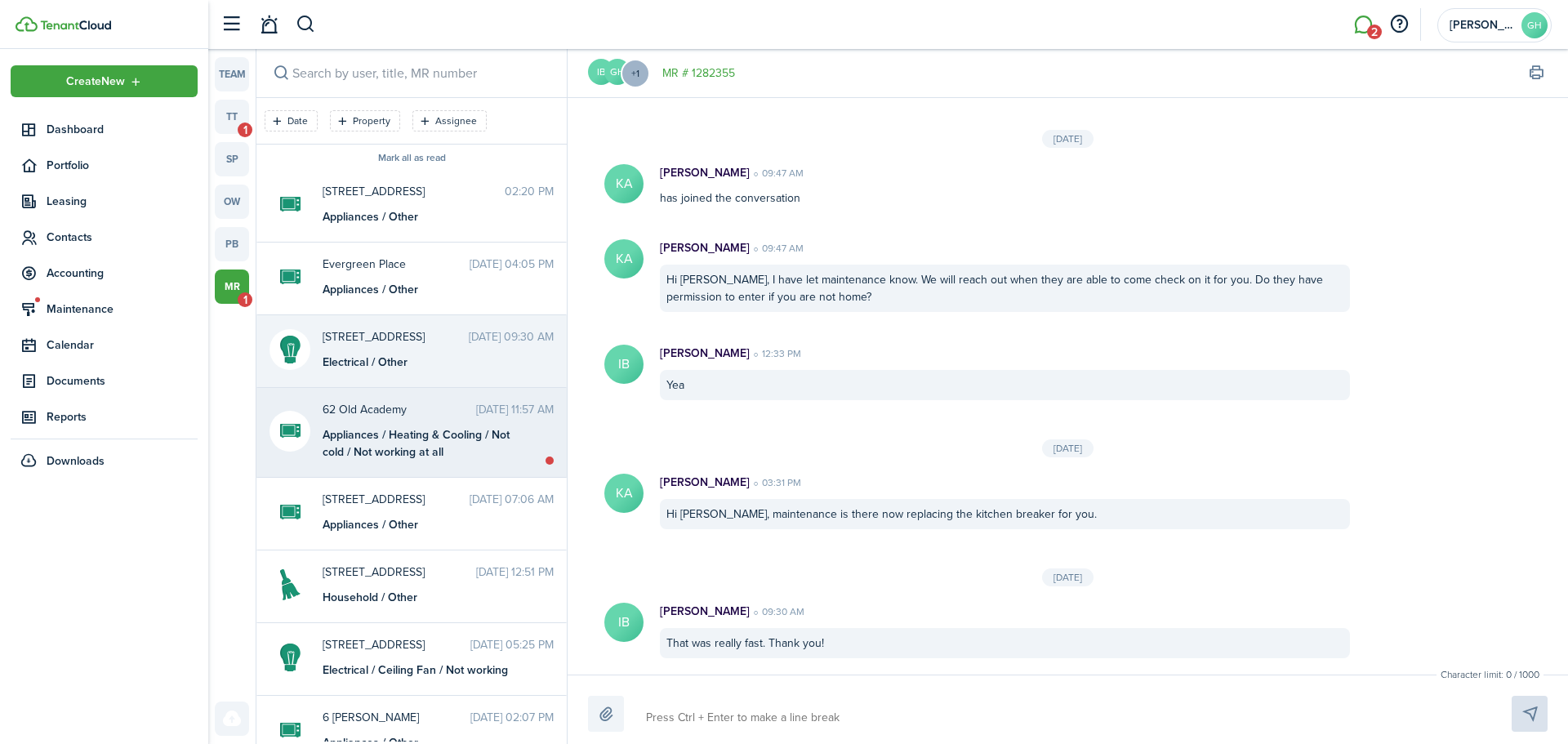
click at [485, 436] on div "Appliances / Heating & Cooling / Not cold / Not working at all" at bounding box center [424, 444] width 204 height 35
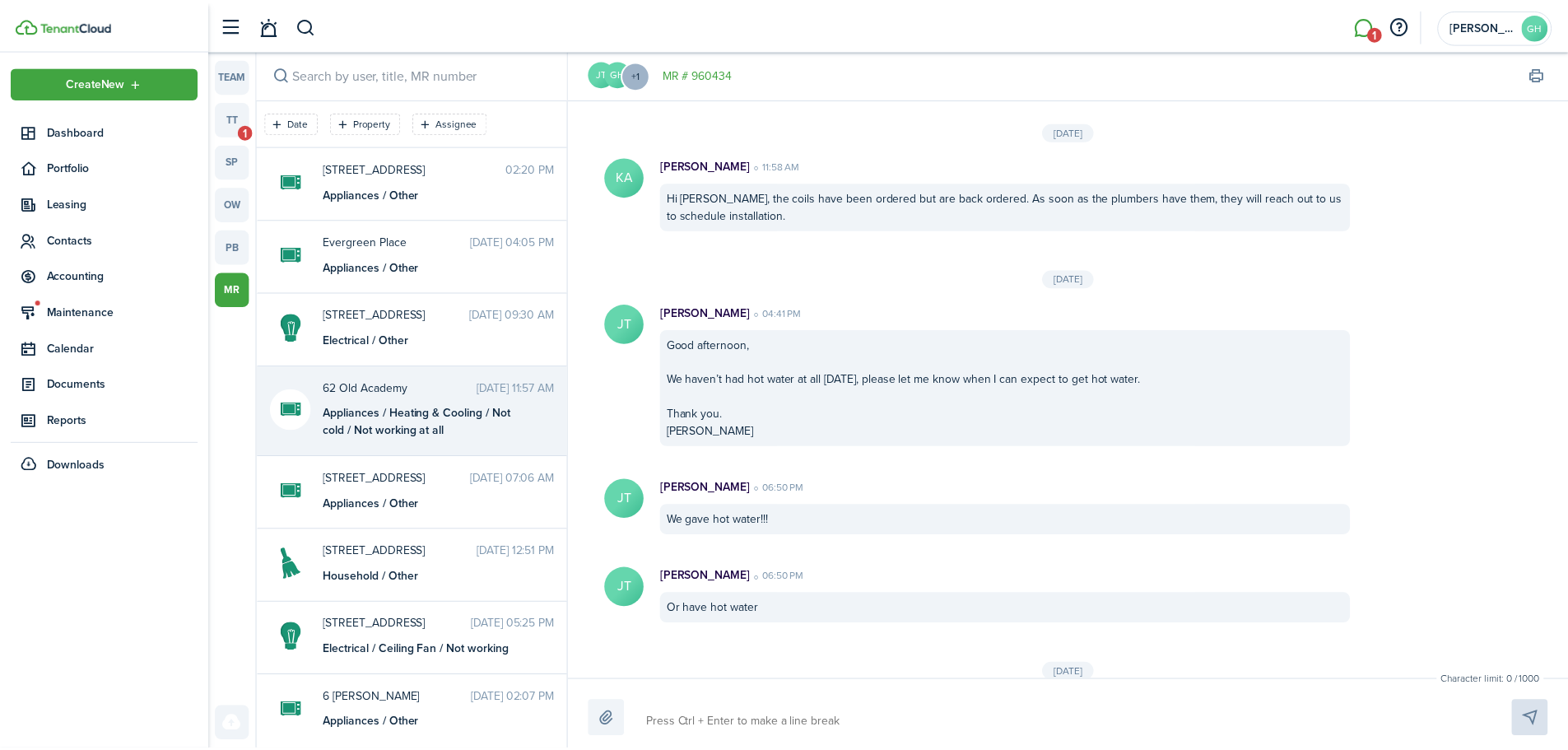
scroll to position [2263, 0]
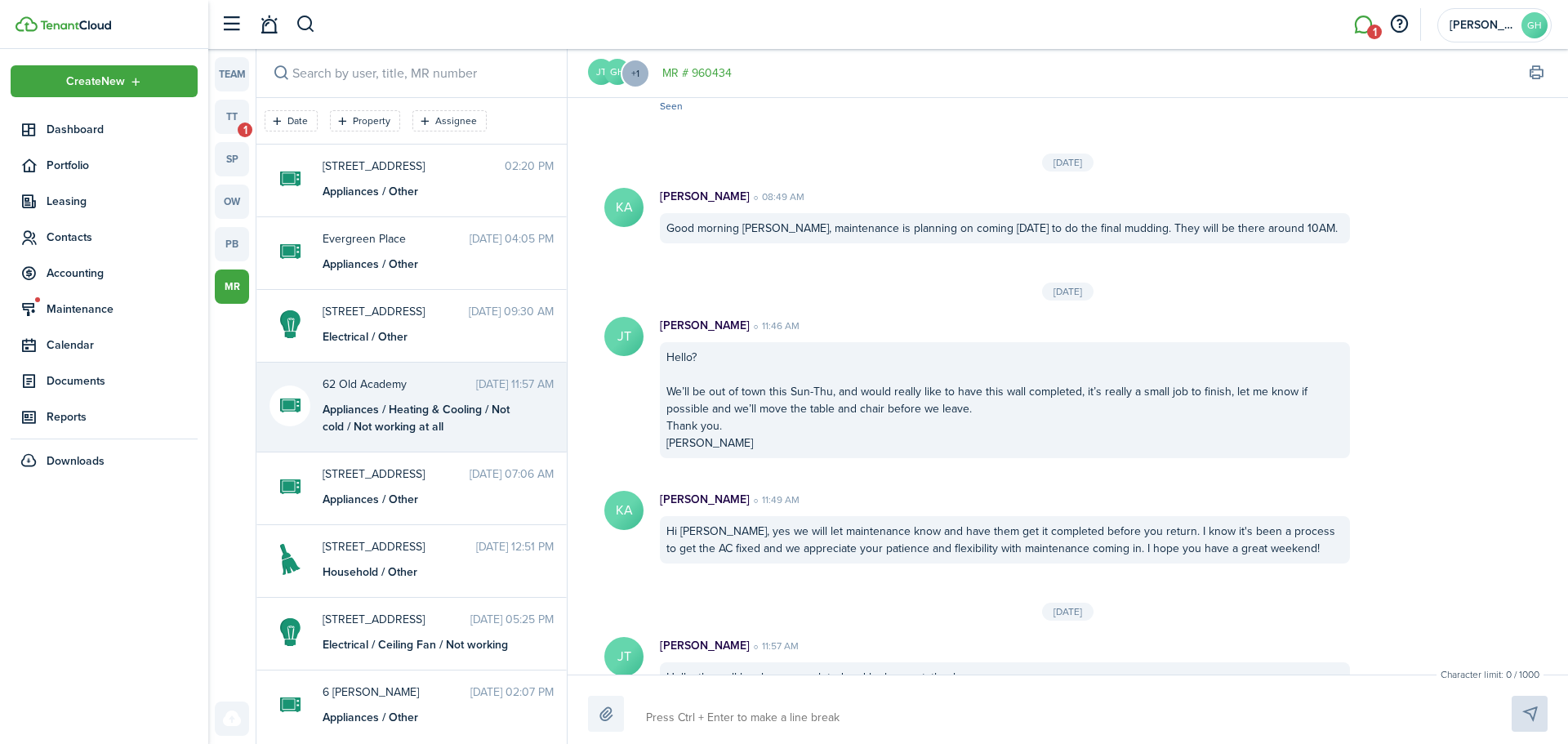
click at [691, 81] on messenger-maintenance-link "MR # 960434" at bounding box center [691, 73] width 82 height 17
click at [691, 69] on link "MR # 960434" at bounding box center [697, 73] width 70 height 17
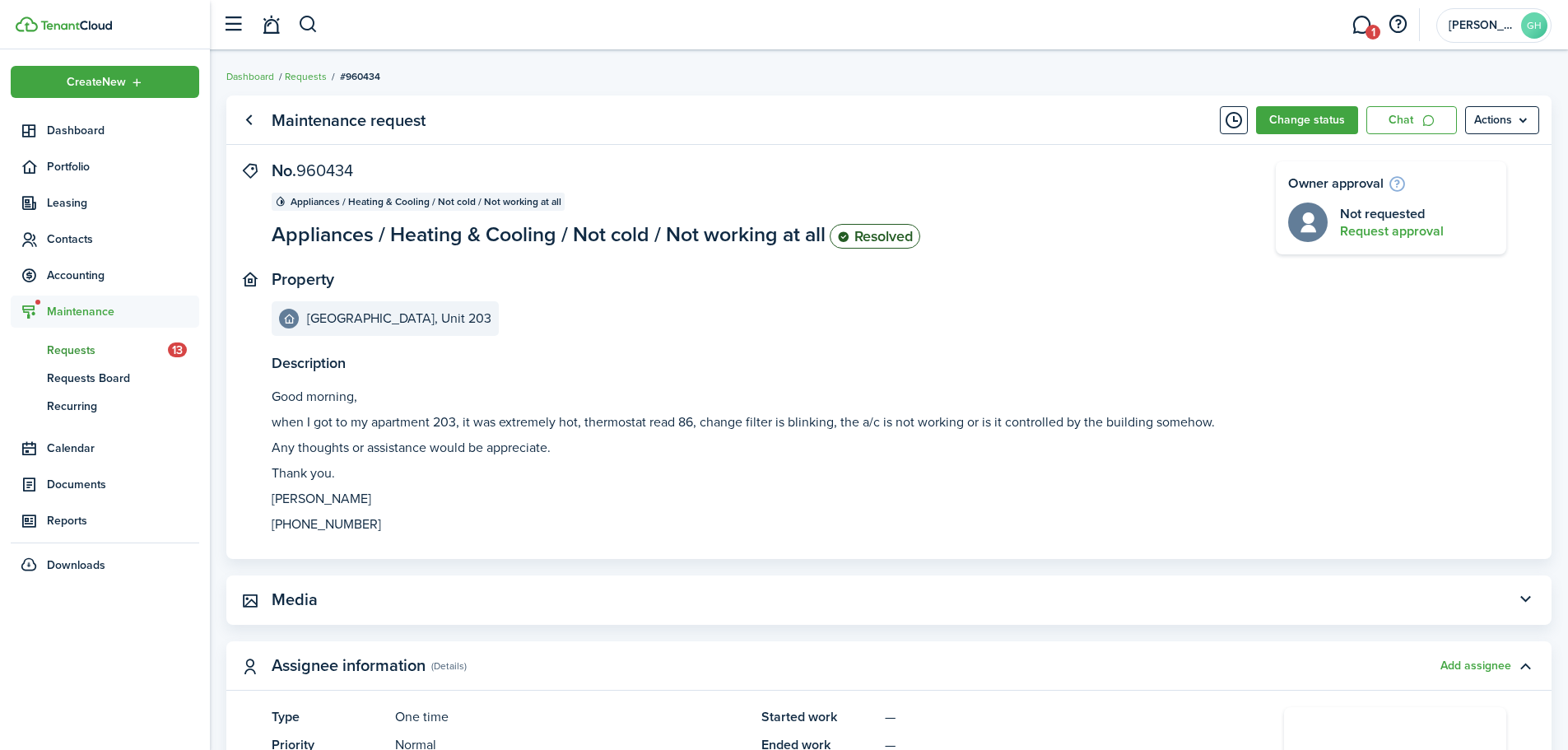
click at [77, 352] on span "Requests" at bounding box center [107, 350] width 121 height 17
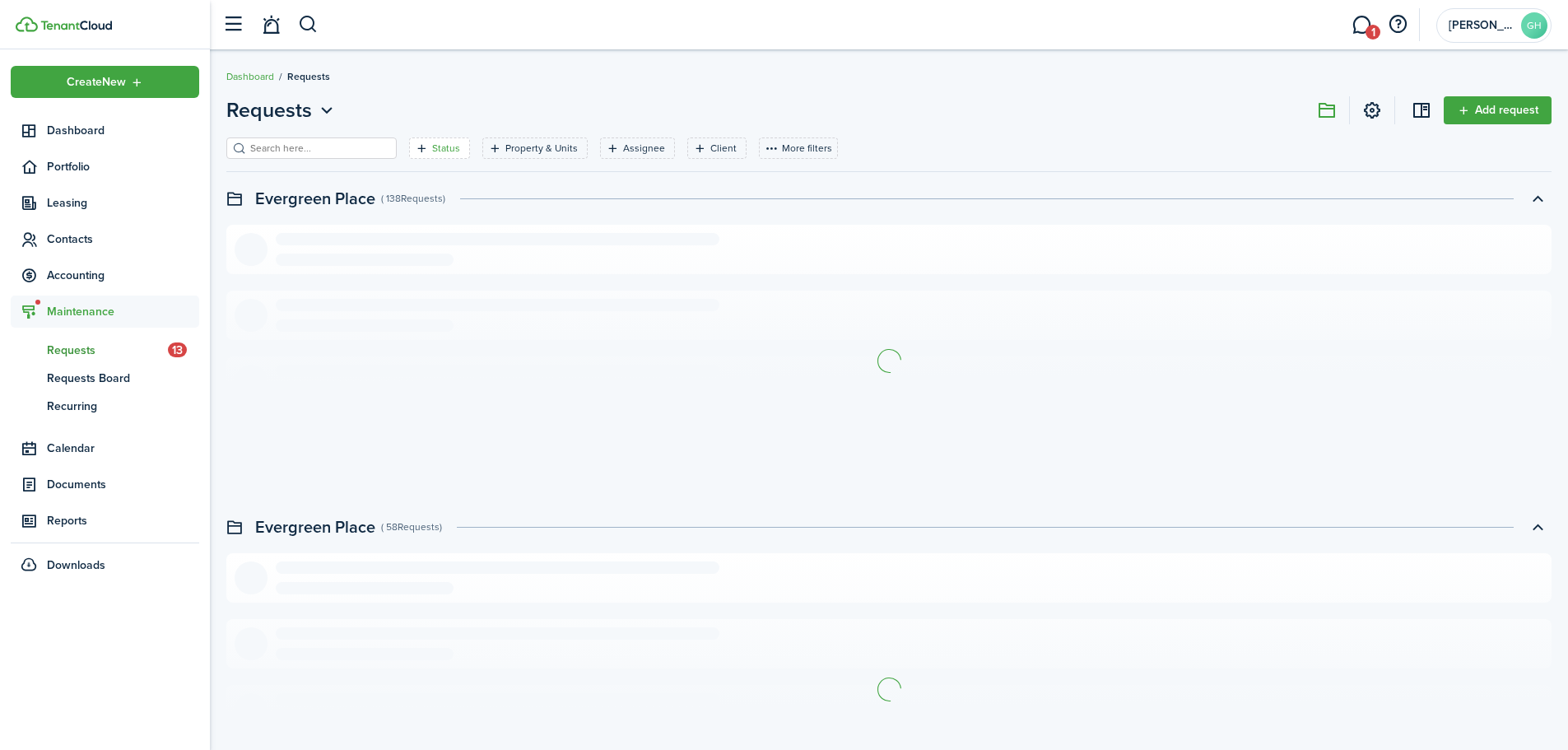
click at [411, 155] on filter-tag "Status" at bounding box center [440, 148] width 61 height 21
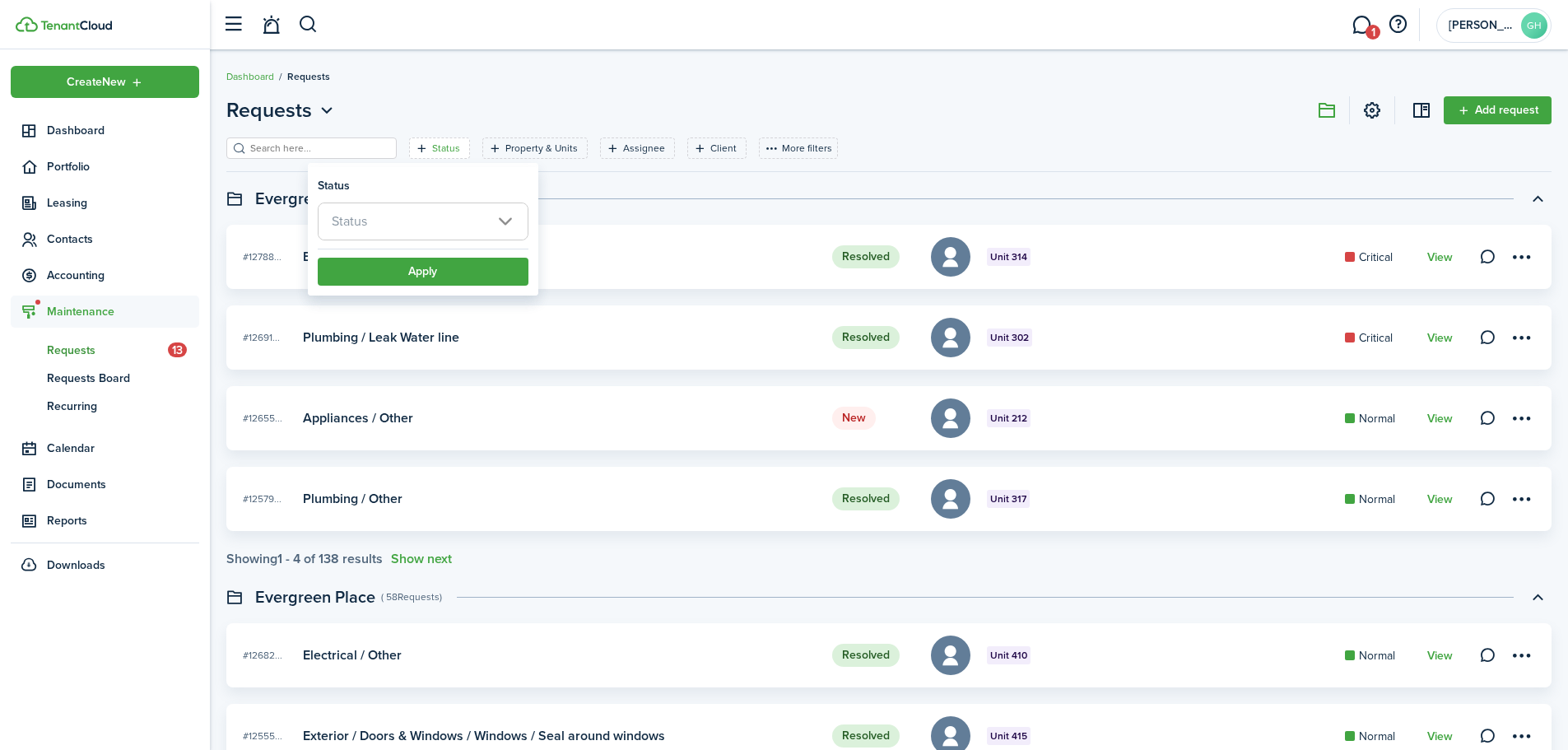
click at [397, 228] on span "Status" at bounding box center [423, 221] width 209 height 36
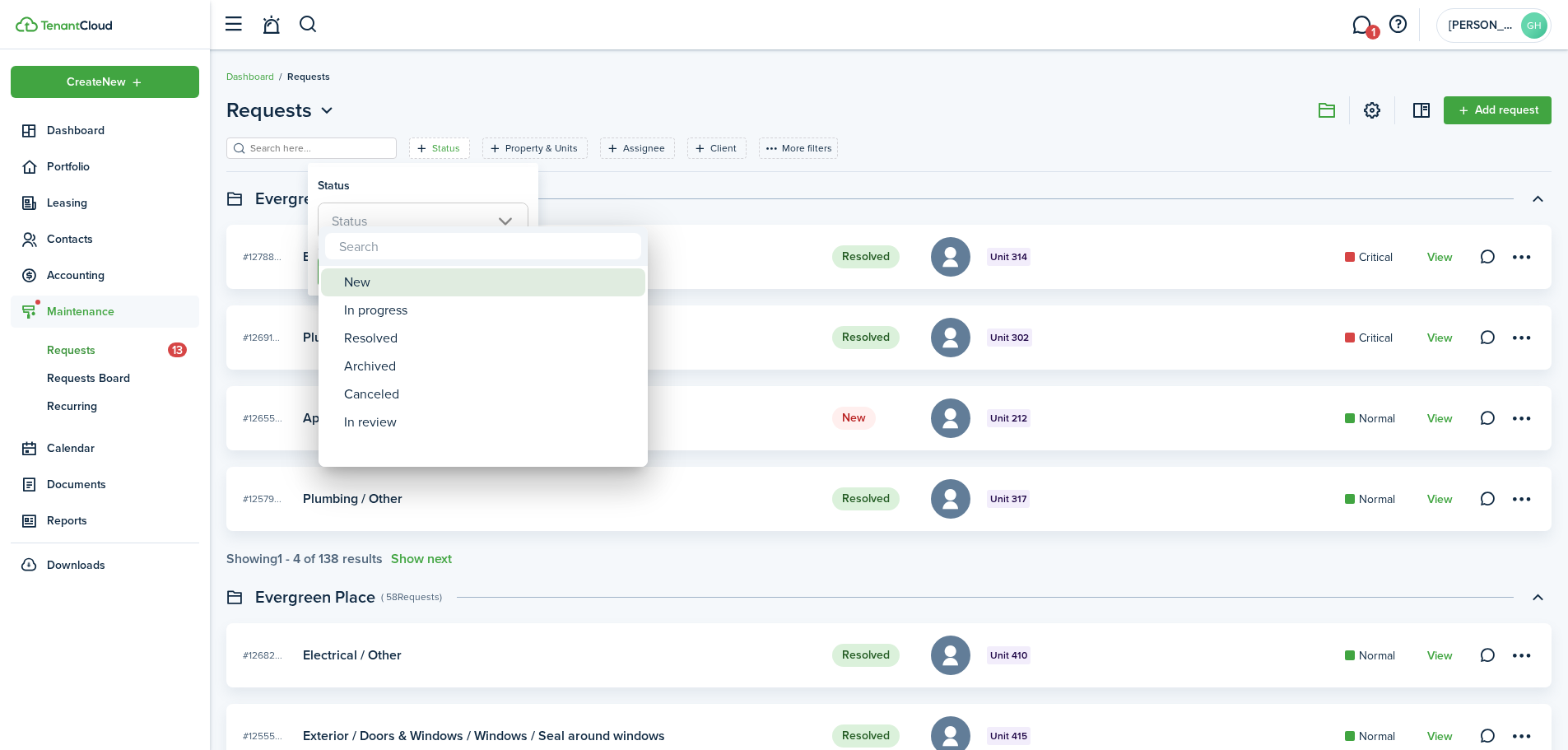
click at [361, 283] on div "New" at bounding box center [490, 283] width 292 height 28
type input "New"
click at [395, 185] on div at bounding box center [784, 375] width 1832 height 1014
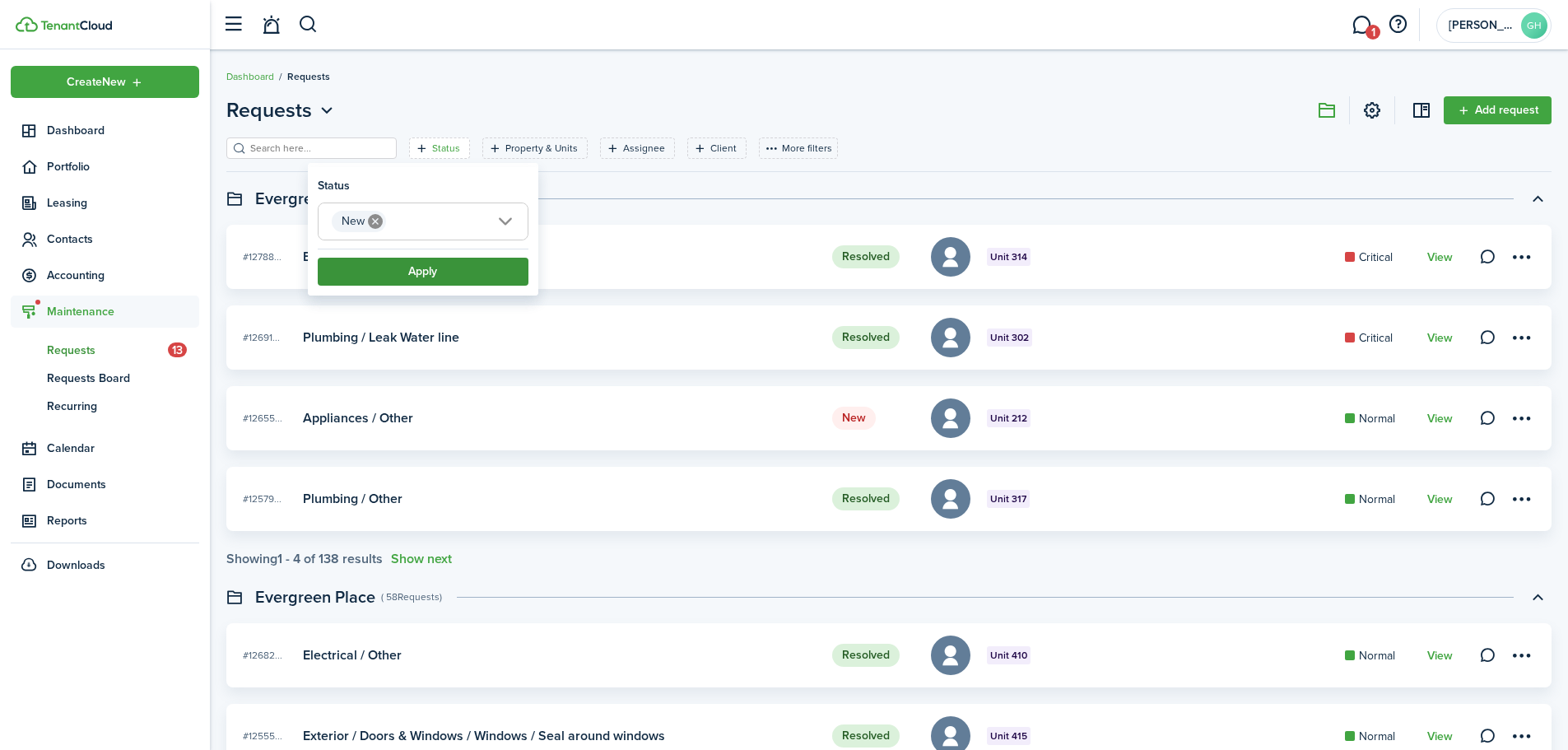
click at [396, 272] on button "Apply" at bounding box center [423, 271] width 211 height 28
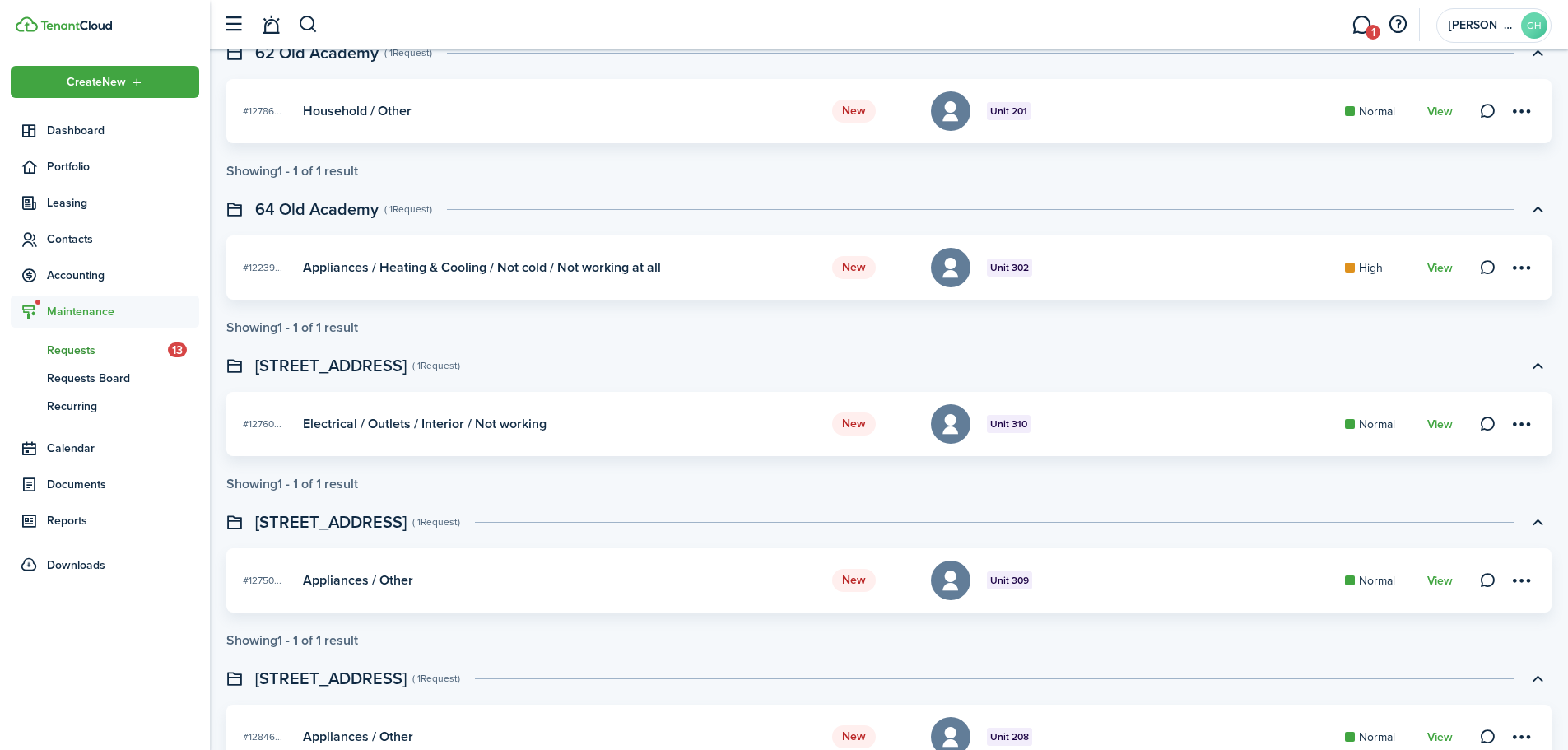
scroll to position [1114, 0]
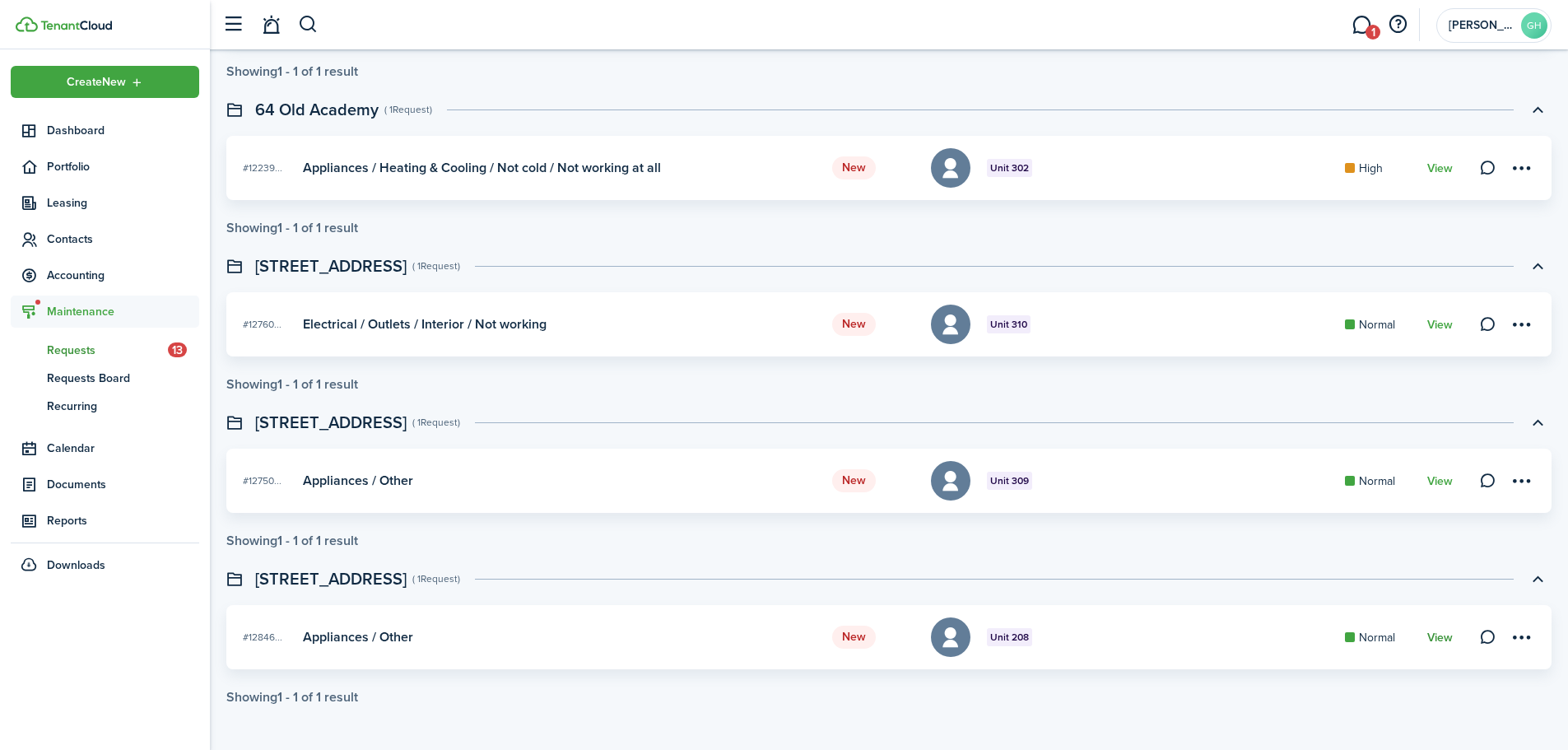
click at [1448, 638] on link "View" at bounding box center [1440, 639] width 25 height 14
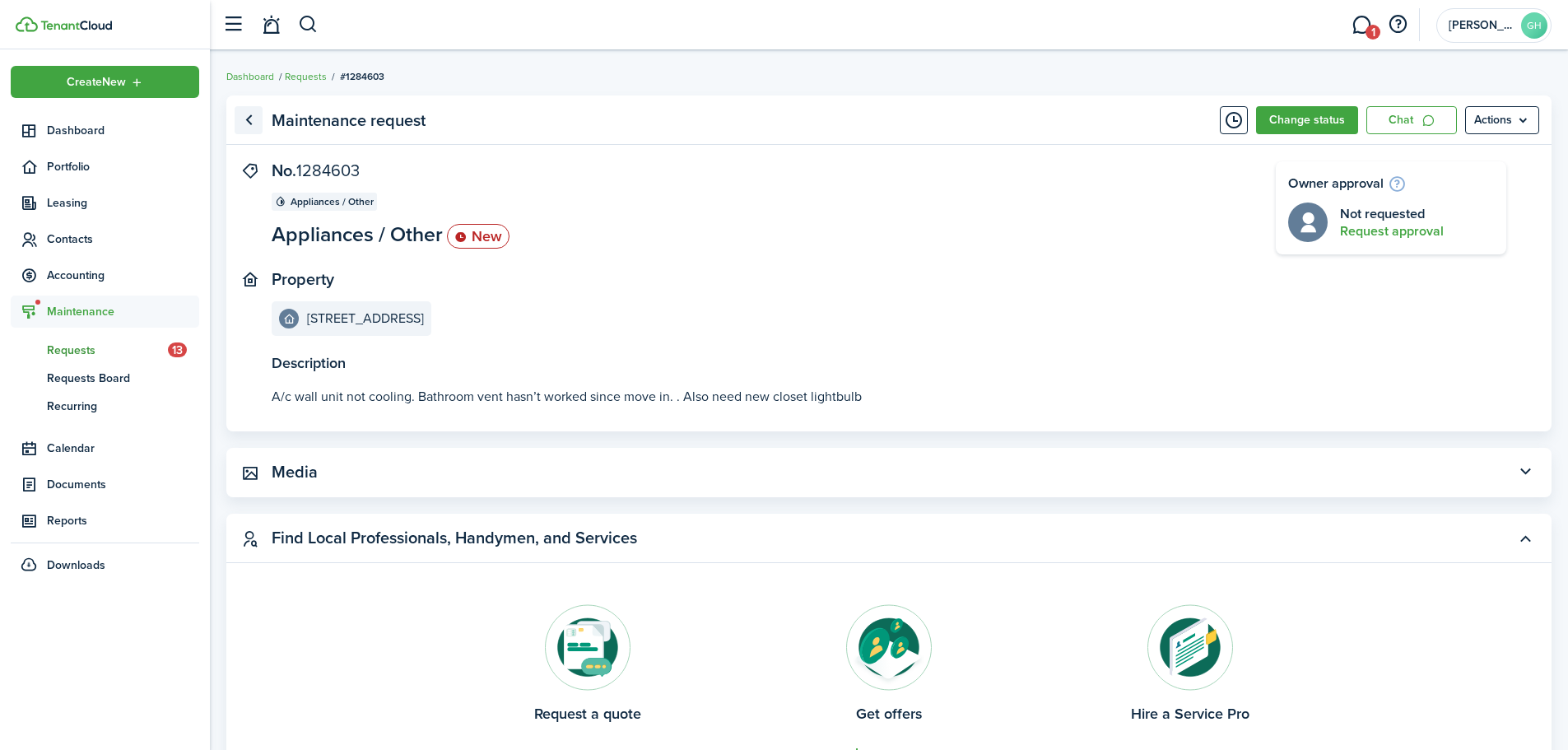
click at [248, 120] on link "Go back" at bounding box center [248, 120] width 28 height 28
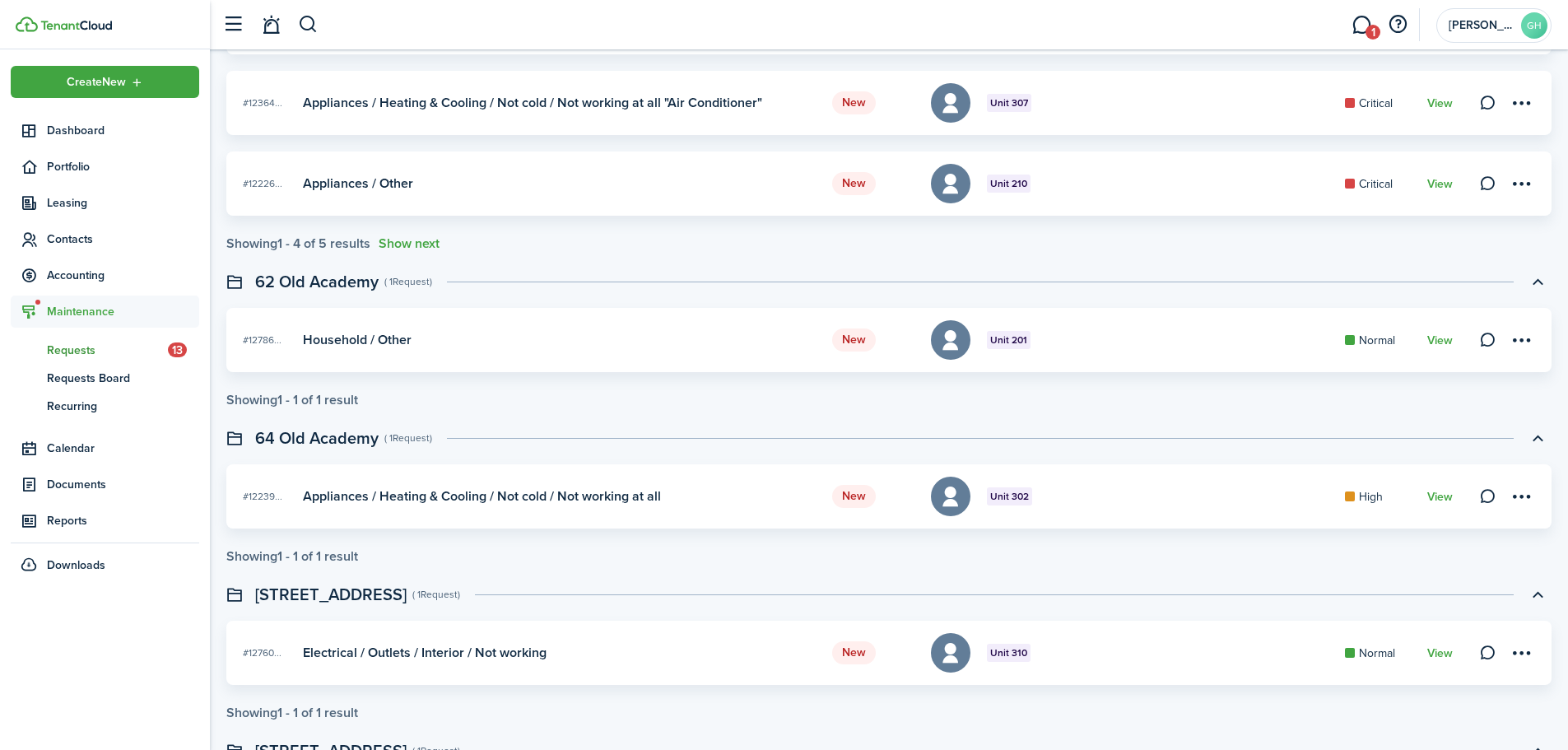
scroll to position [1114, 0]
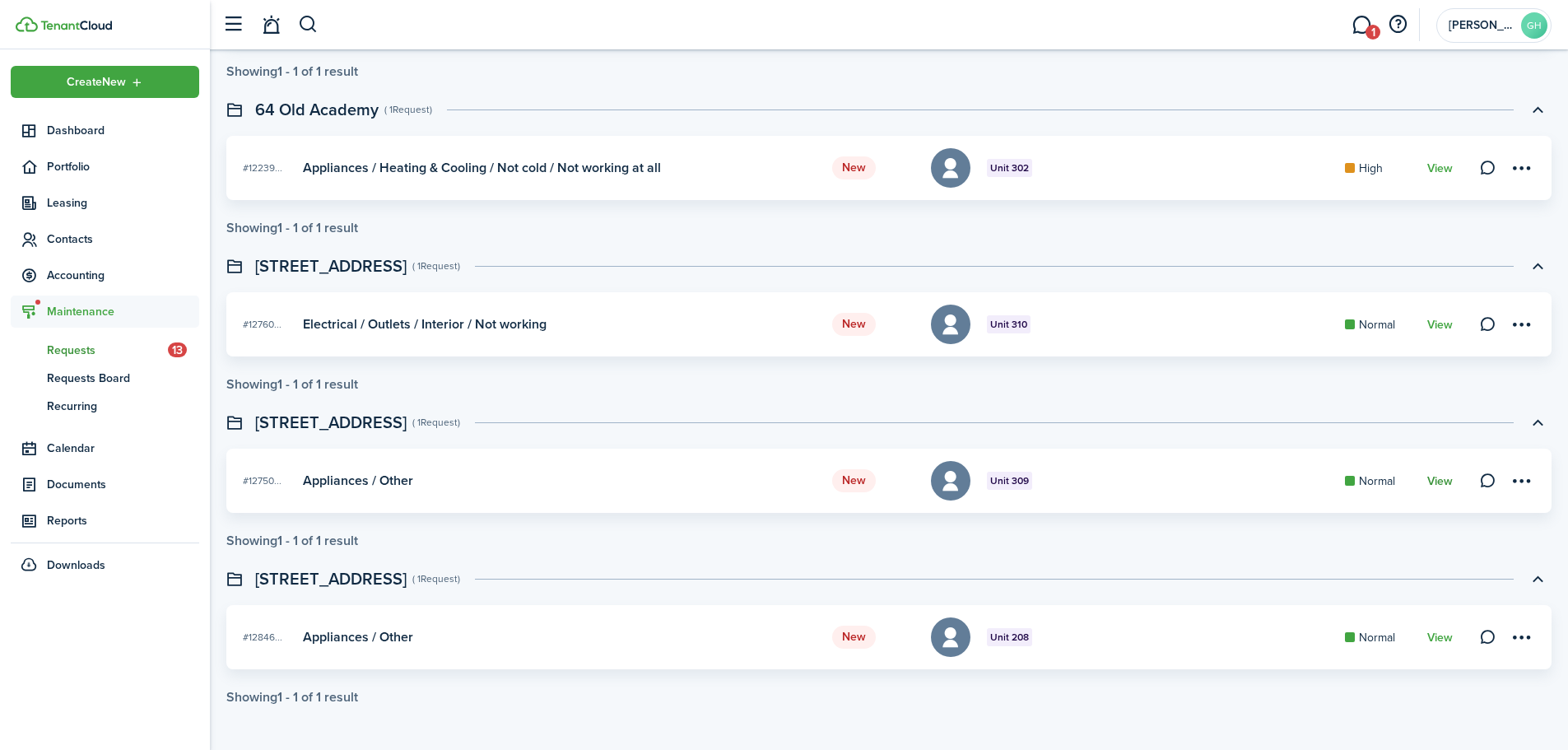
click at [1437, 478] on link "View" at bounding box center [1440, 482] width 25 height 14
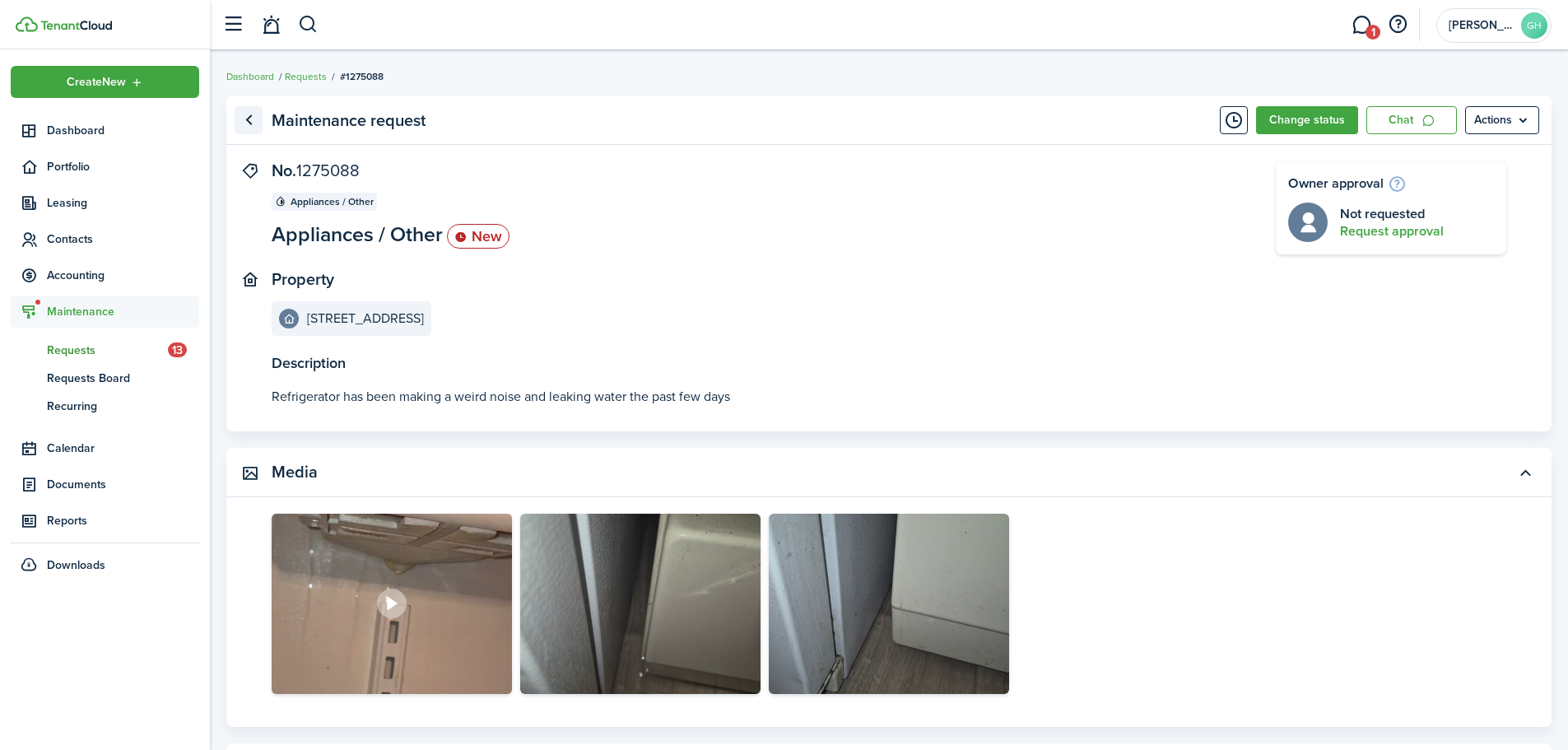
click at [253, 115] on link "Go back" at bounding box center [248, 120] width 28 height 28
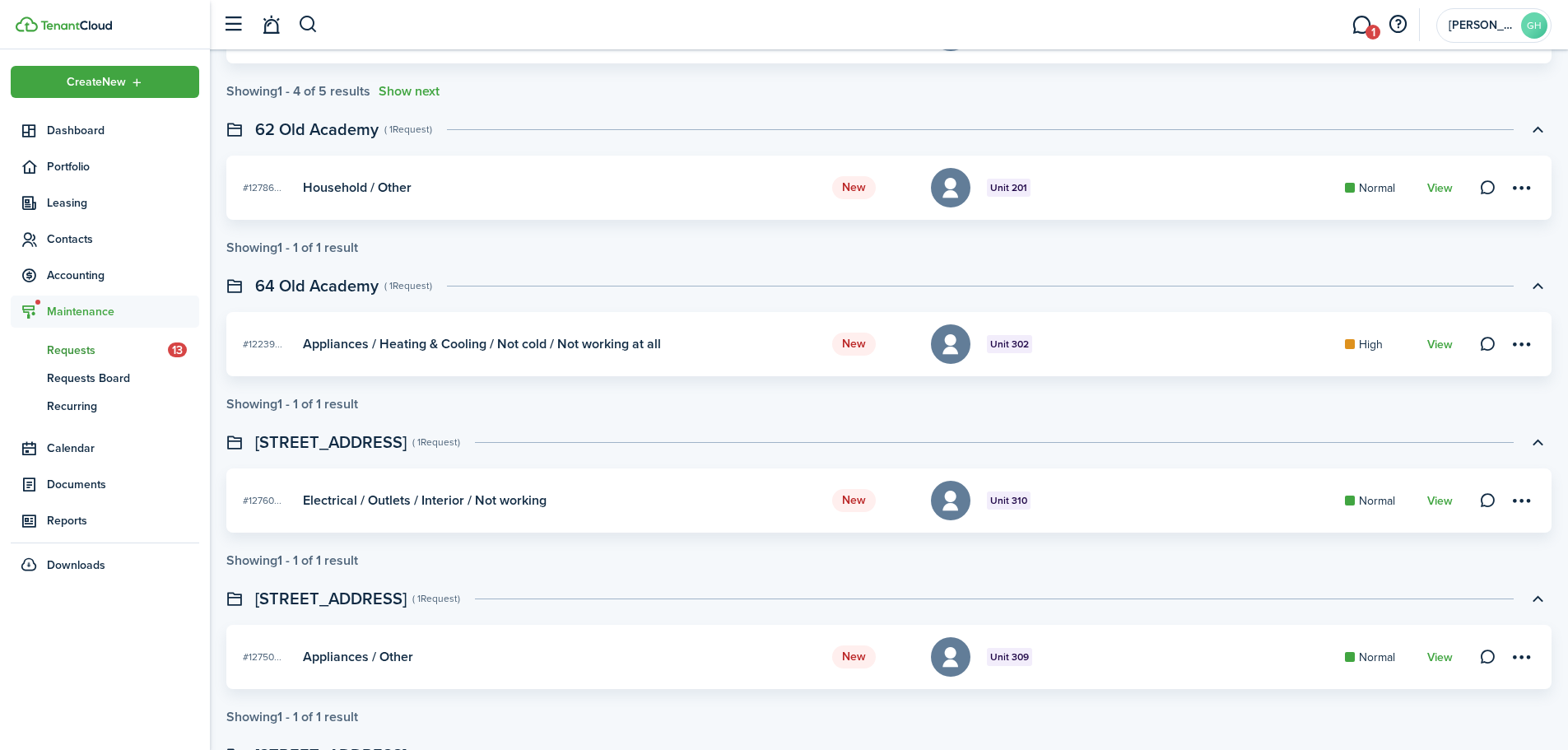
scroll to position [1114, 0]
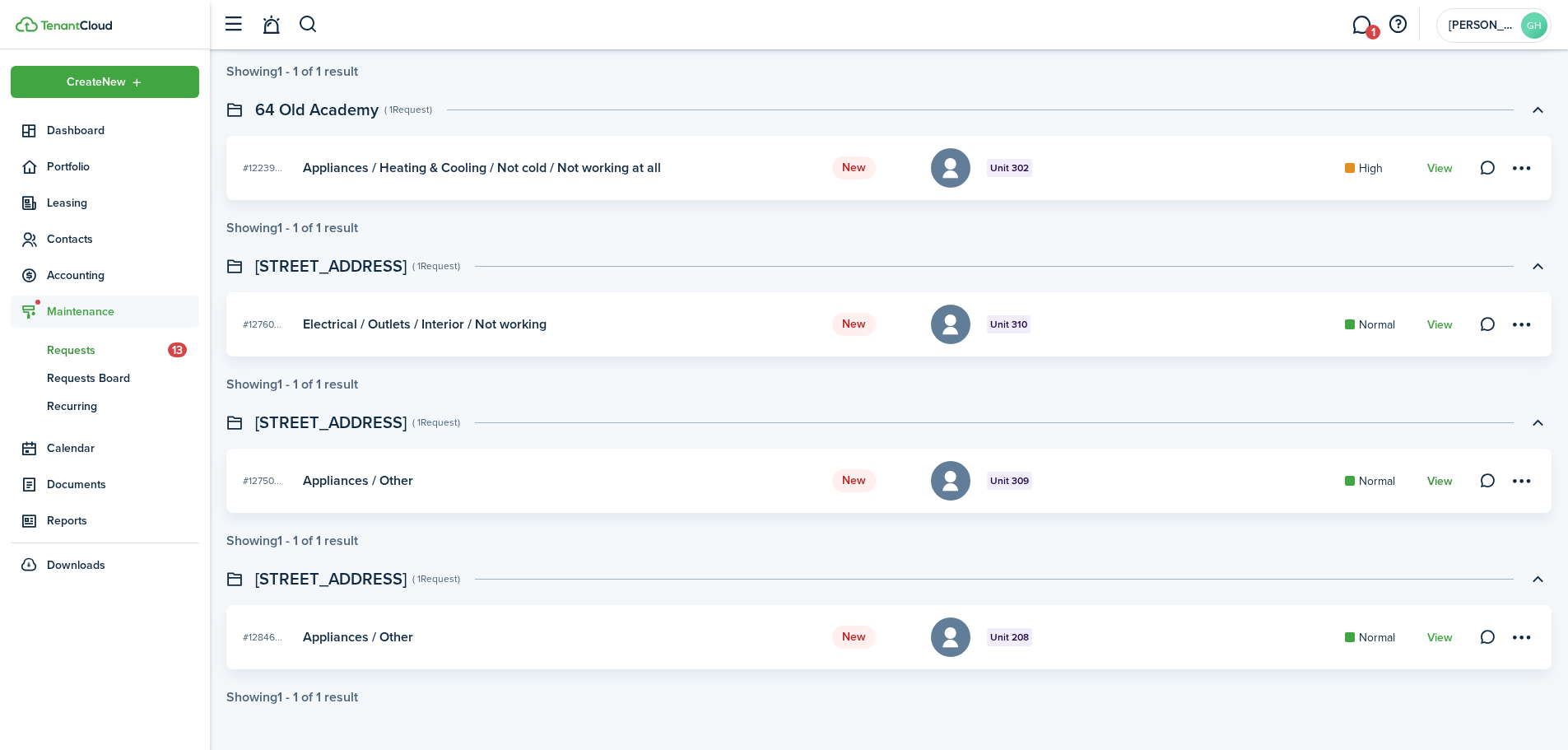
click at [1447, 479] on link "View" at bounding box center [1440, 482] width 25 height 14
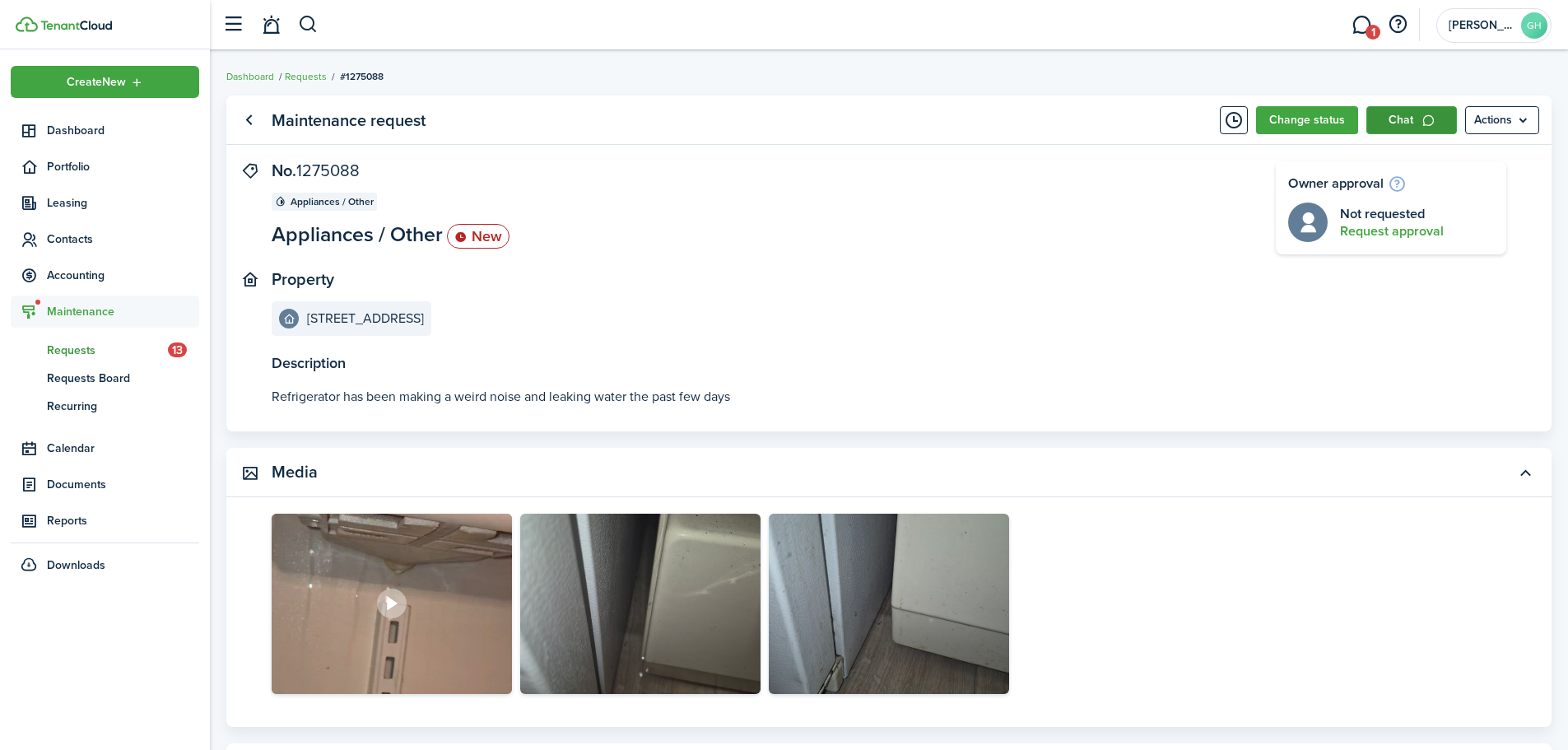
click at [1400, 130] on link "Chat" at bounding box center [1412, 120] width 91 height 28
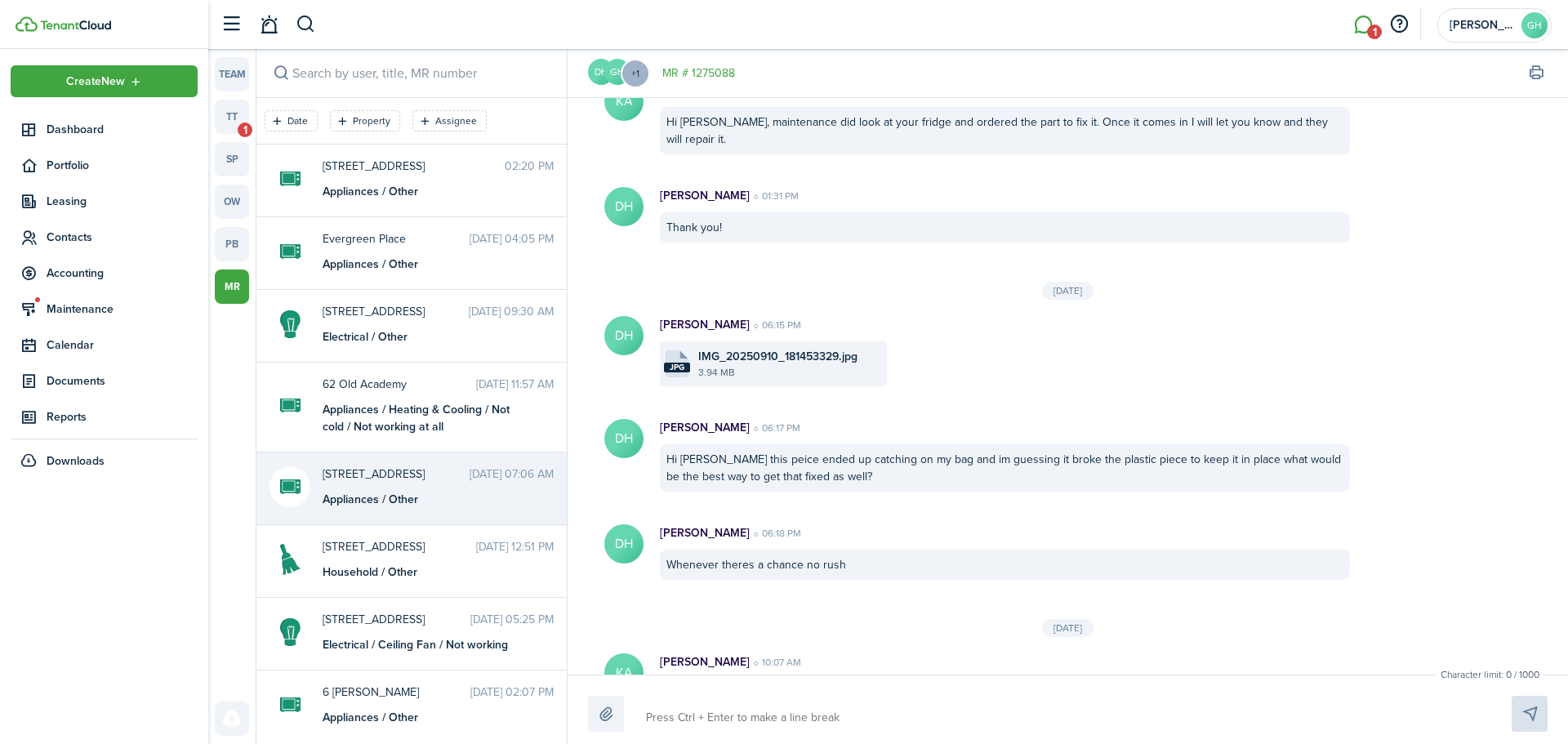
scroll to position [397, 0]
click at [808, 349] on span "IMG_20250910_181453329.jpg" at bounding box center [777, 358] width 159 height 17
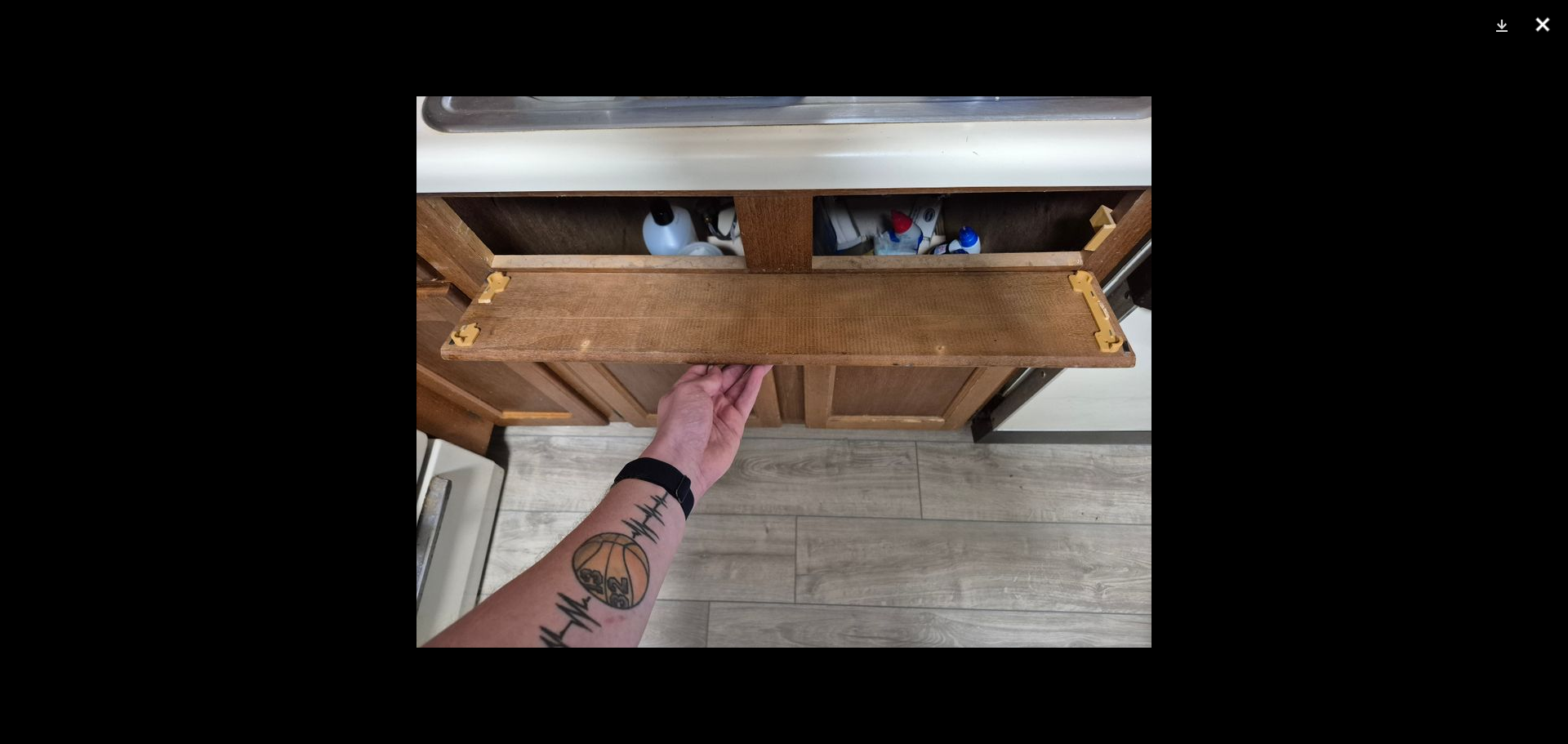
click at [1544, 25] on button "Close" at bounding box center [1543, 24] width 41 height 49
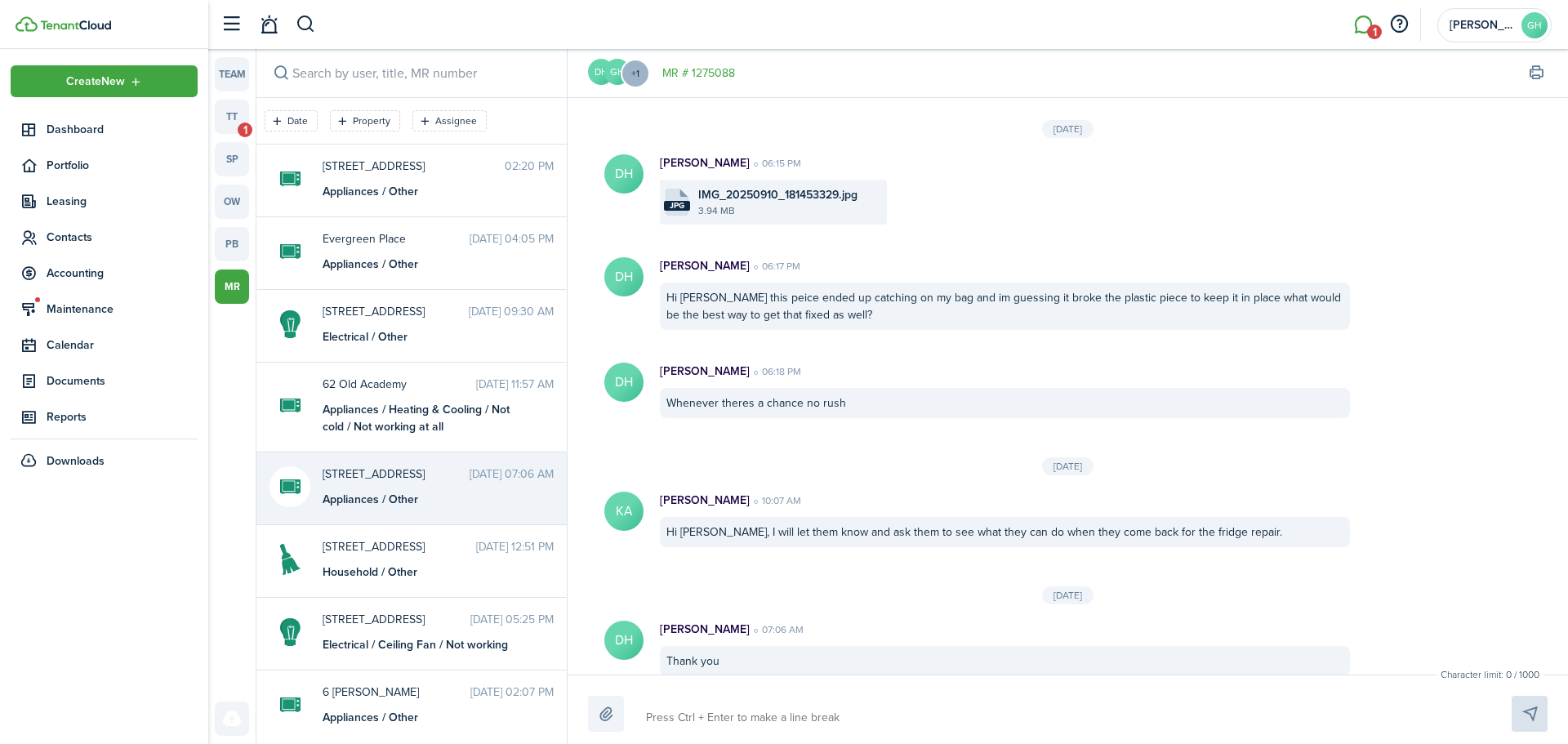
scroll to position [561, 0]
